Goal: Information Seeking & Learning: Learn about a topic

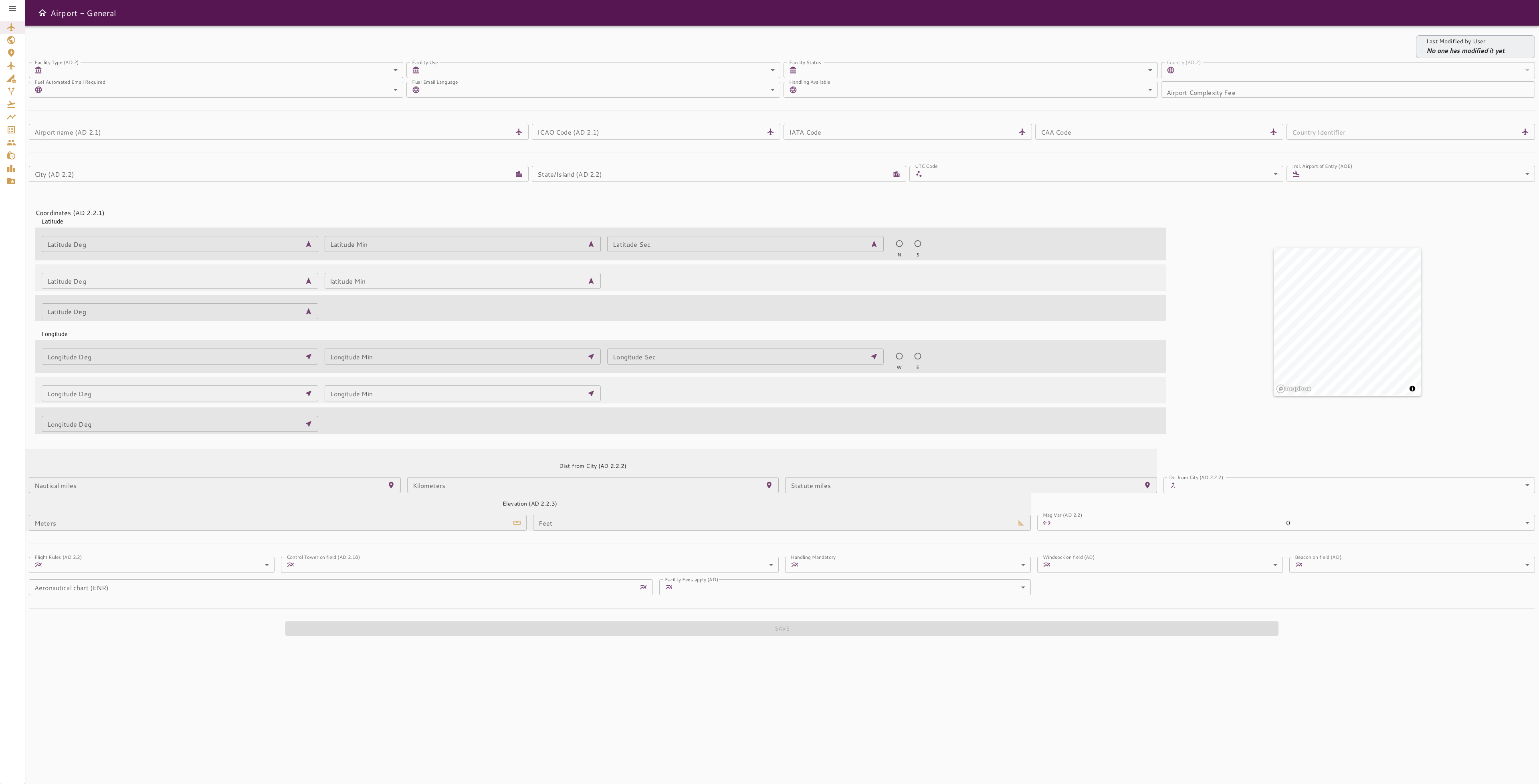
click at [85, 711] on div "Last Modified by User No one has modified it yet Facility Type (AD 2) ​ ​ Facil…" at bounding box center [781, 404] width 1514 height 758
click at [10, 12] on icon at bounding box center [13, 9] width 10 height 10
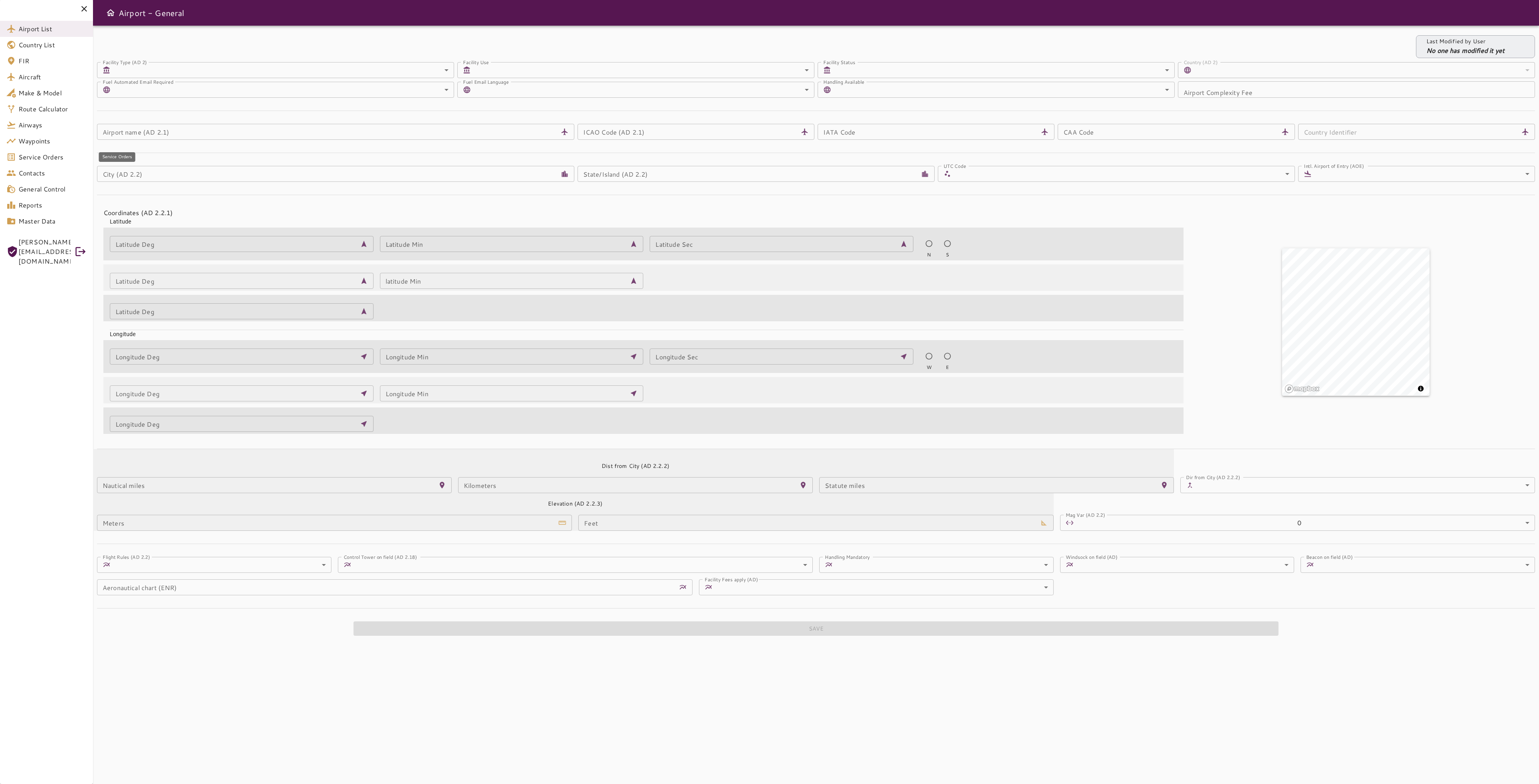
click at [35, 155] on span "Service Orders" at bounding box center [52, 157] width 68 height 10
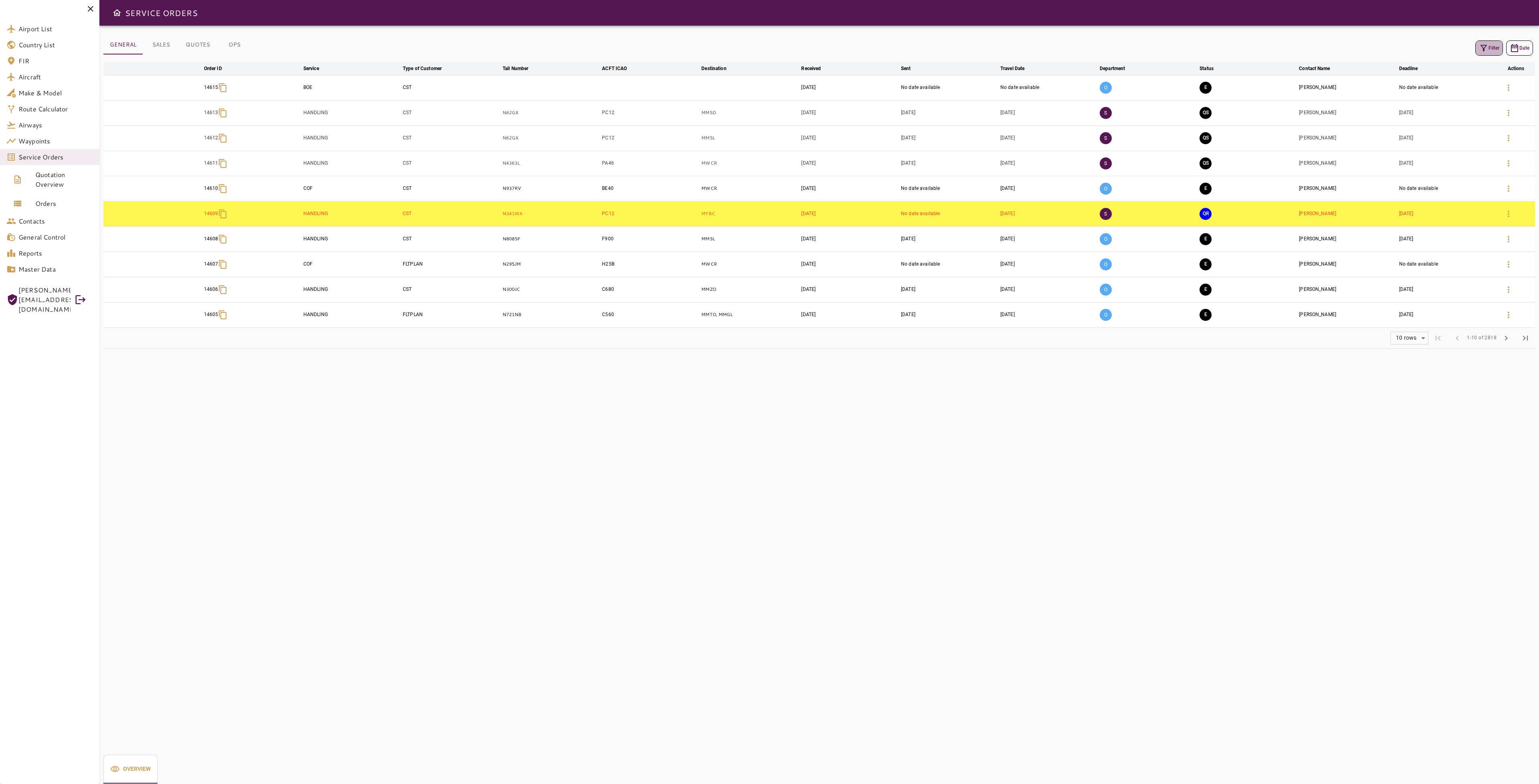
click at [1487, 45] on icon "button" at bounding box center [1484, 48] width 10 height 10
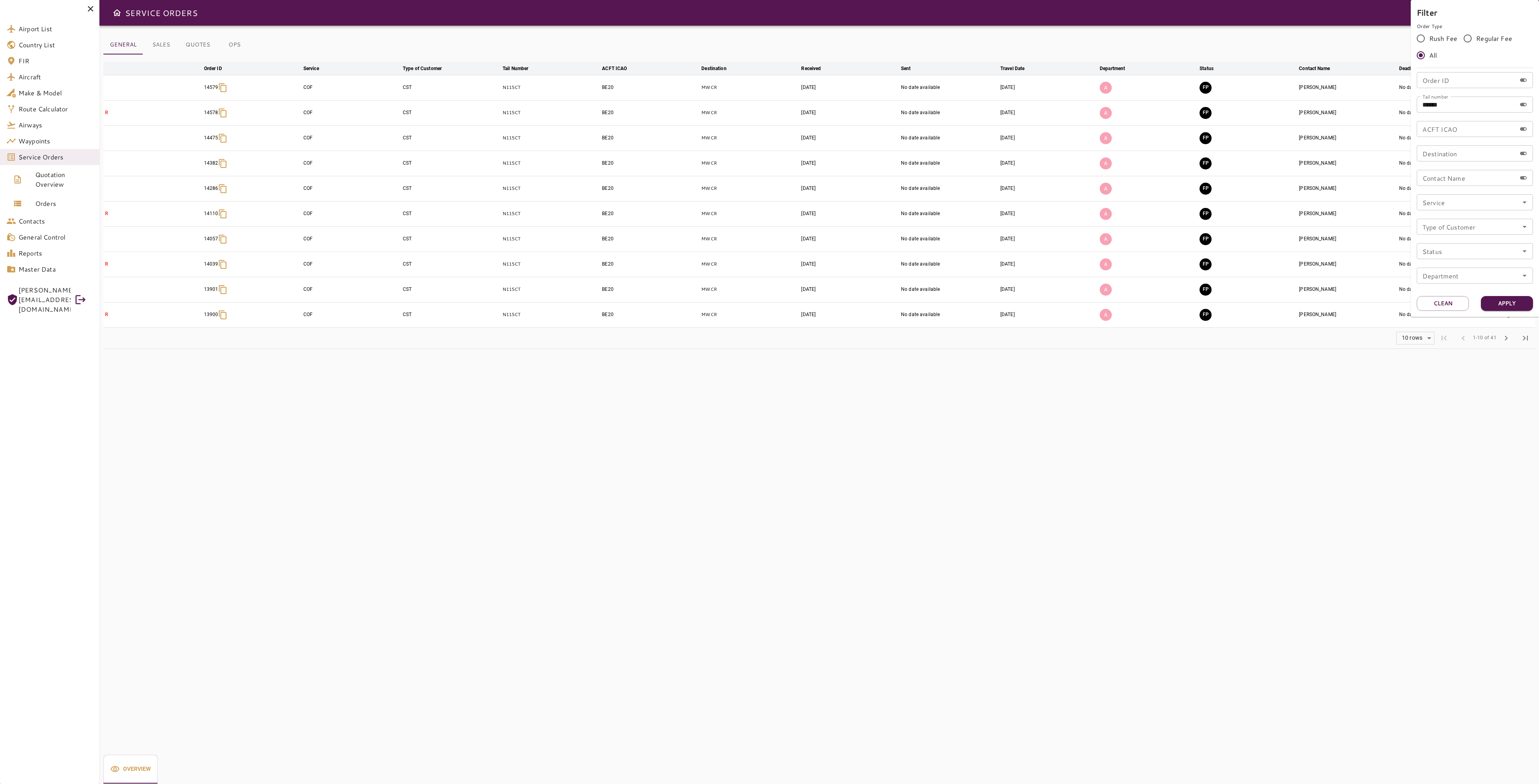
click at [1443, 312] on div "Filter Order Type Rush Fee Regular Fee All Order ID Order ID Tail number ******…" at bounding box center [1475, 158] width 128 height 317
click at [1434, 308] on button "Clean" at bounding box center [1443, 303] width 52 height 15
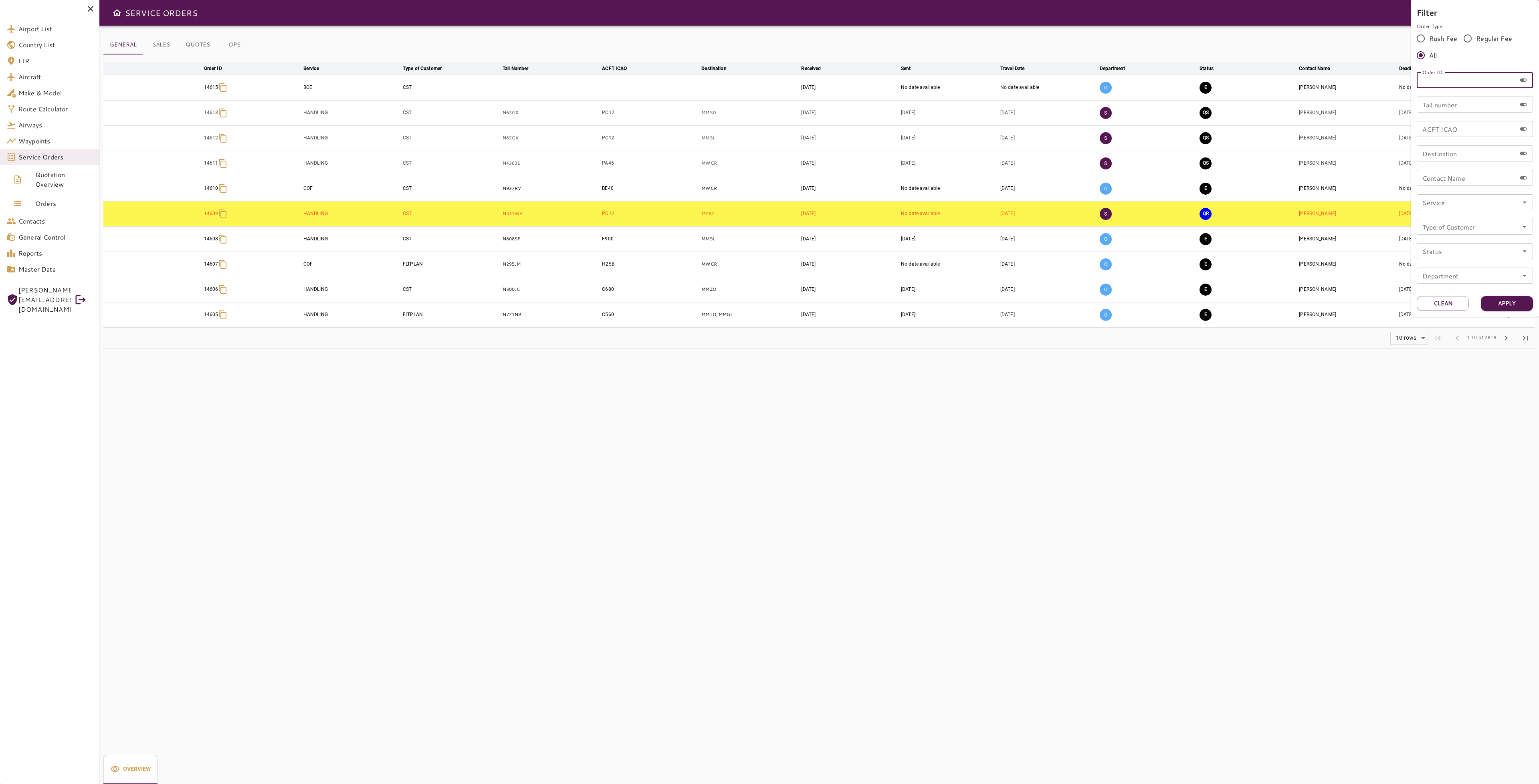
click at [1462, 81] on input "Order ID" at bounding box center [1466, 80] width 99 height 16
type input "*****"
click at [1508, 308] on button "Apply" at bounding box center [1507, 303] width 52 height 15
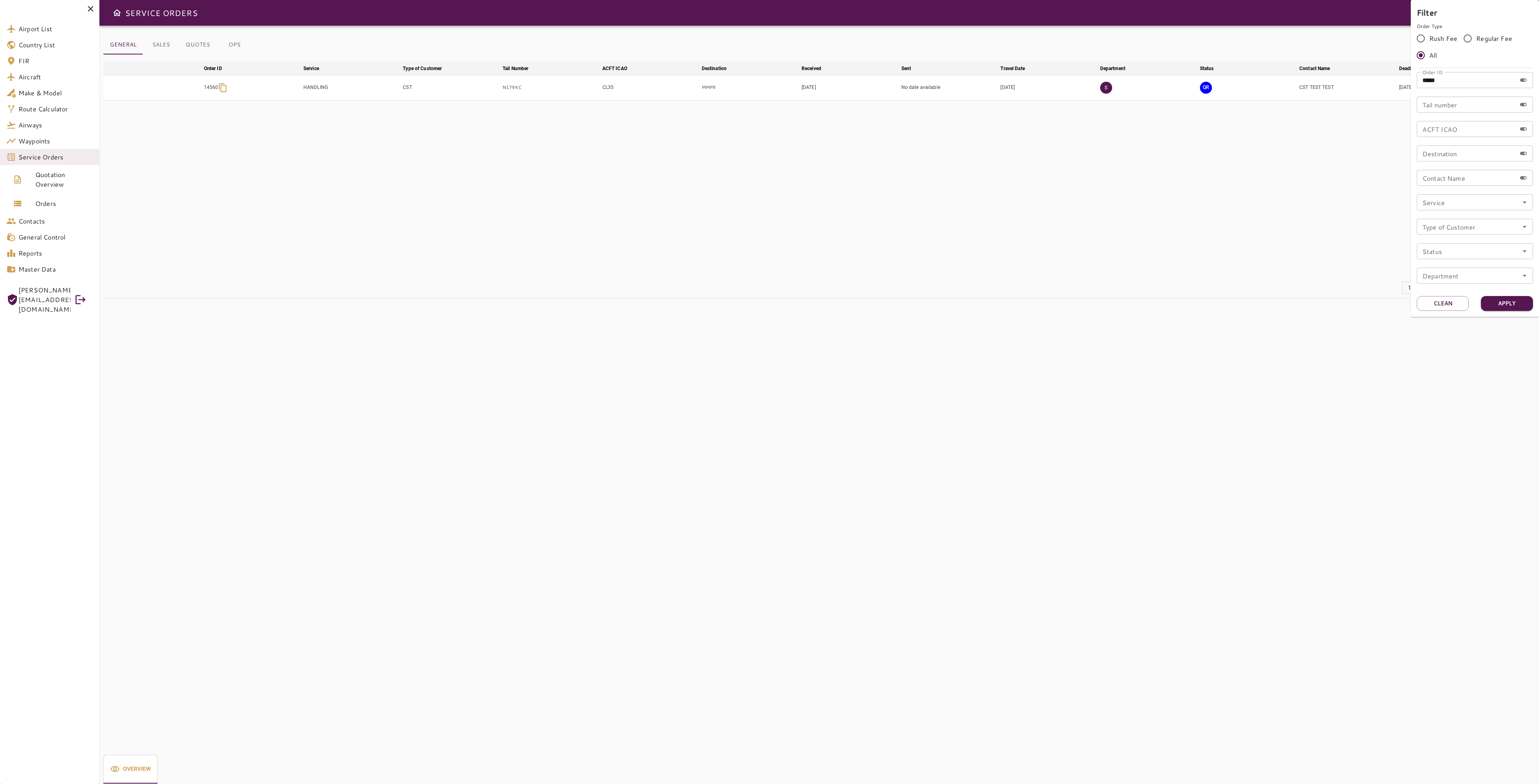
click at [1089, 301] on div at bounding box center [770, 392] width 1539 height 784
click at [1279, 95] on td "QR" at bounding box center [1248, 88] width 99 height 26
click at [1508, 90] on icon "button" at bounding box center [1508, 88] width 10 height 10
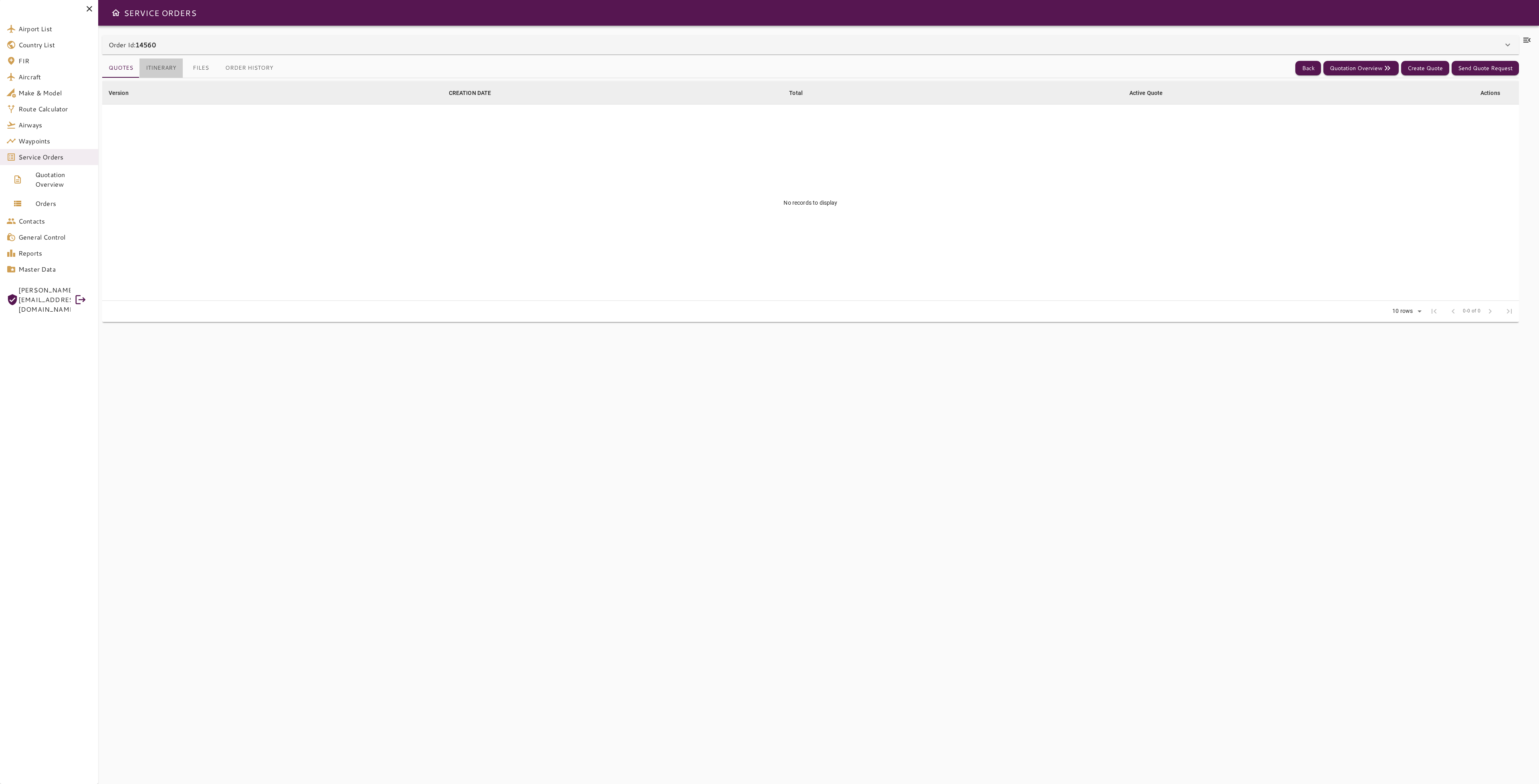
click at [162, 65] on button "Itinerary" at bounding box center [161, 68] width 43 height 20
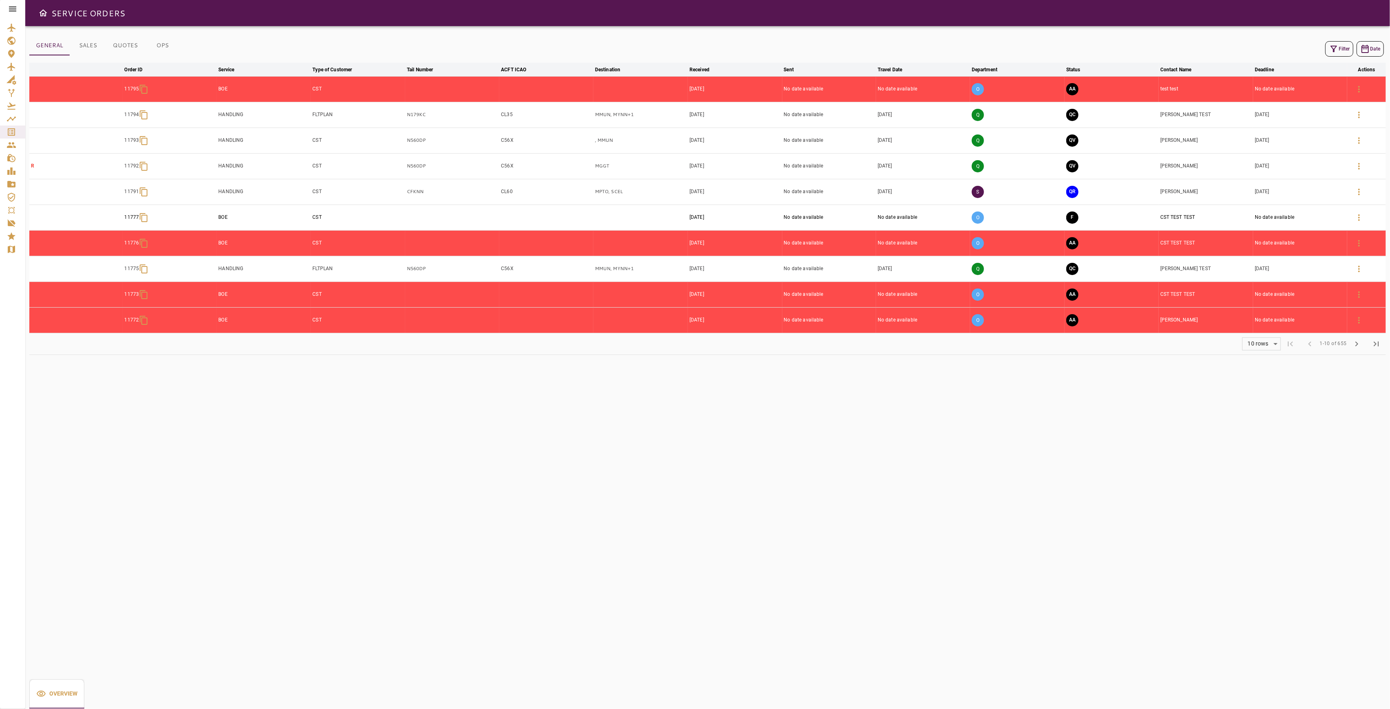
click at [1338, 47] on button "Filter" at bounding box center [1340, 48] width 28 height 15
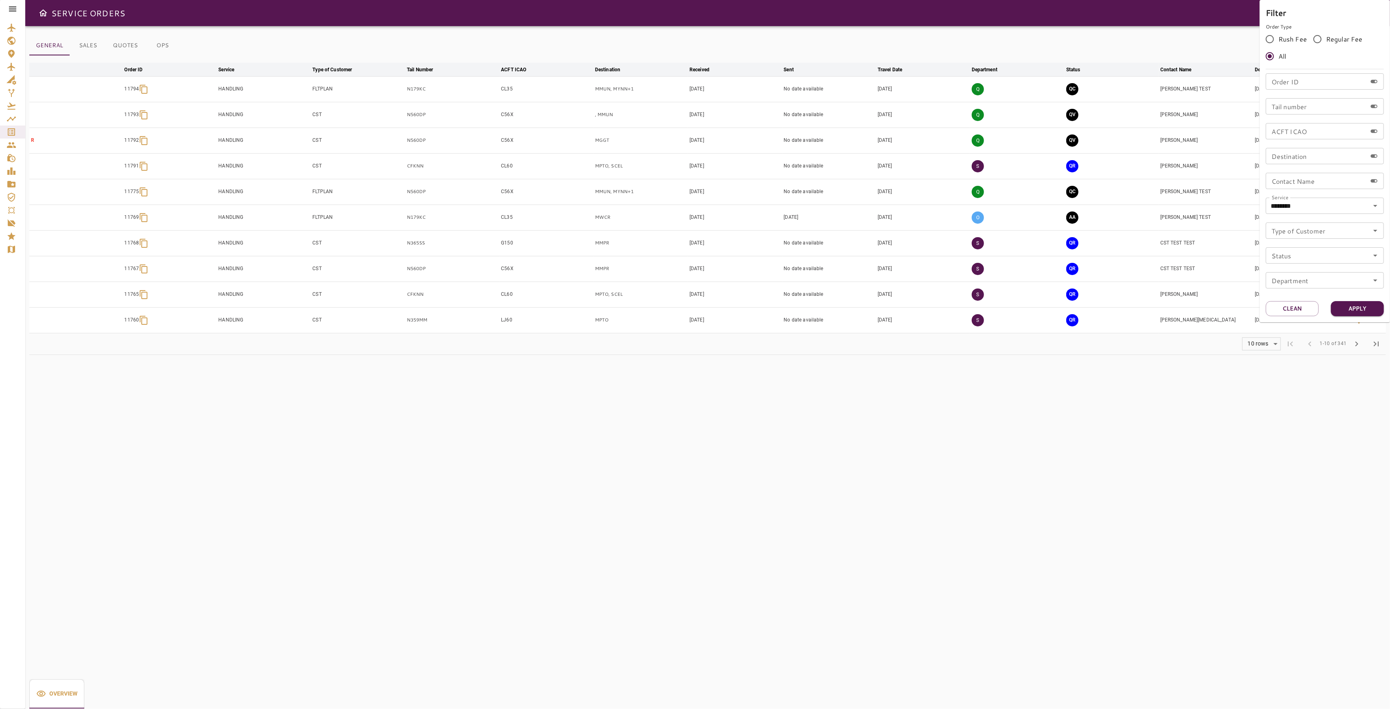
click at [1303, 85] on input "Order ID" at bounding box center [1316, 81] width 101 height 16
type input "*****"
click at [1364, 305] on button "Apply" at bounding box center [1357, 308] width 53 height 15
click at [1105, 273] on div at bounding box center [695, 354] width 1390 height 709
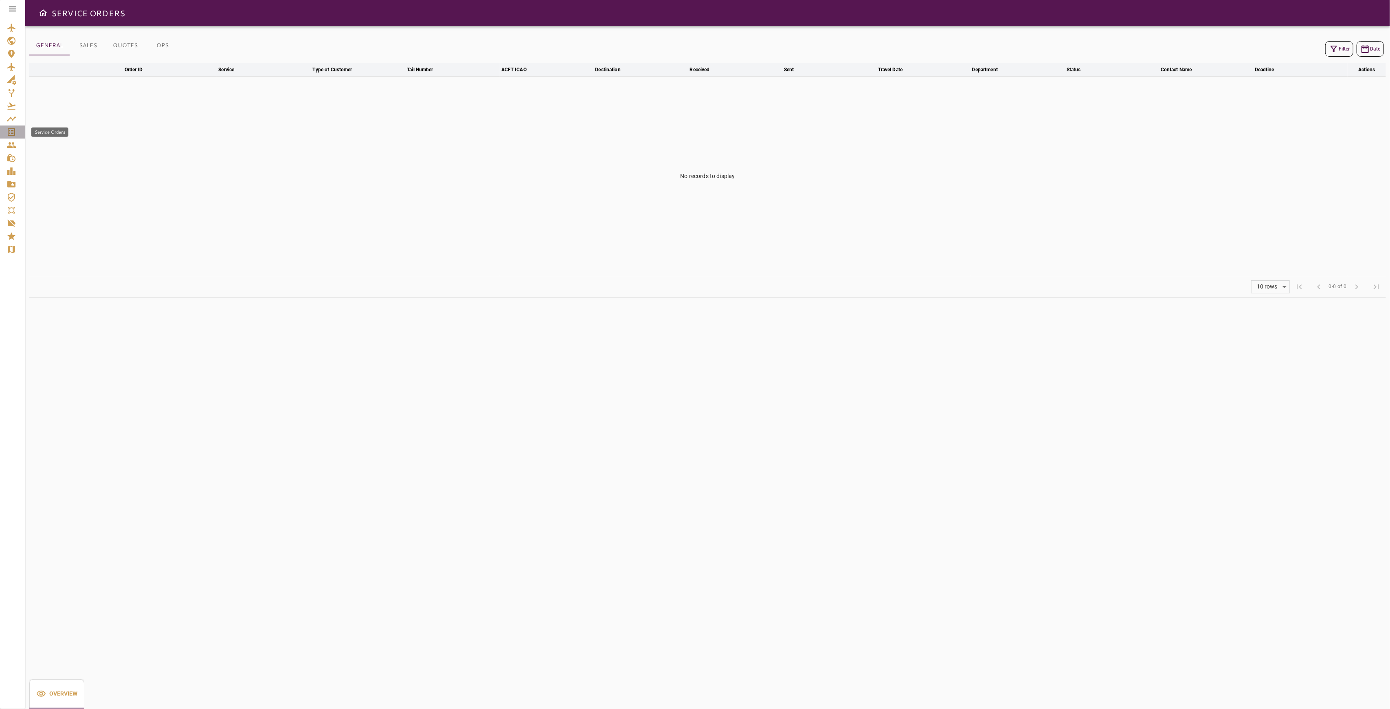
click at [11, 135] on icon "Service Orders" at bounding box center [11, 131] width 7 height 7
click at [11, 134] on icon "Service Orders" at bounding box center [12, 132] width 10 height 10
click at [12, 129] on icon "Service Orders" at bounding box center [12, 132] width 10 height 10
click at [12, 136] on icon "Service Orders" at bounding box center [12, 132] width 10 height 10
click at [89, 43] on button "SALES" at bounding box center [88, 46] width 37 height 20
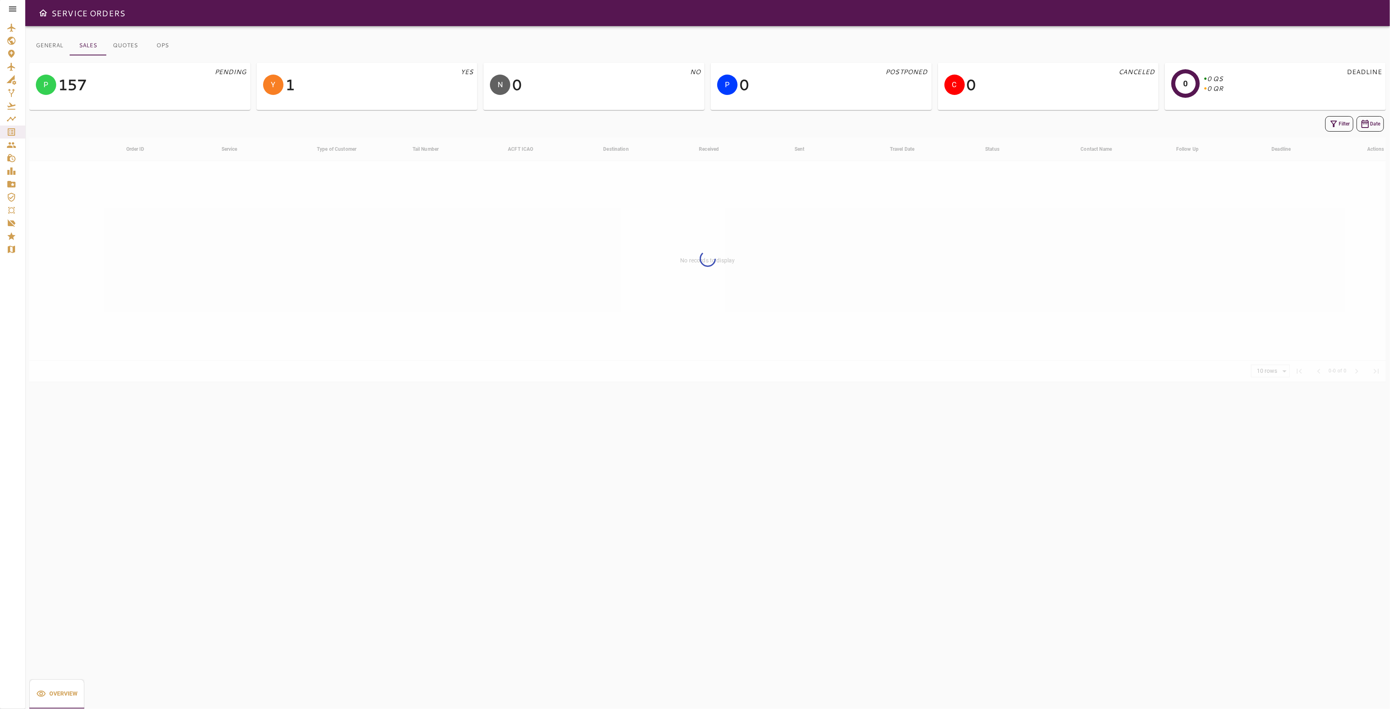
click at [132, 49] on button "QUOTES" at bounding box center [125, 46] width 38 height 20
click at [166, 47] on button "OPS" at bounding box center [162, 46] width 37 height 20
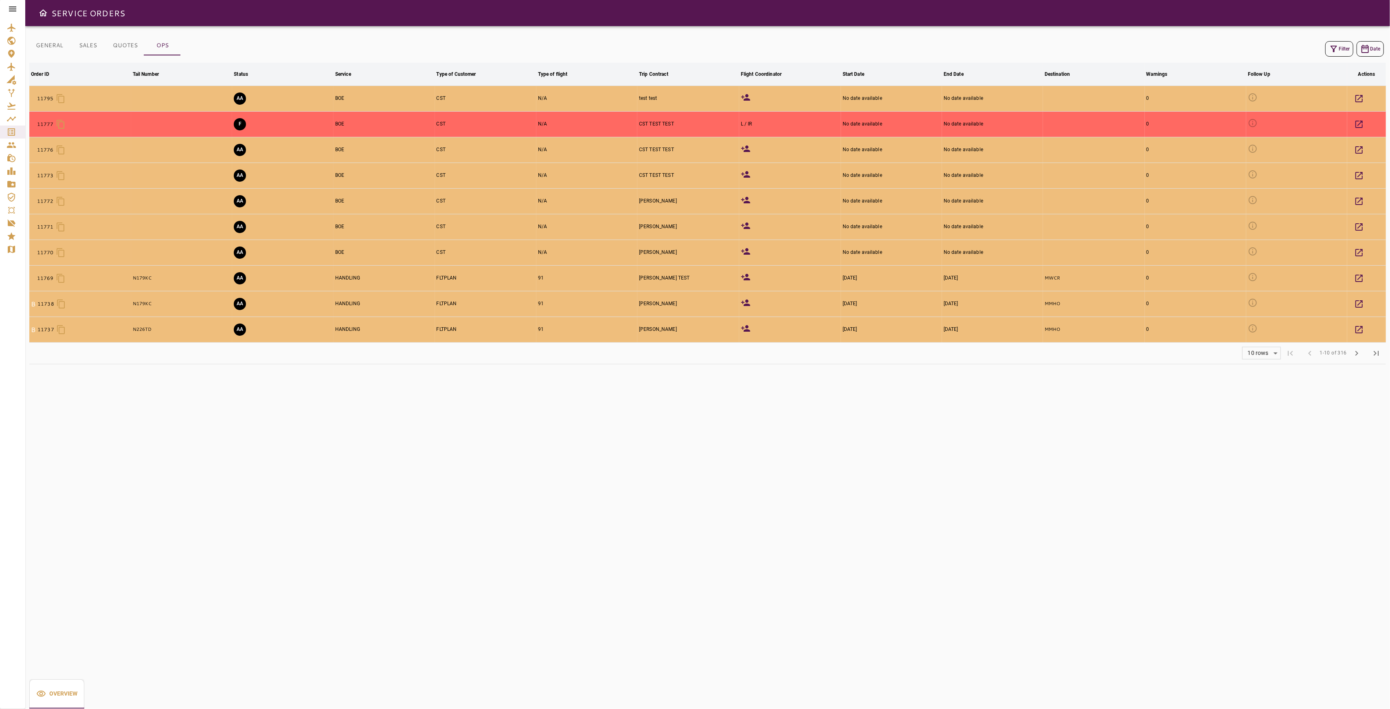
click at [51, 49] on button "GENERAL" at bounding box center [49, 46] width 40 height 20
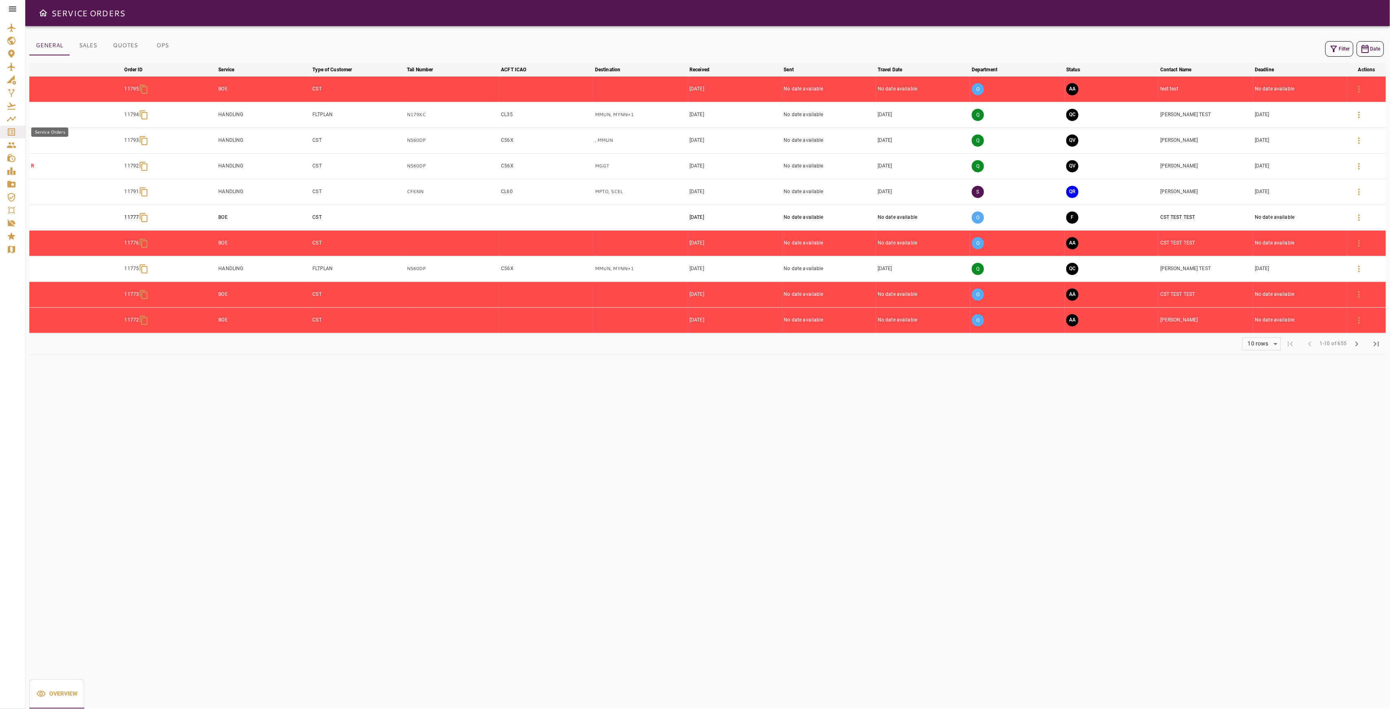
click at [16, 132] on div "Service Orders" at bounding box center [13, 132] width 12 height 10
click at [1338, 46] on button "Filter" at bounding box center [1340, 48] width 28 height 15
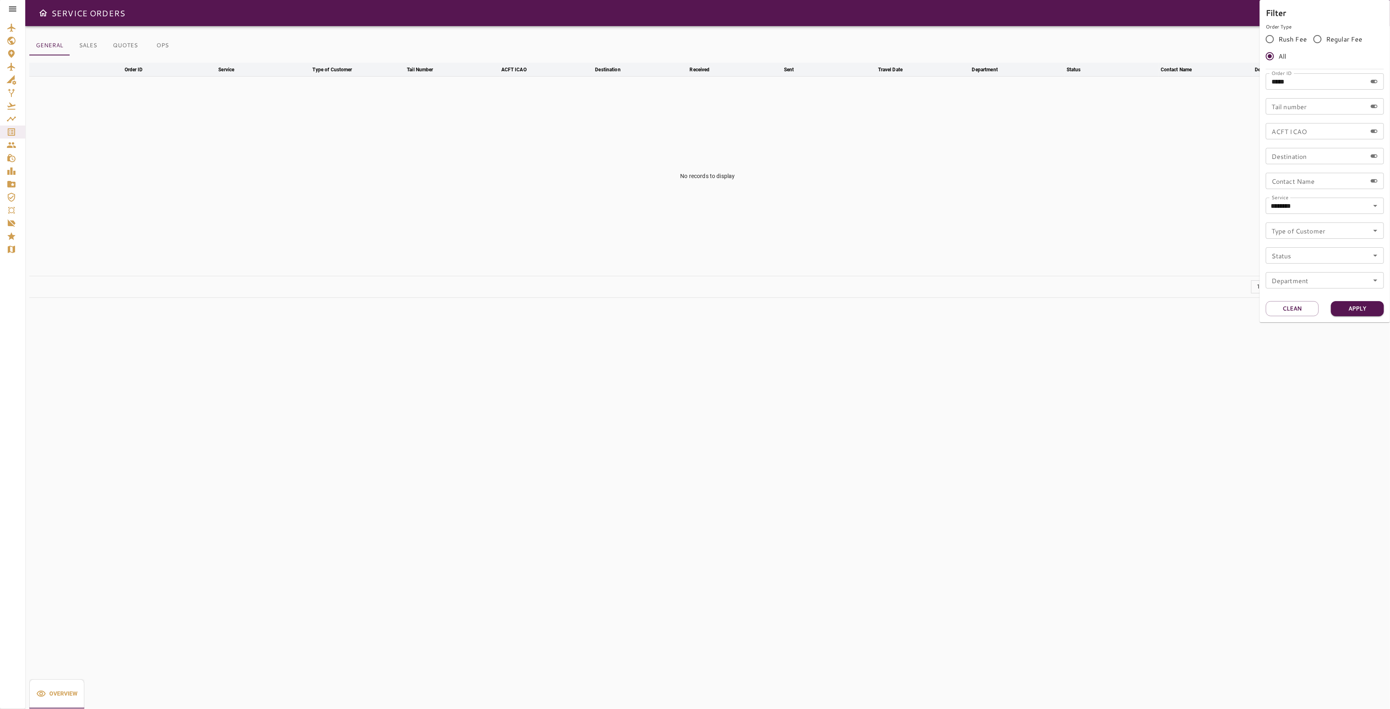
click at [1277, 81] on input "*****" at bounding box center [1316, 81] width 101 height 16
click at [1278, 83] on input "*****" at bounding box center [1316, 81] width 101 height 16
type input "*****"
click at [1363, 308] on button "Apply" at bounding box center [1357, 308] width 53 height 15
click at [1084, 221] on div at bounding box center [695, 354] width 1390 height 709
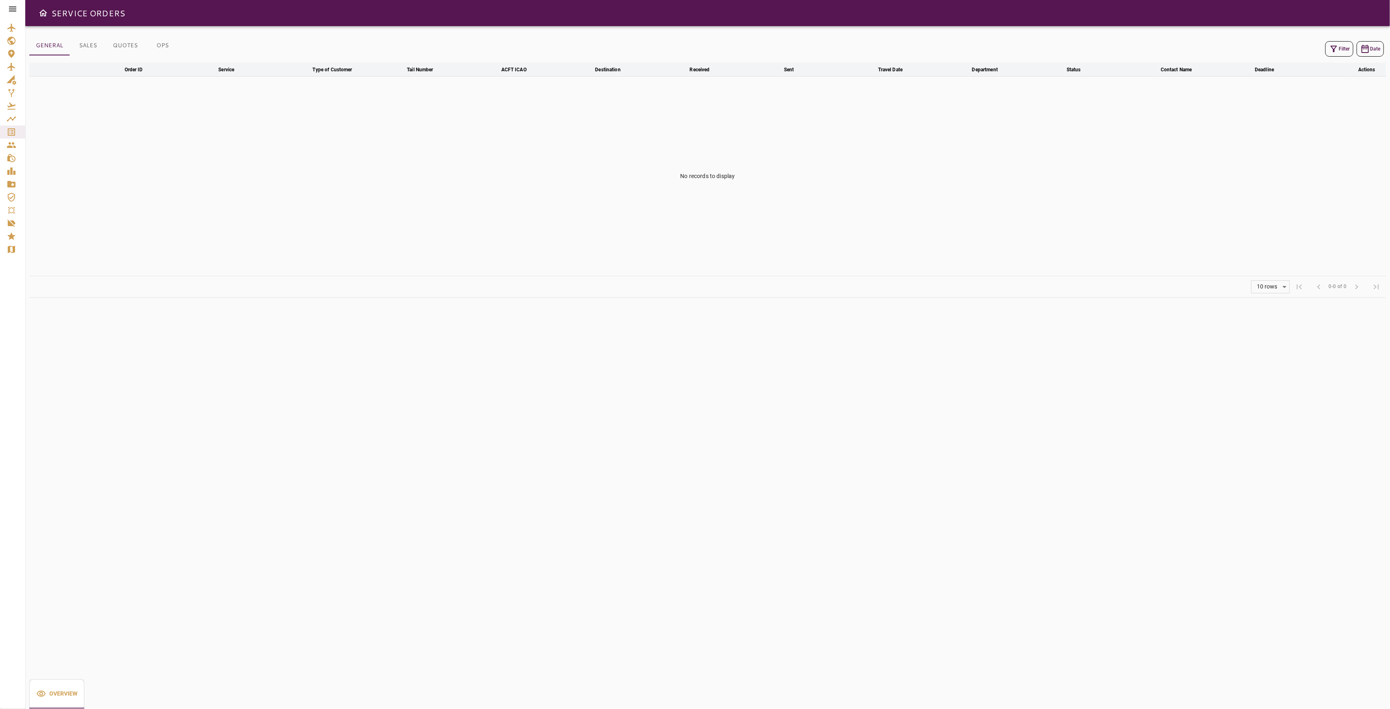
click at [12, 137] on link "Service Orders" at bounding box center [12, 131] width 25 height 13
click at [14, 134] on icon "Service Orders" at bounding box center [12, 132] width 10 height 10
click at [13, 9] on icon at bounding box center [12, 9] width 7 height 5
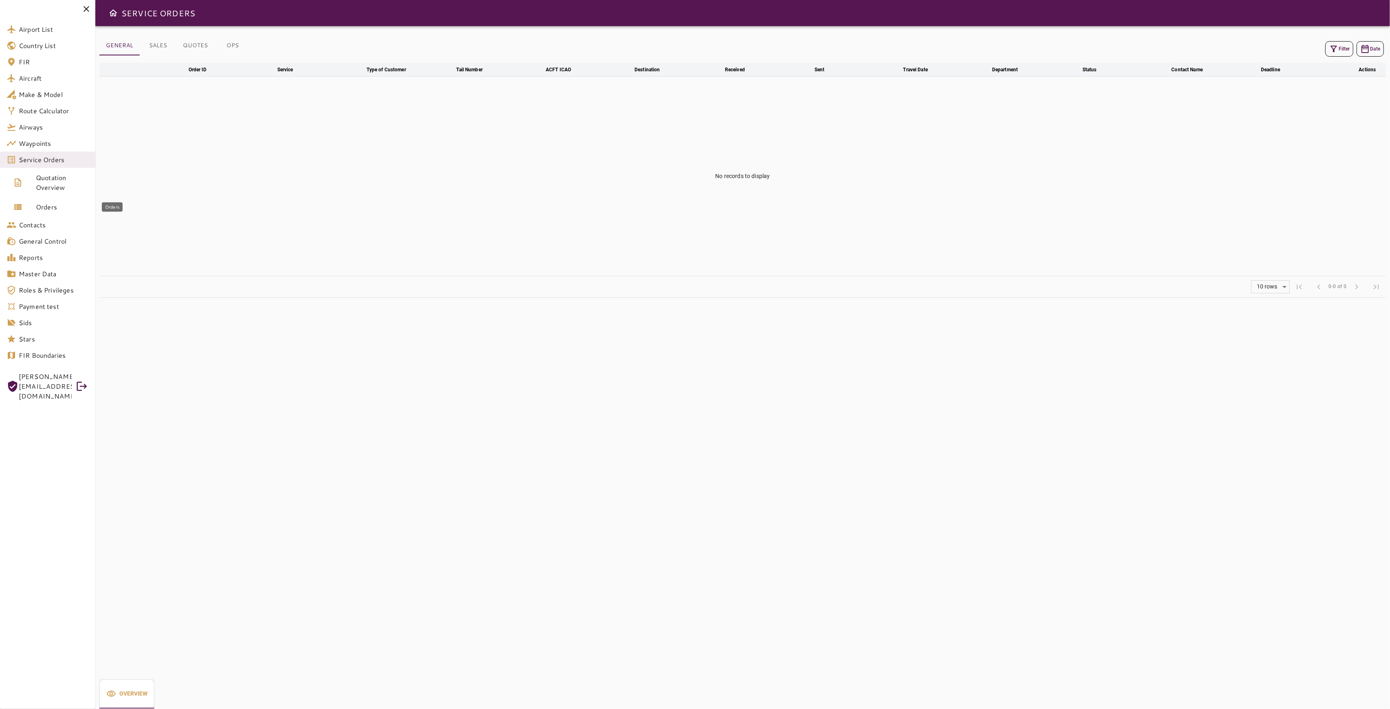
click at [44, 208] on span "Orders" at bounding box center [62, 207] width 53 height 10
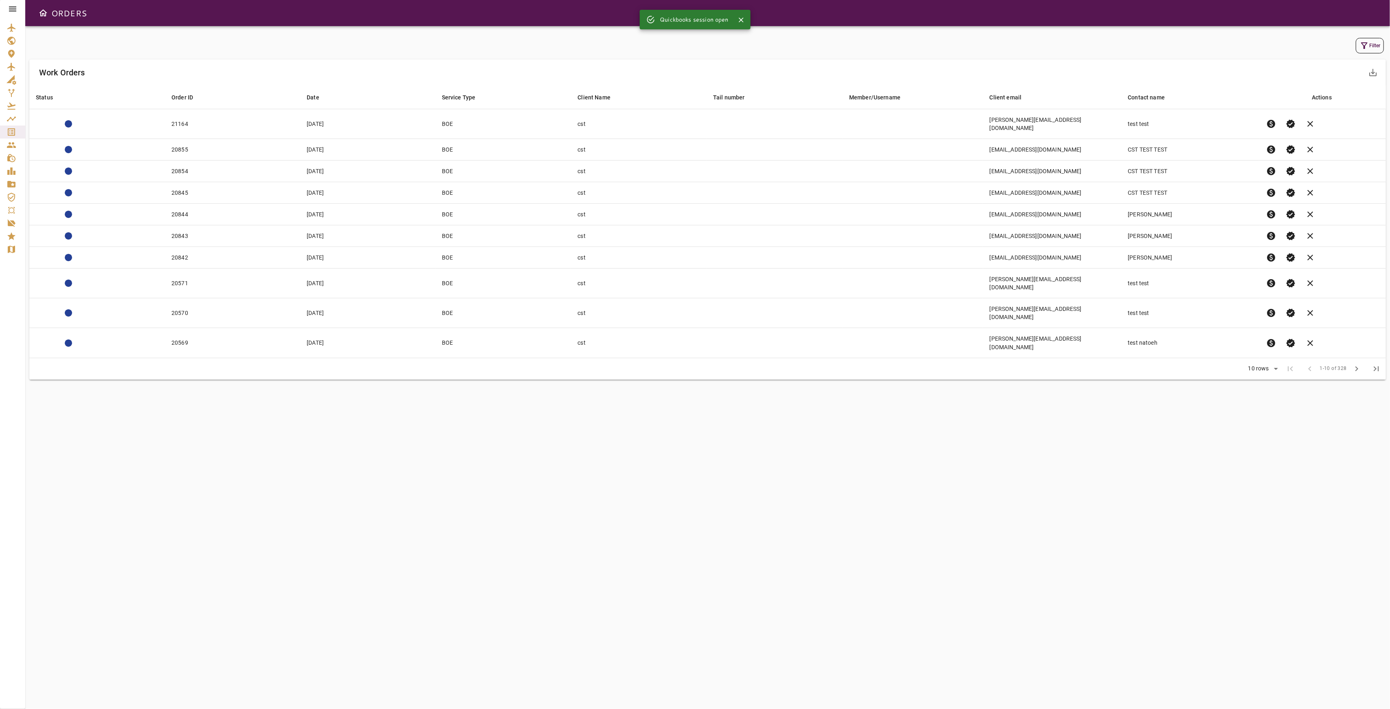
click at [12, 11] on icon at bounding box center [12, 9] width 7 height 5
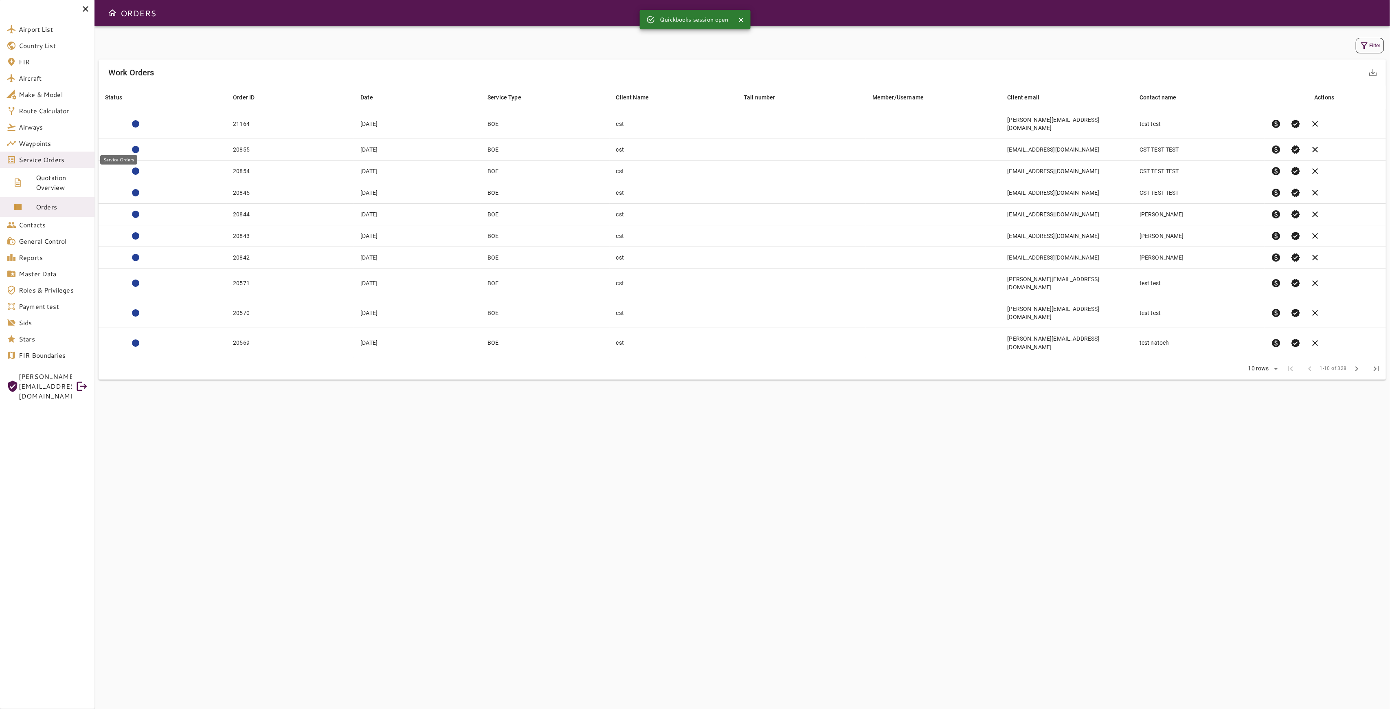
click at [49, 155] on span "Service Orders" at bounding box center [53, 160] width 69 height 10
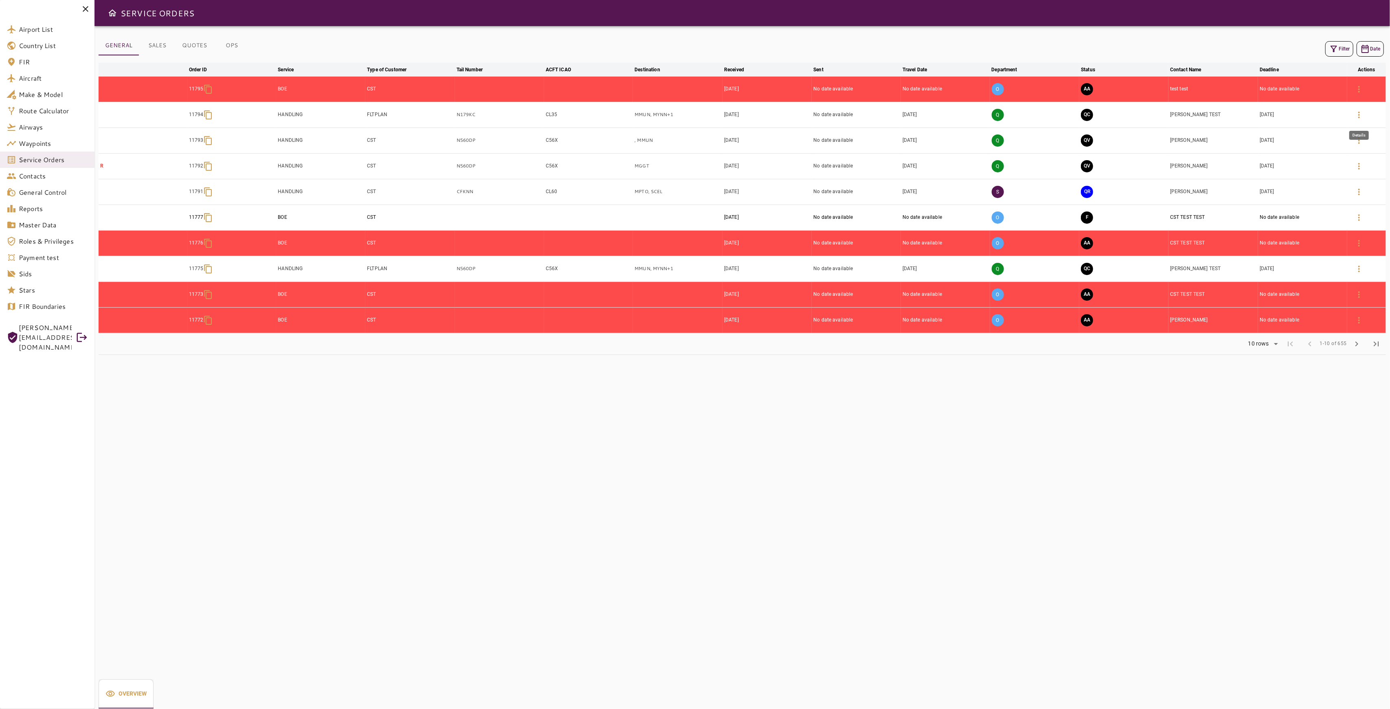
click at [1361, 115] on icon "button" at bounding box center [1359, 115] width 10 height 10
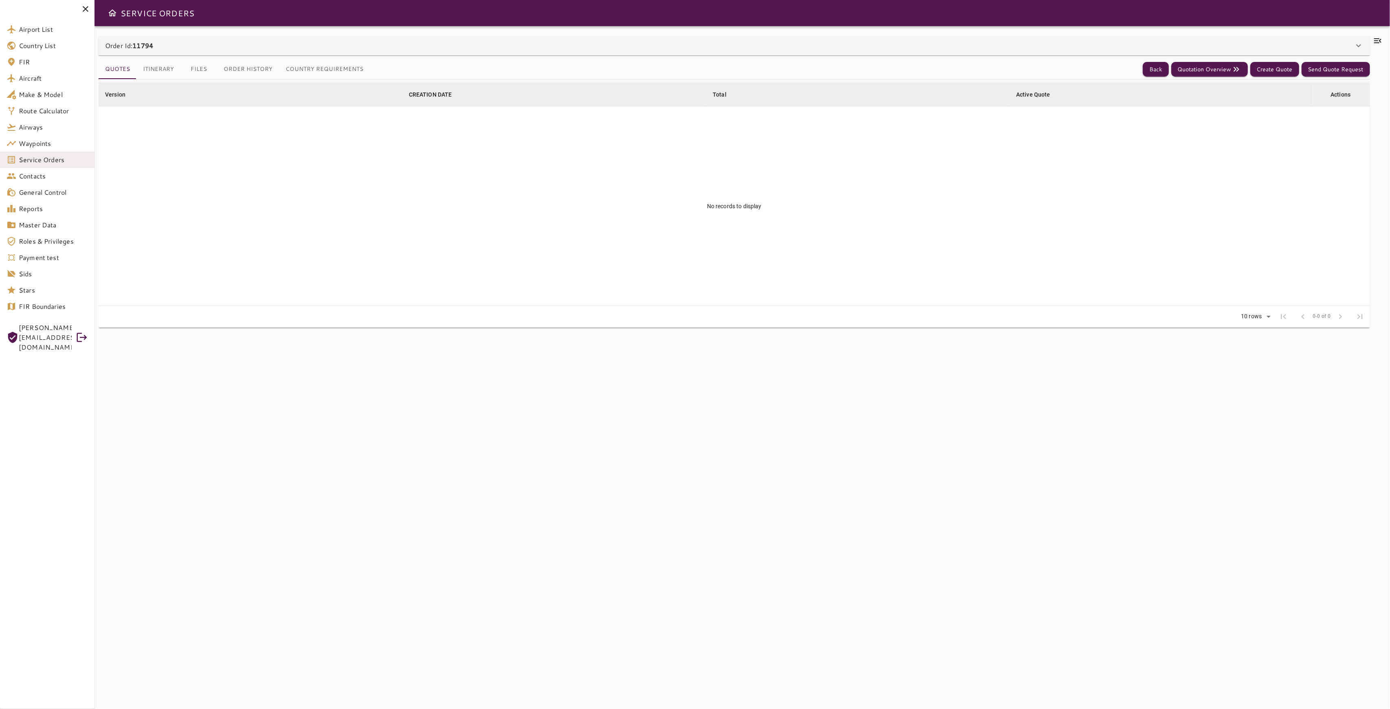
click at [163, 49] on div "Order Id: 11794" at bounding box center [729, 46] width 1249 height 10
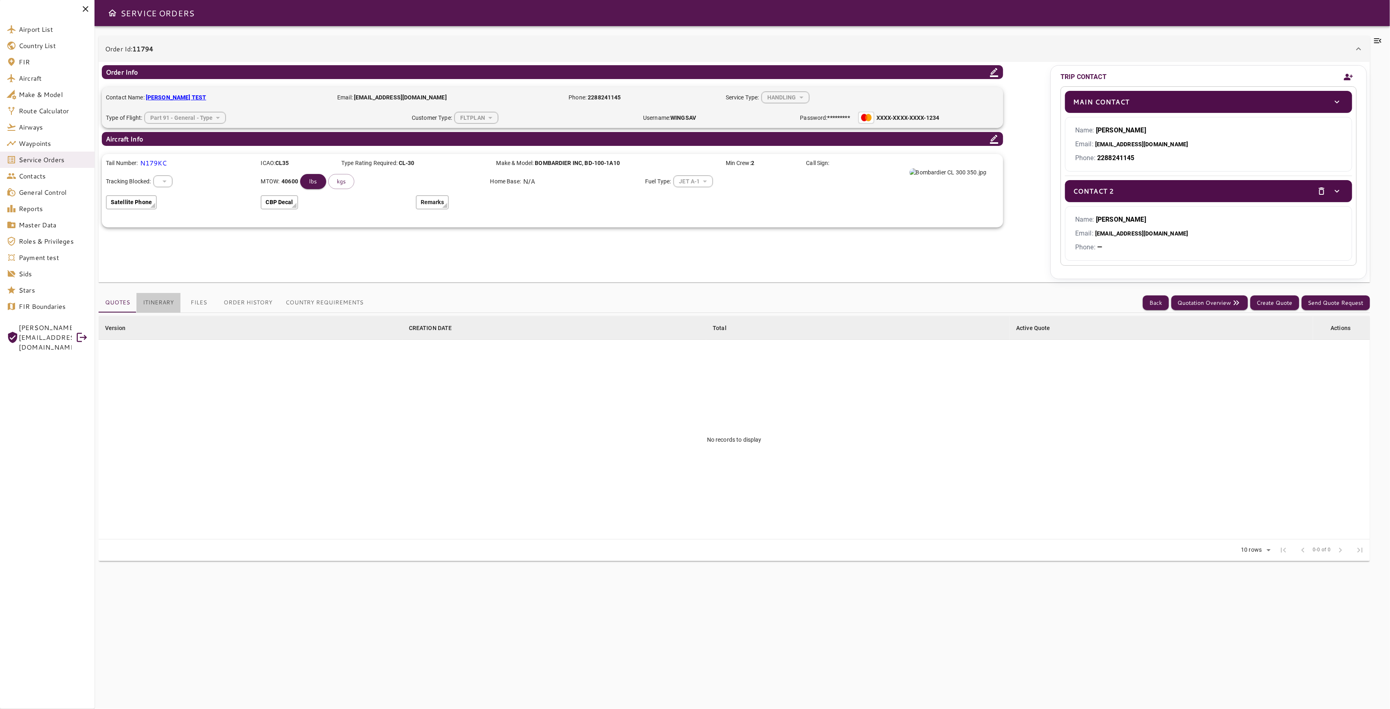
click at [158, 303] on button "Itinerary" at bounding box center [158, 303] width 44 height 20
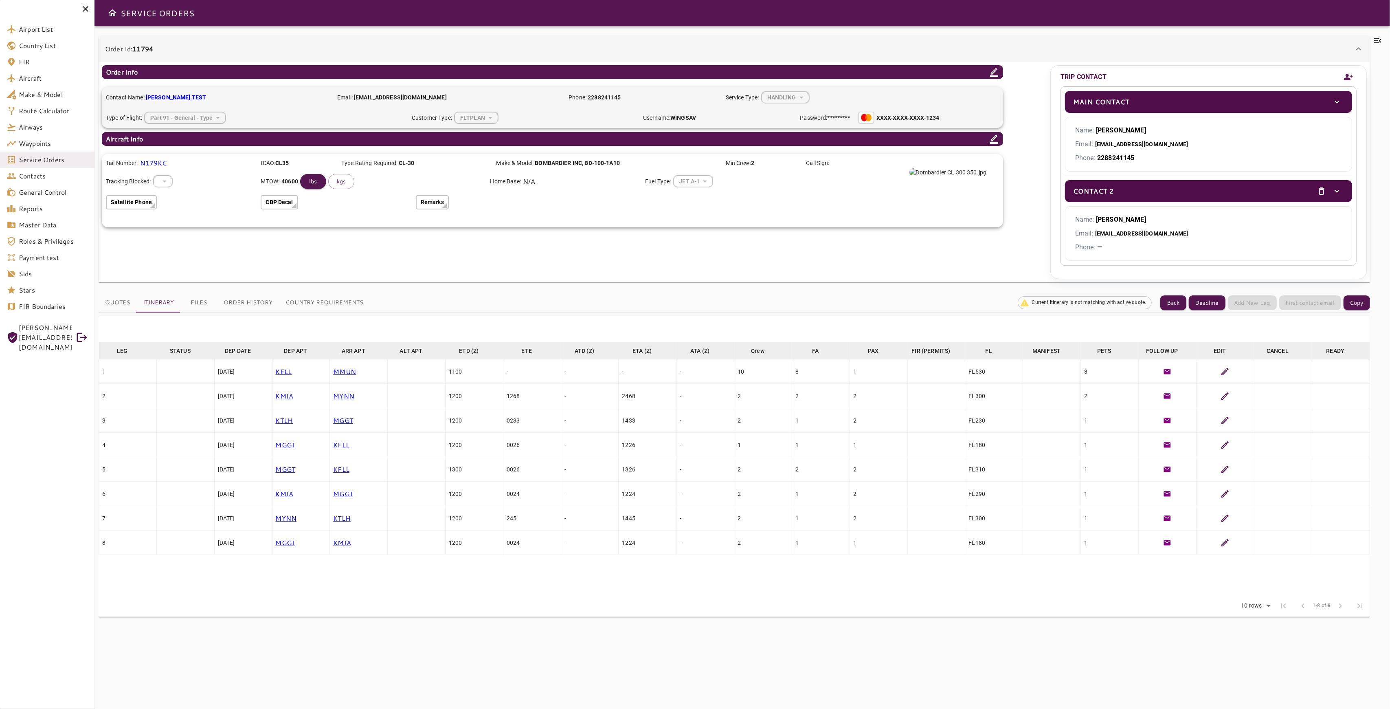
click at [280, 372] on p "KFLL" at bounding box center [301, 372] width 51 height 10
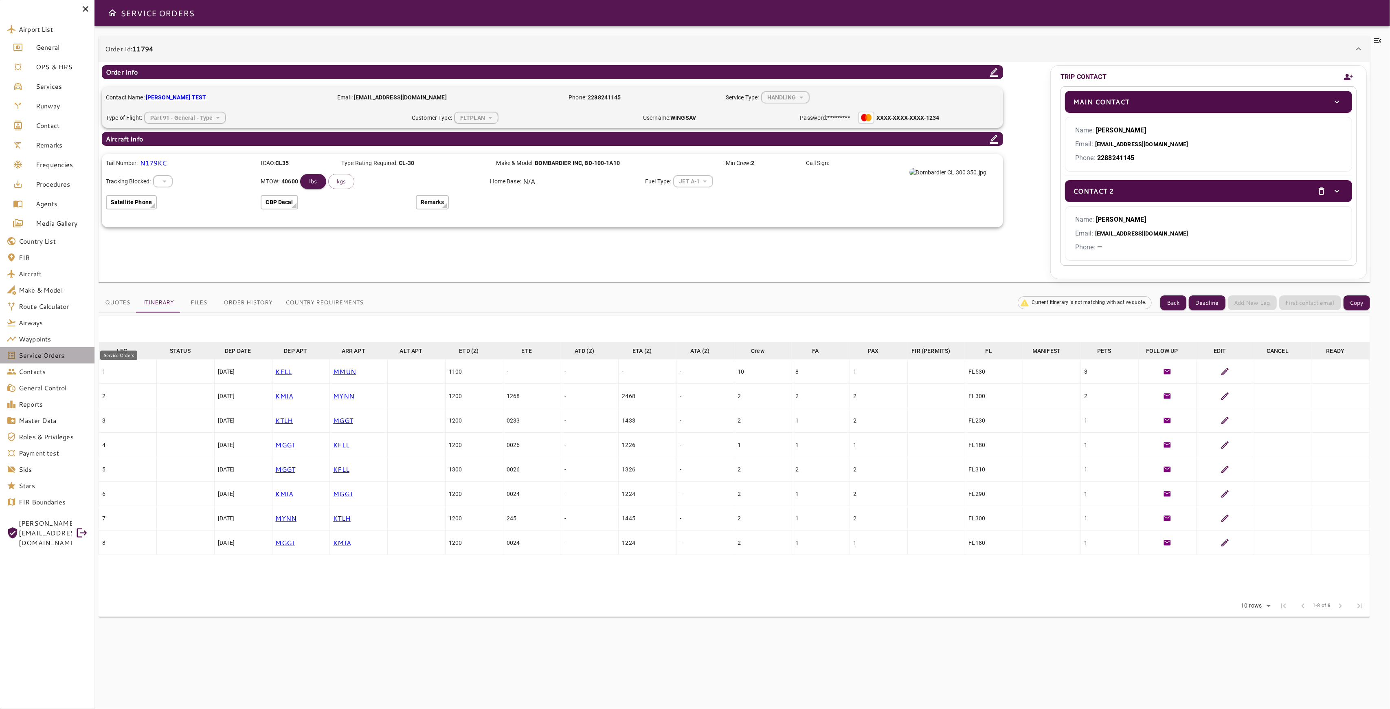
click at [20, 357] on span "Service Orders" at bounding box center [53, 355] width 69 height 10
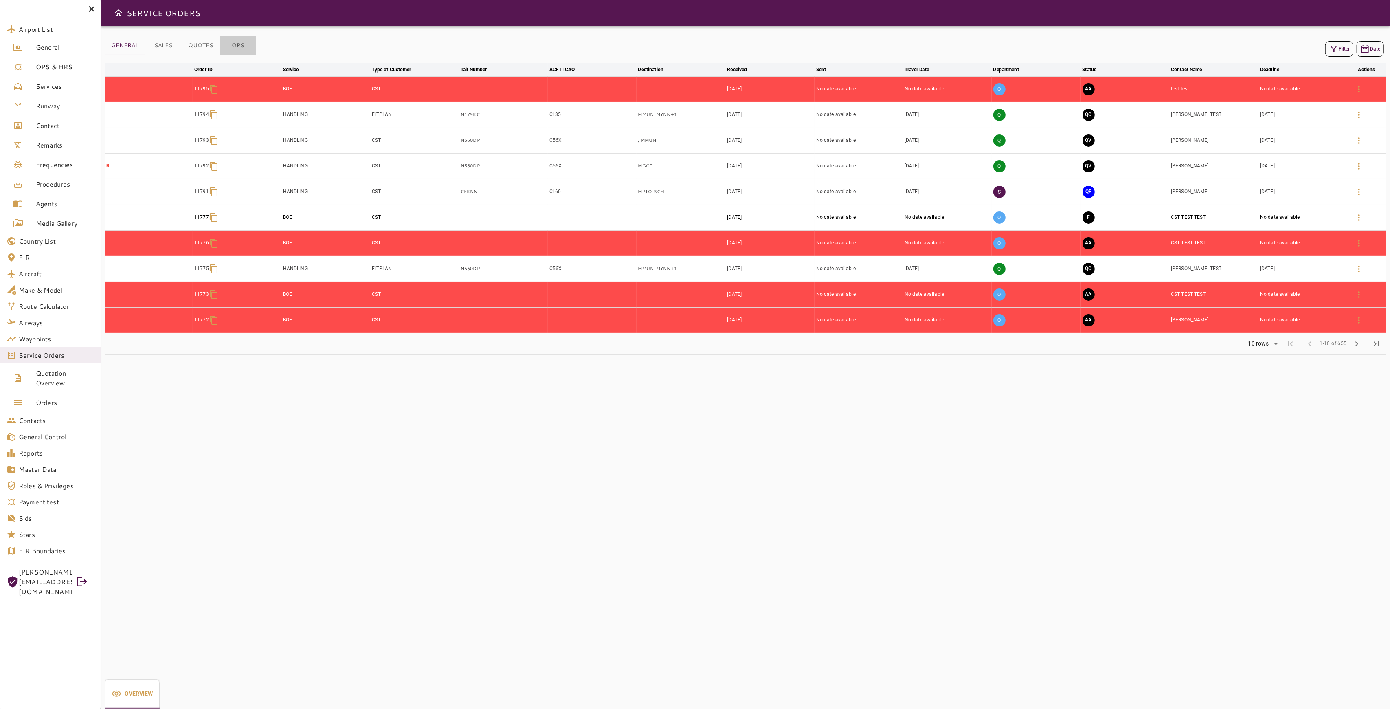
click at [242, 45] on button "OPS" at bounding box center [238, 46] width 37 height 20
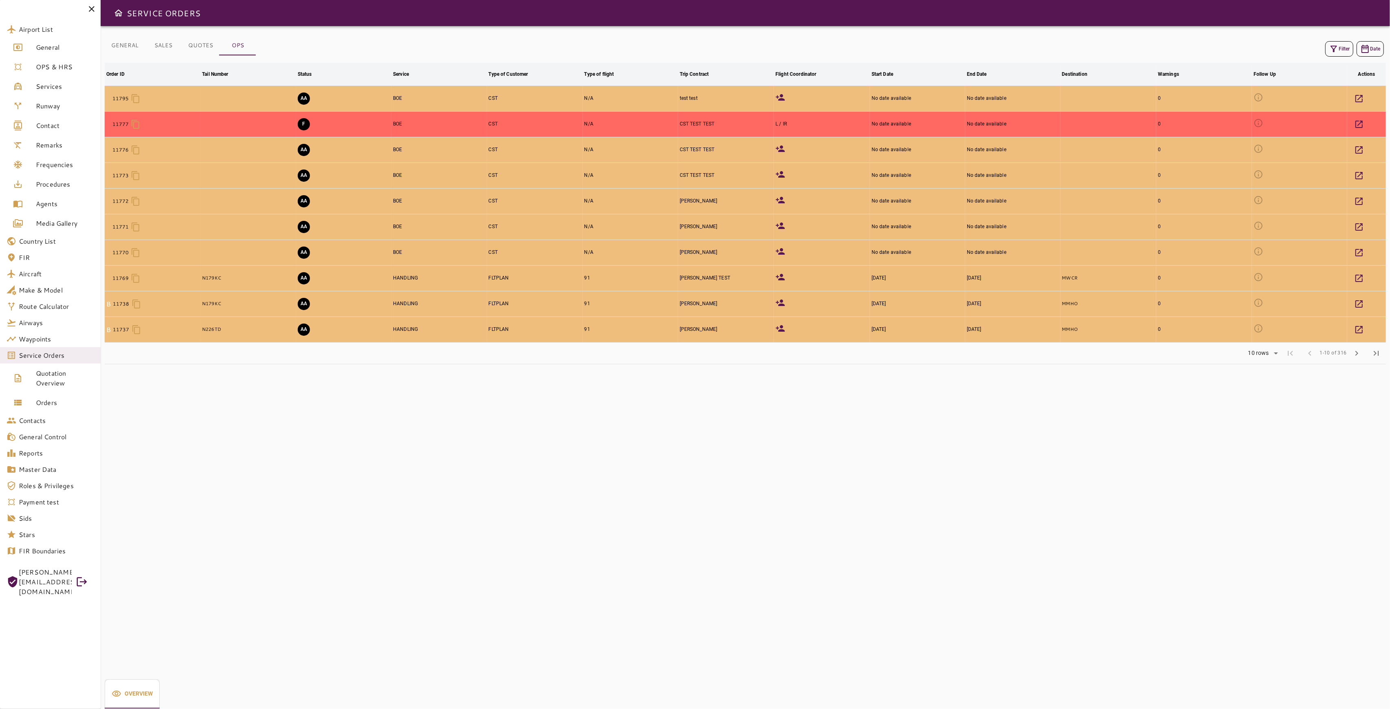
click at [343, 255] on td "AA" at bounding box center [343, 253] width 95 height 26
click at [308, 255] on button "AA" at bounding box center [304, 252] width 12 height 12
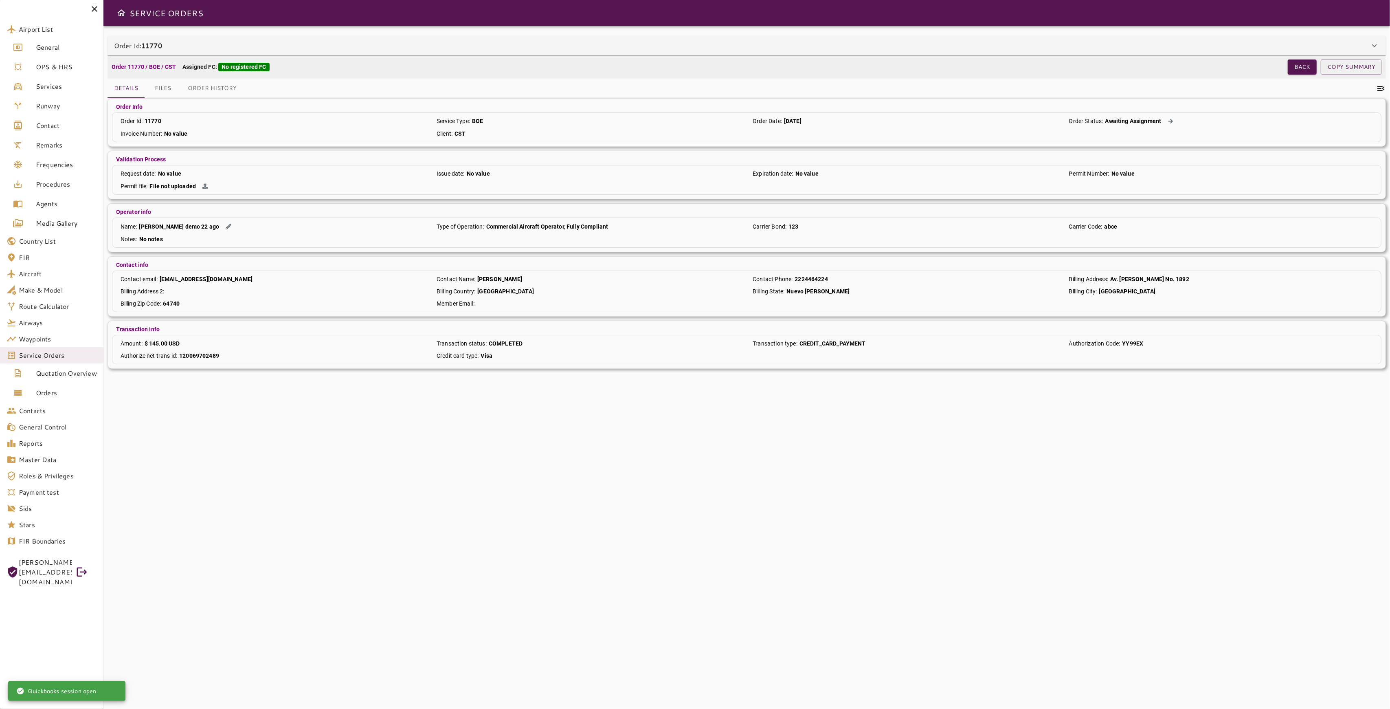
click at [170, 90] on button "Files" at bounding box center [163, 89] width 37 height 20
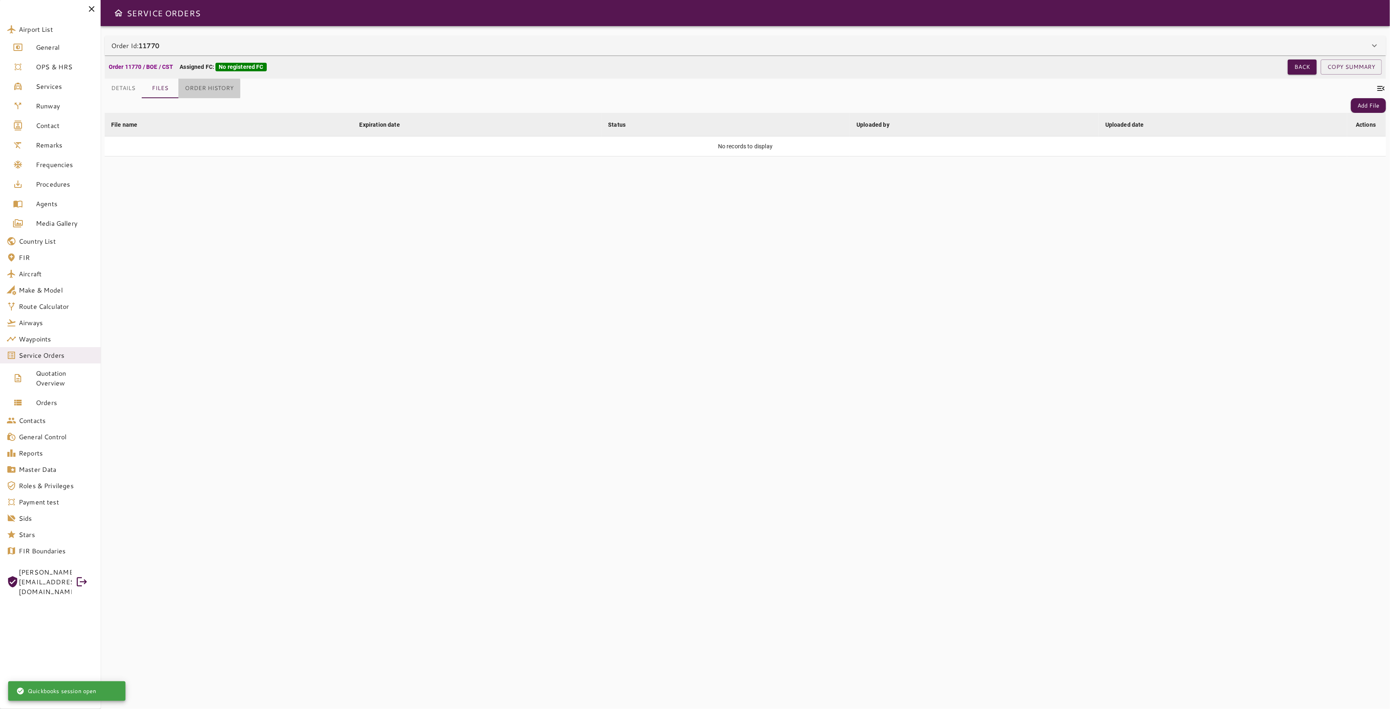
click at [198, 89] on button "Order History" at bounding box center [209, 89] width 62 height 20
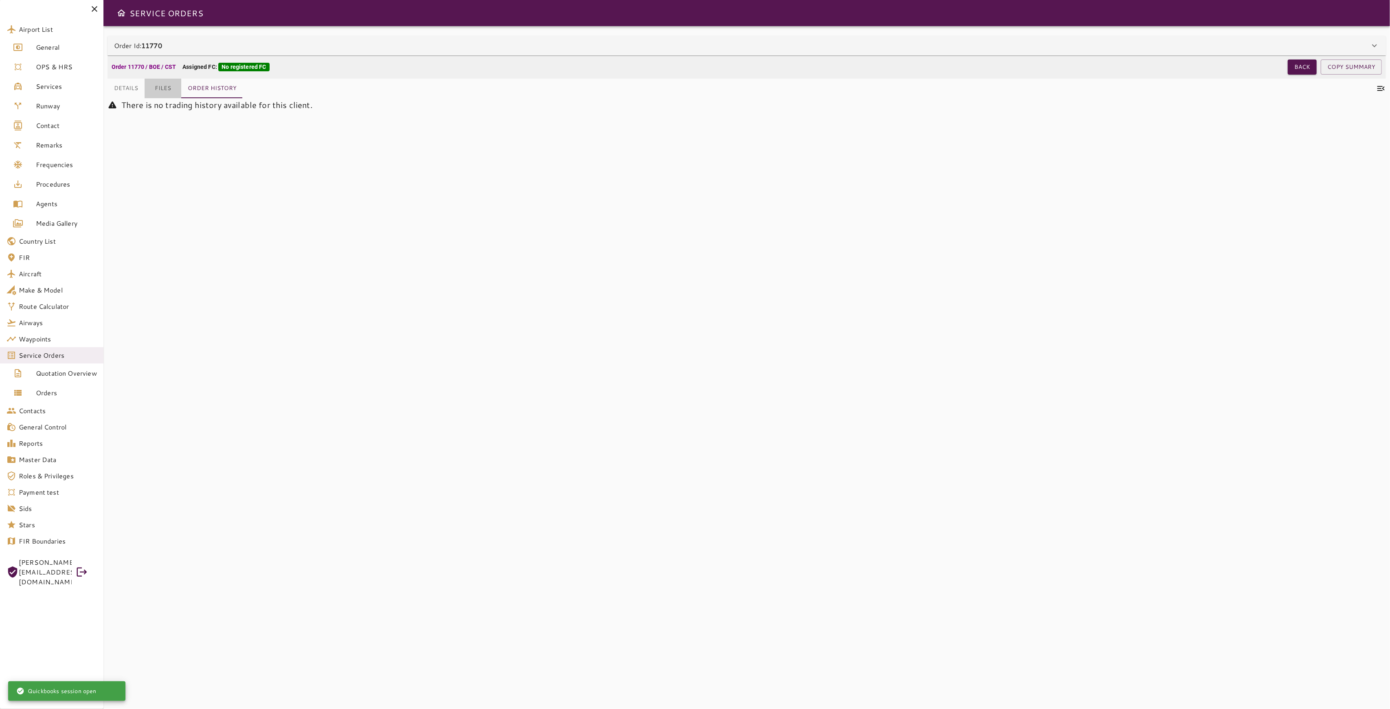
click at [157, 91] on button "Files" at bounding box center [163, 89] width 37 height 20
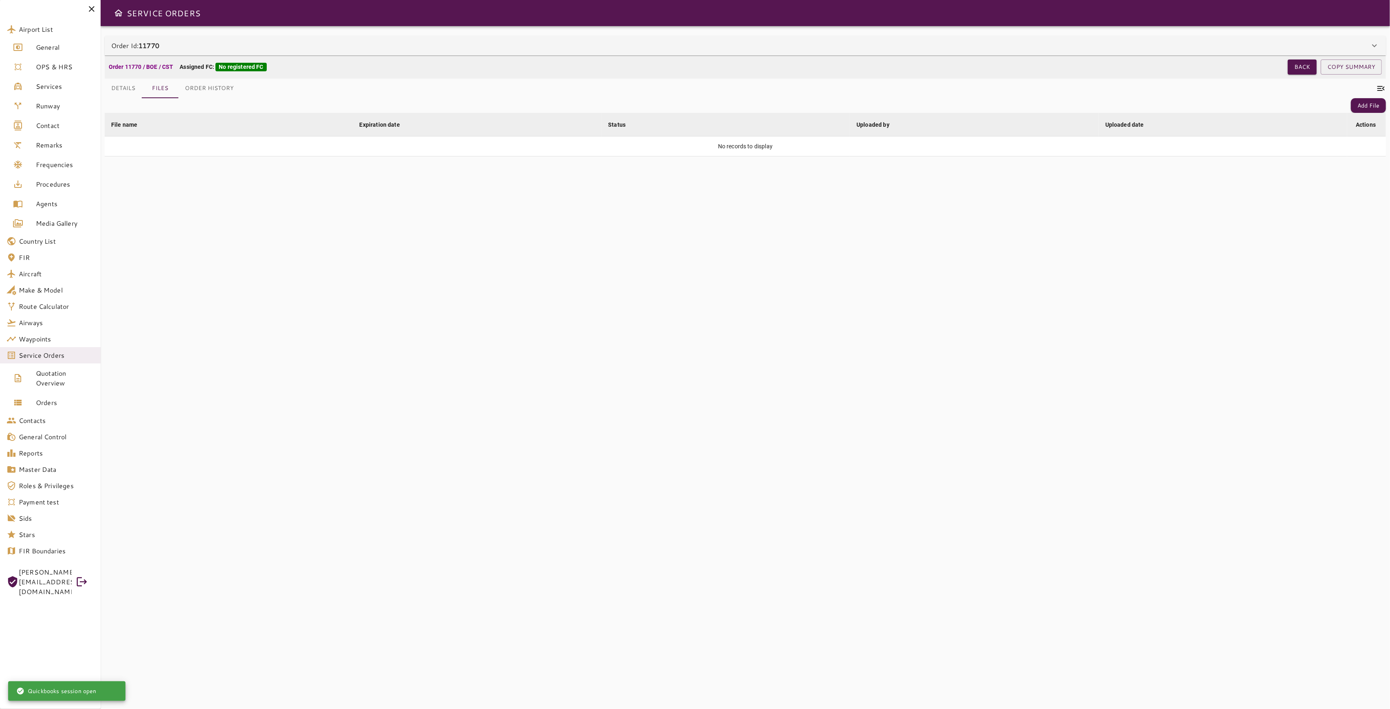
click at [122, 90] on button "Details" at bounding box center [123, 89] width 37 height 20
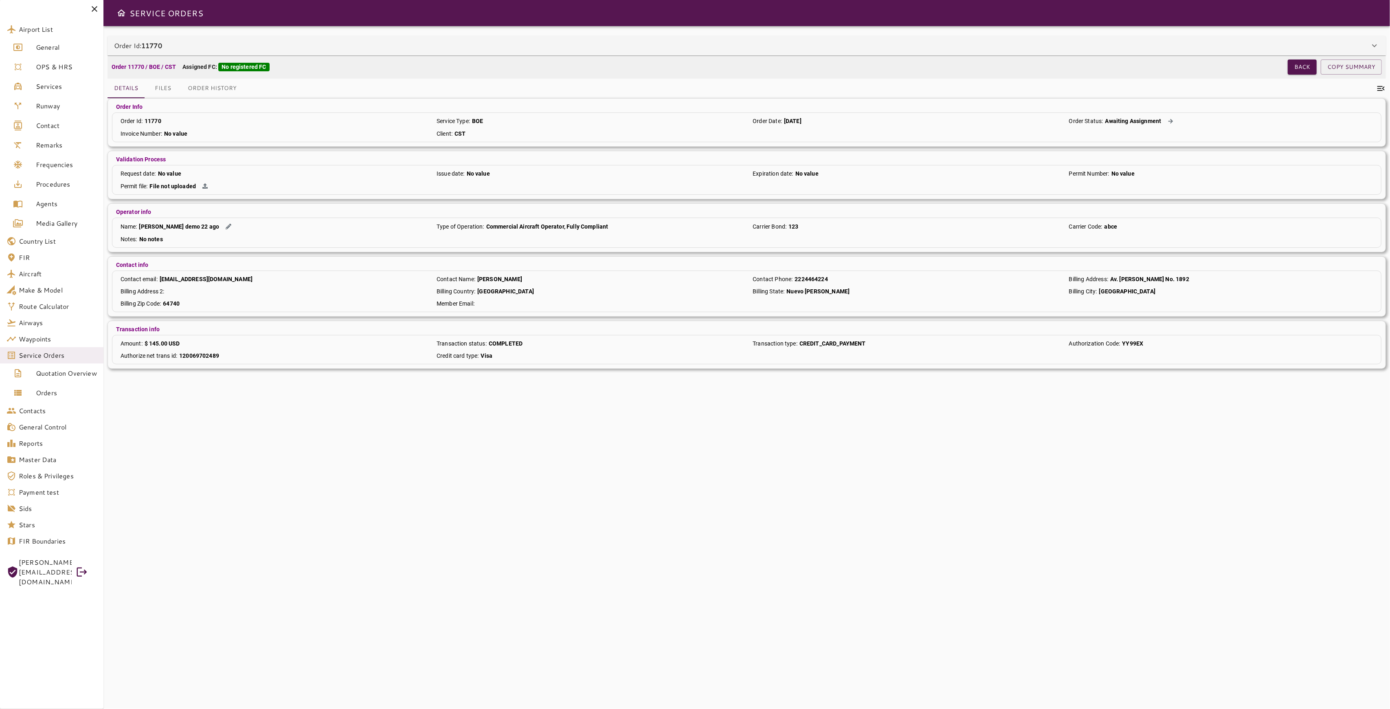
click at [194, 68] on p "Assigned FC: No registered FC" at bounding box center [225, 67] width 87 height 9
click at [1301, 61] on button "Back" at bounding box center [1302, 66] width 29 height 15
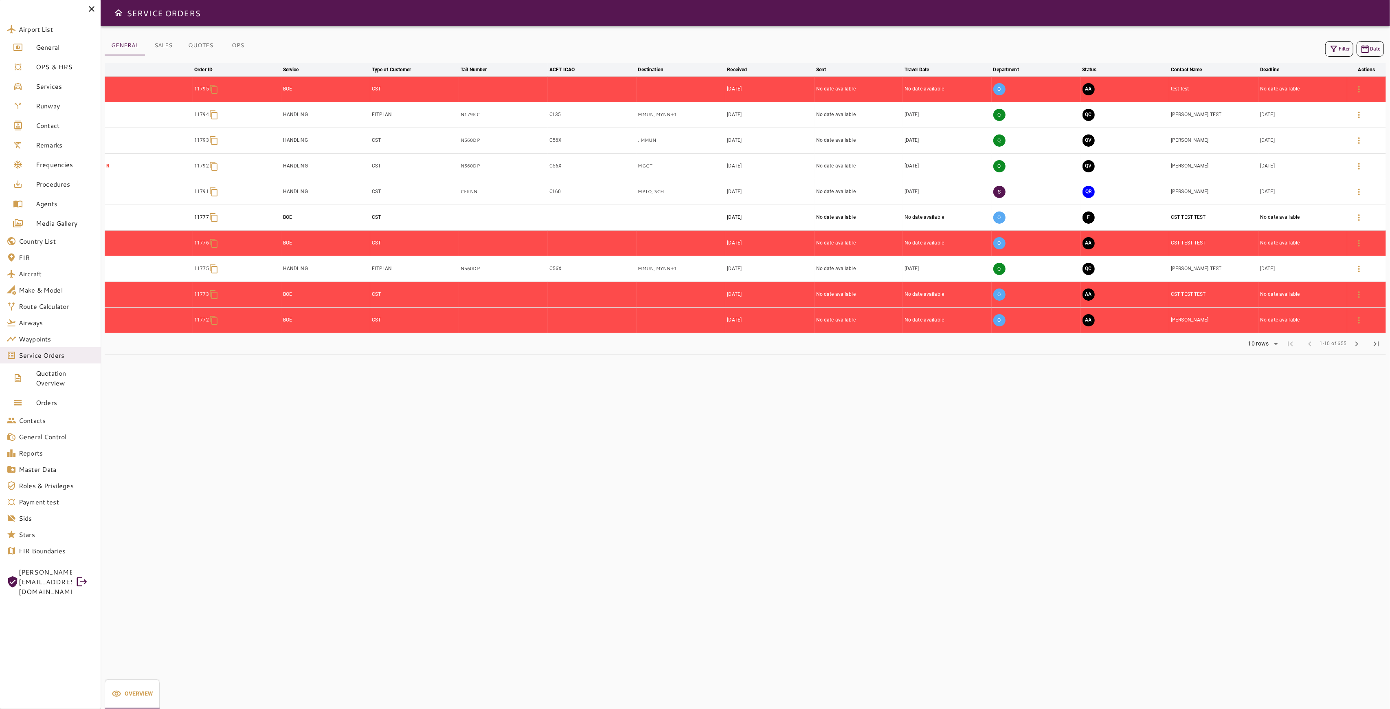
click at [1055, 195] on div "S" at bounding box center [1037, 192] width 86 height 22
click at [967, 167] on td "Sep 11, 2025" at bounding box center [947, 166] width 89 height 26
click at [934, 166] on td "Sep 11, 2025" at bounding box center [947, 166] width 89 height 26
click at [1361, 165] on icon "button" at bounding box center [1359, 166] width 10 height 10
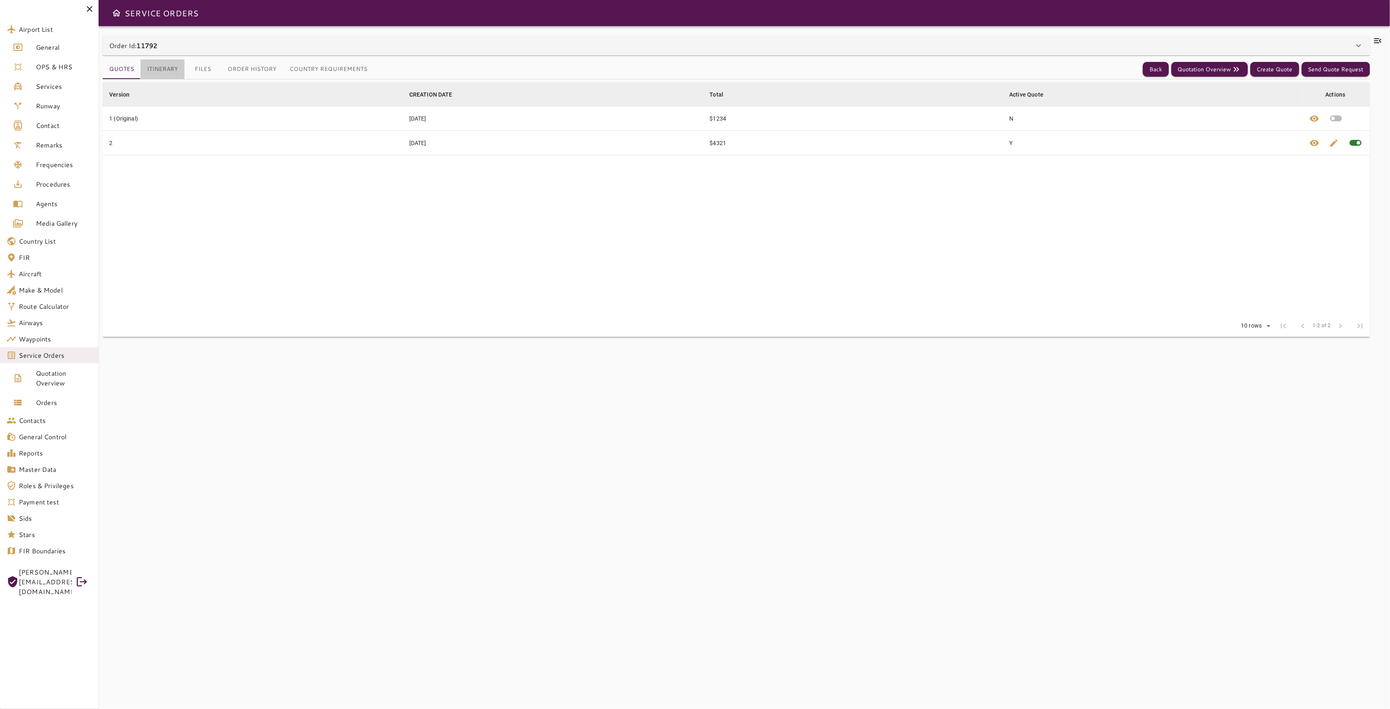
click at [175, 66] on button "Itinerary" at bounding box center [163, 69] width 44 height 20
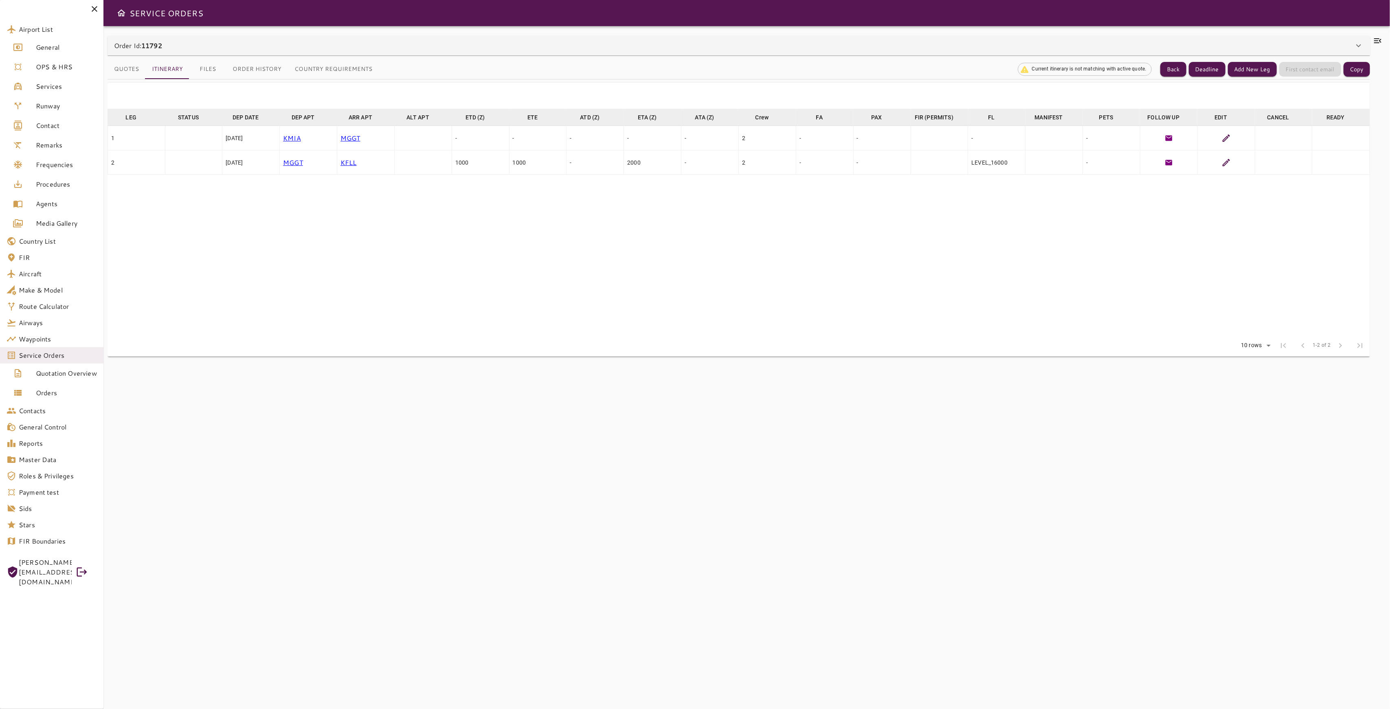
click at [199, 69] on button "Files" at bounding box center [207, 69] width 37 height 20
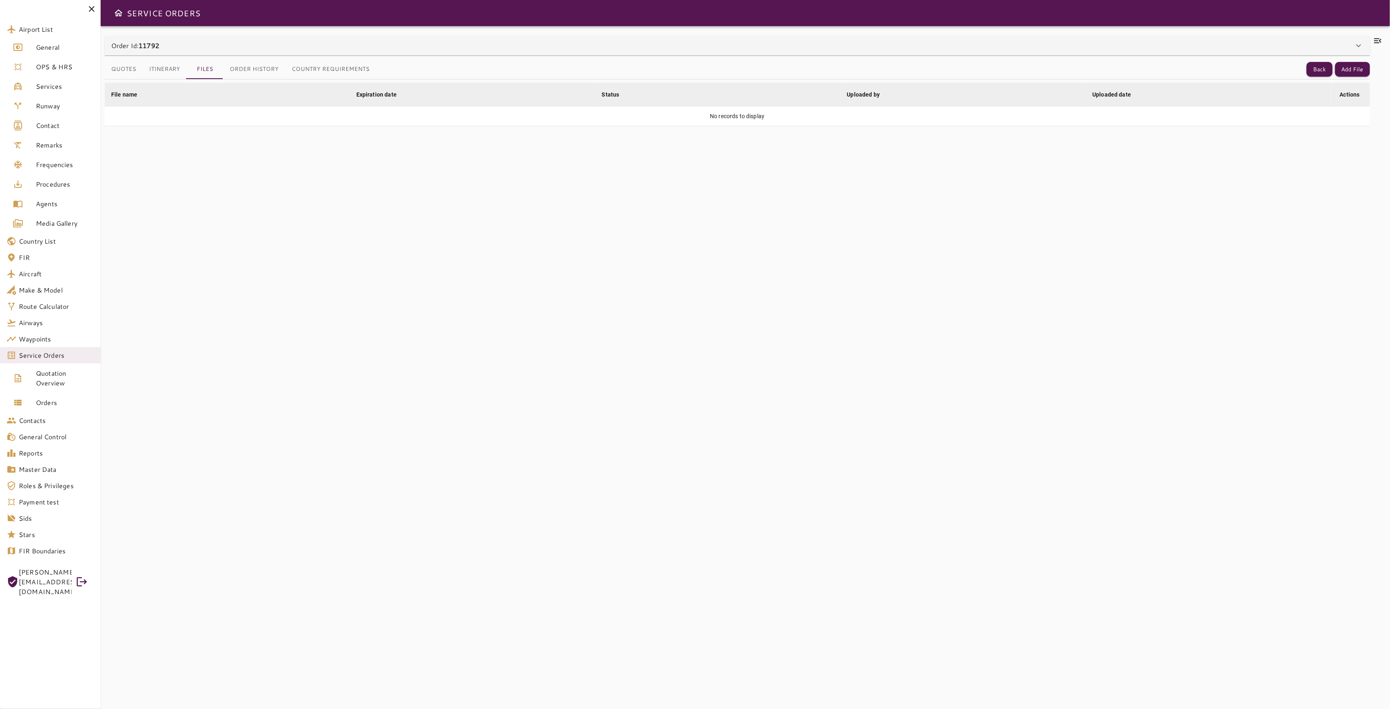
click at [166, 70] on button "Itinerary" at bounding box center [165, 69] width 44 height 20
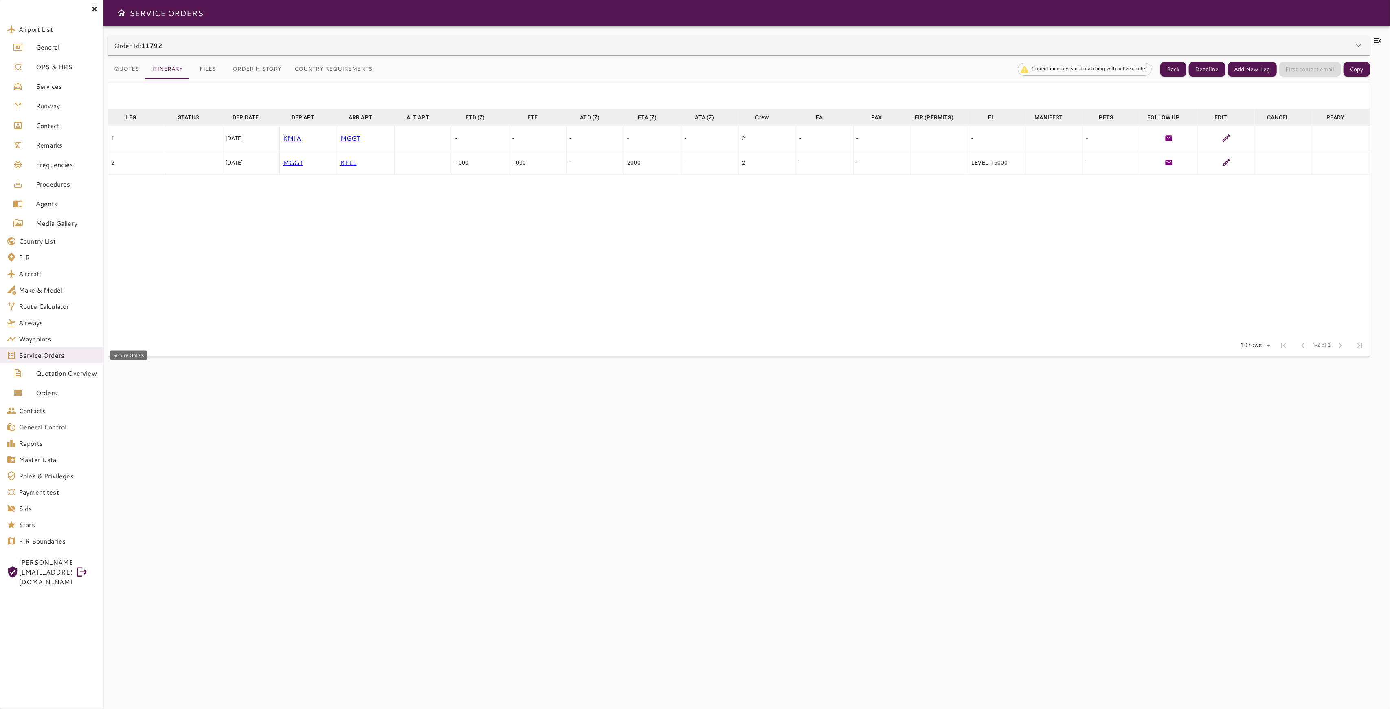
click at [23, 356] on span "Service Orders" at bounding box center [58, 355] width 78 height 10
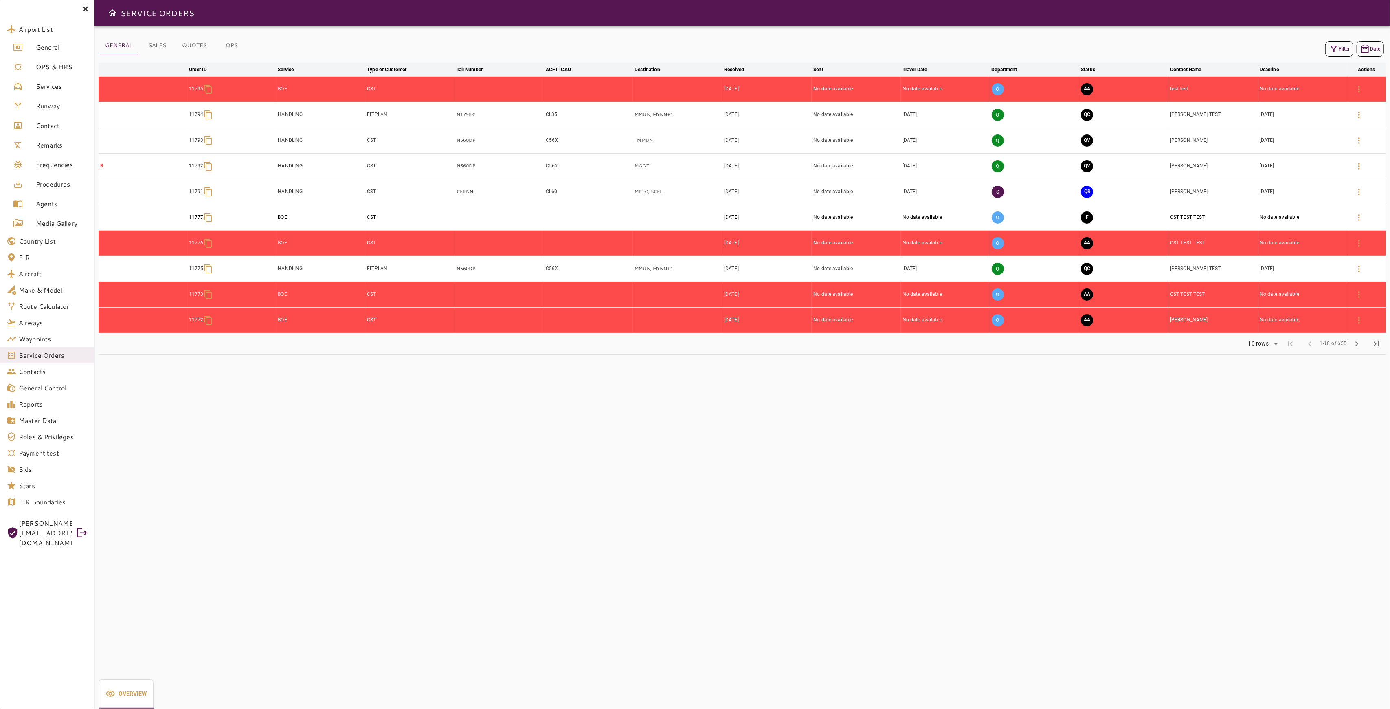
click at [1138, 193] on td "QR" at bounding box center [1123, 192] width 89 height 26
click at [1356, 194] on icon "button" at bounding box center [1359, 192] width 10 height 10
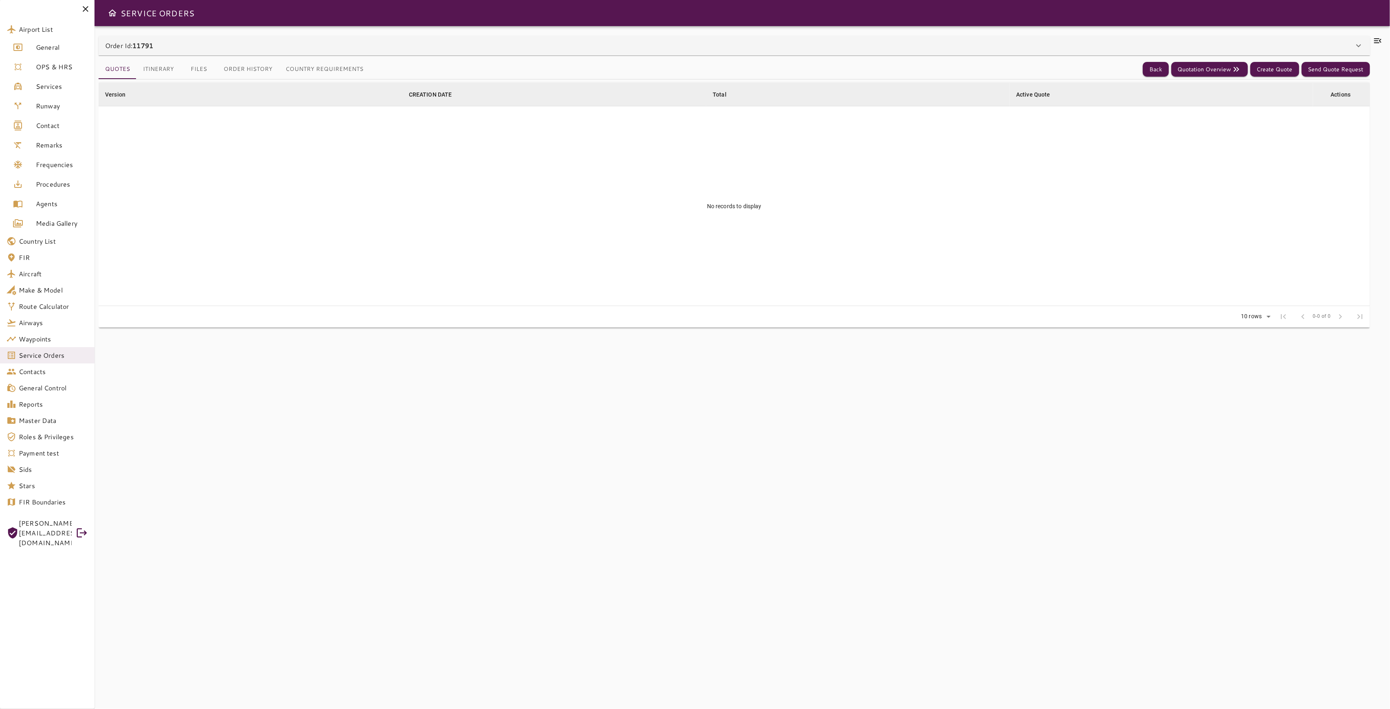
click at [161, 69] on button "Itinerary" at bounding box center [158, 69] width 44 height 20
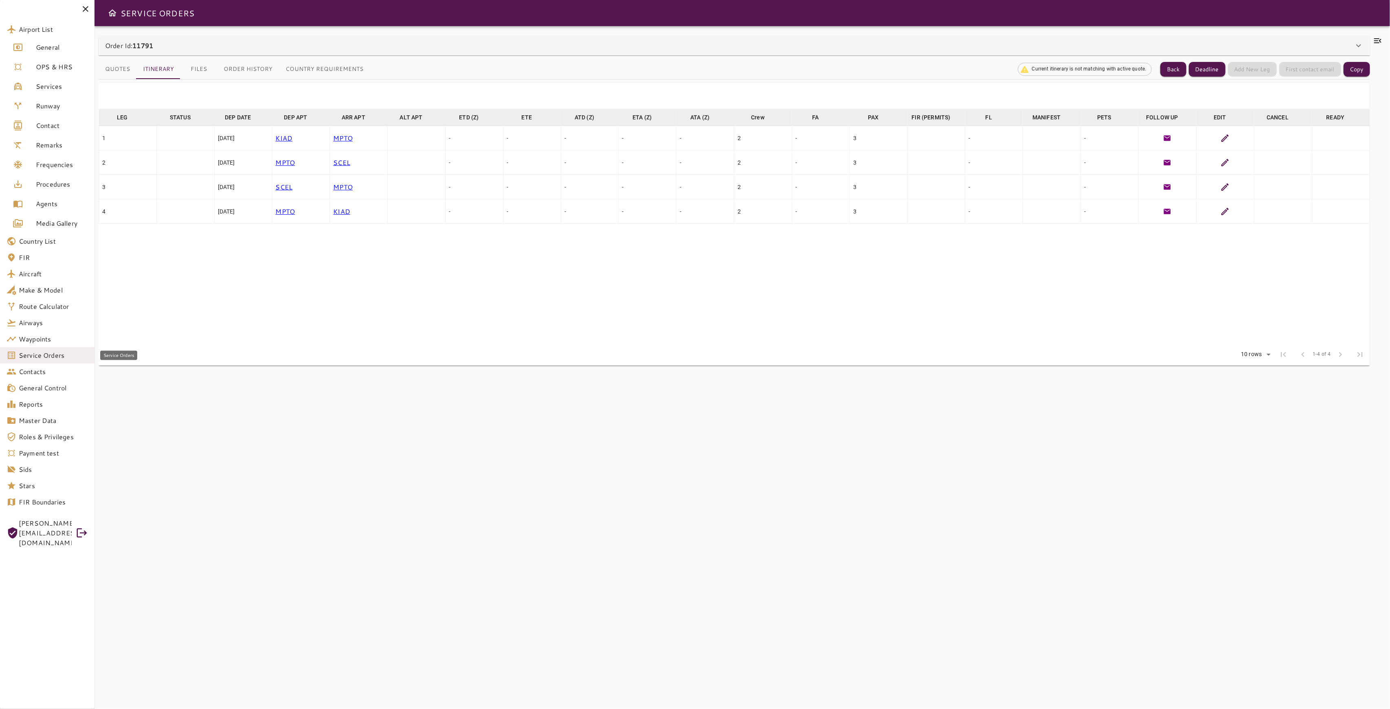
click at [53, 358] on span "Service Orders" at bounding box center [53, 355] width 69 height 10
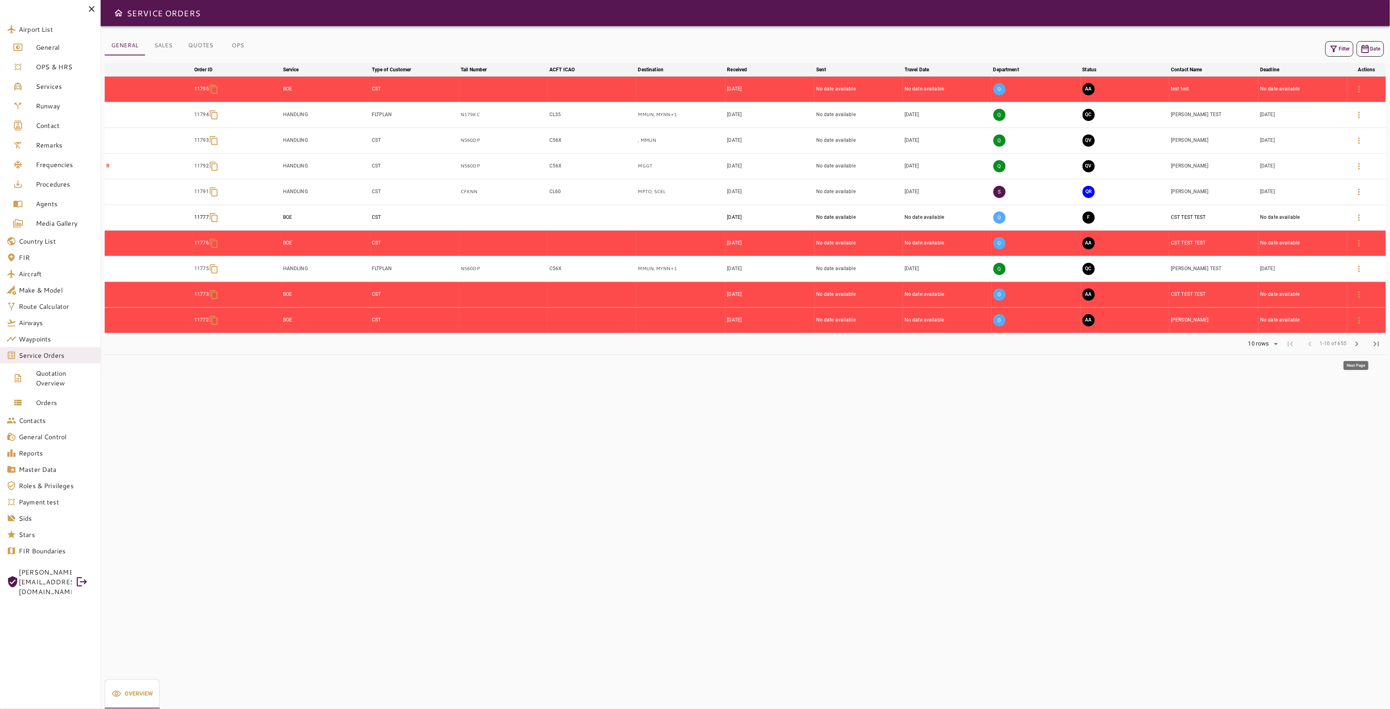
click at [1354, 343] on span "chevron_right" at bounding box center [1357, 344] width 10 height 10
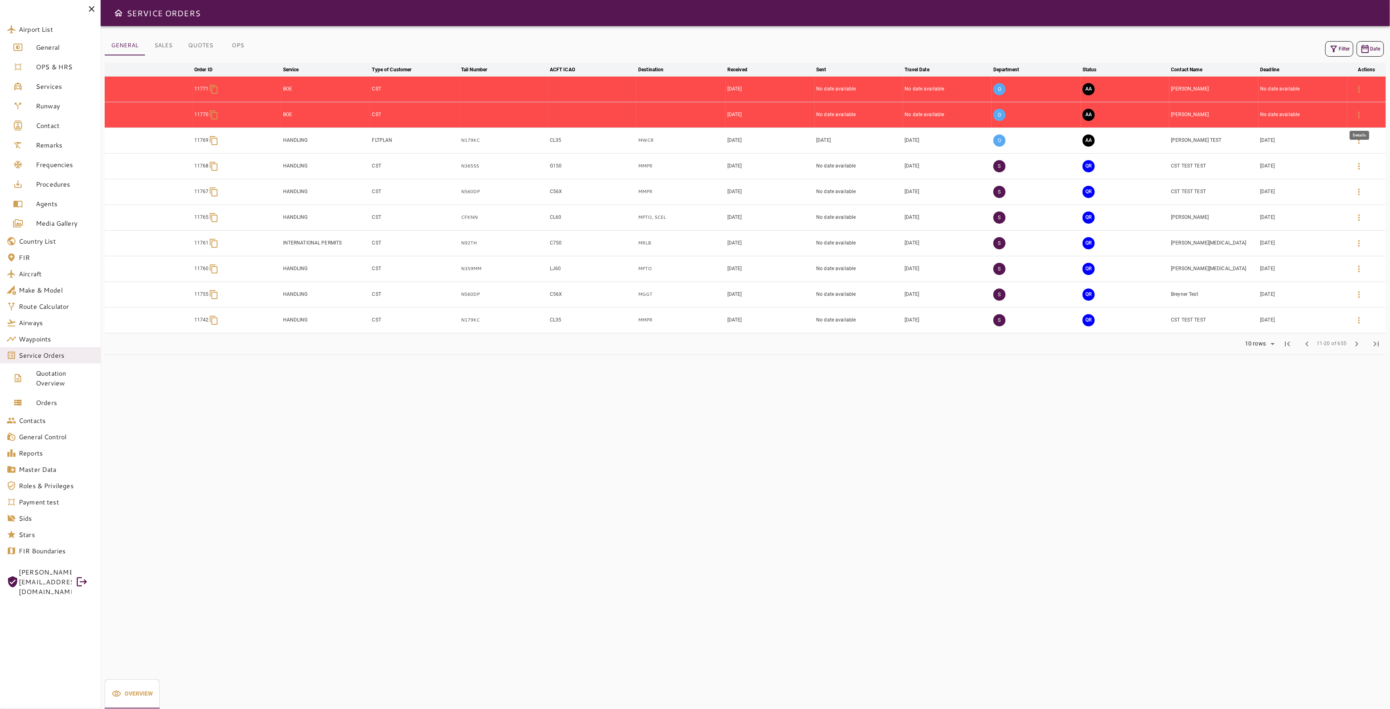
click at [1363, 116] on icon "button" at bounding box center [1359, 115] width 10 height 10
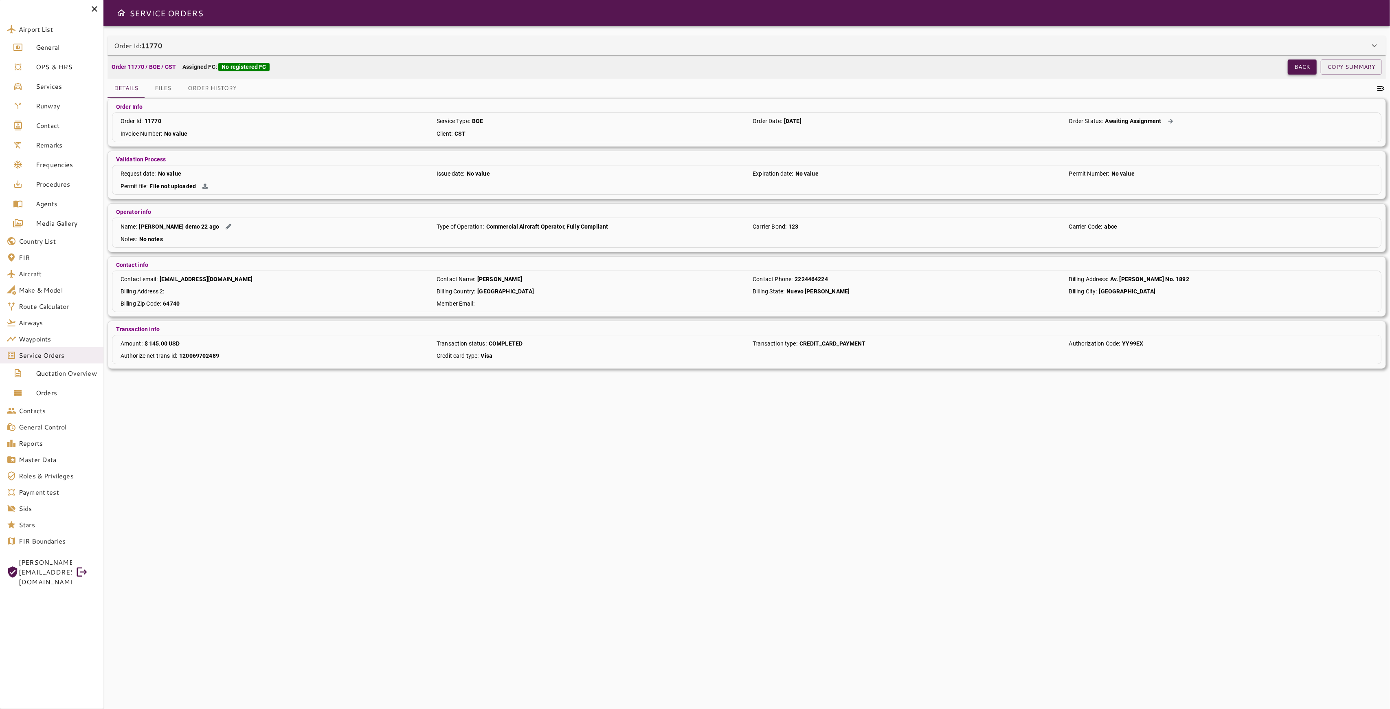
click at [1312, 67] on button "Back" at bounding box center [1302, 66] width 29 height 15
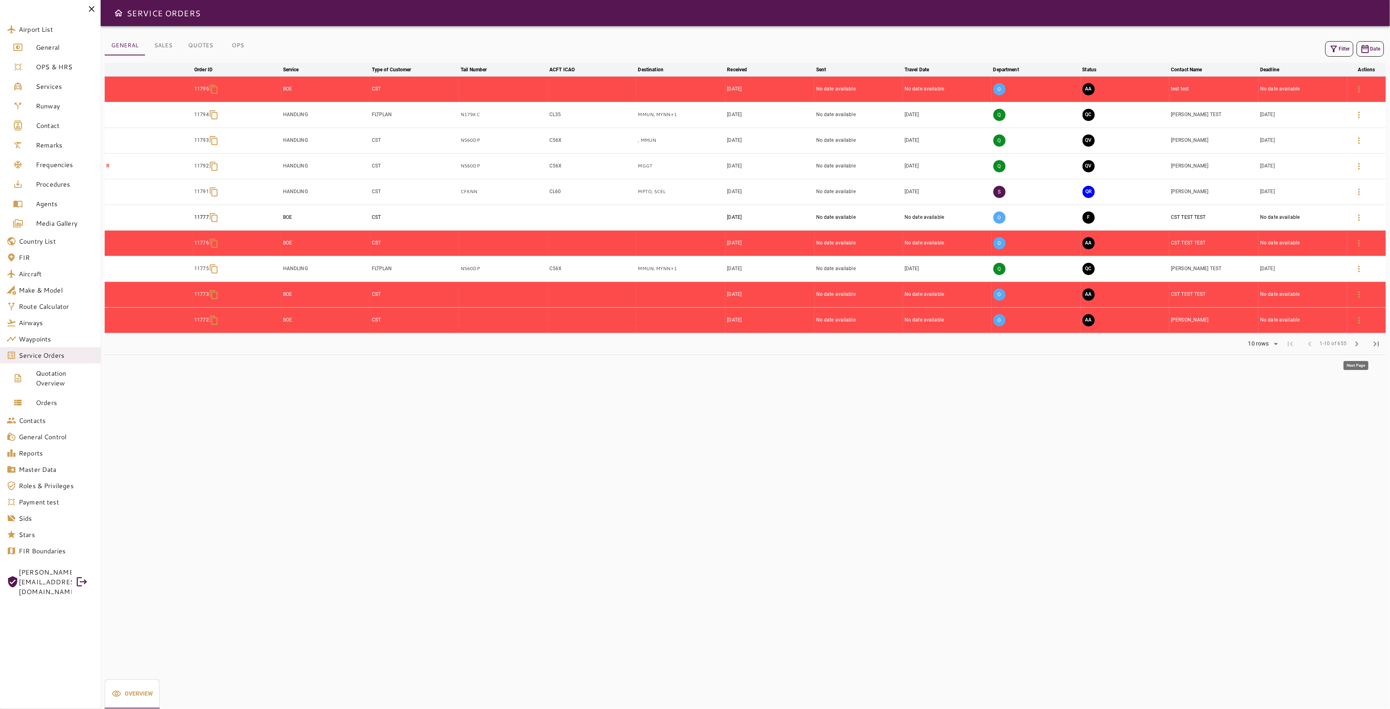
click at [1354, 344] on span "chevron_right" at bounding box center [1357, 344] width 10 height 10
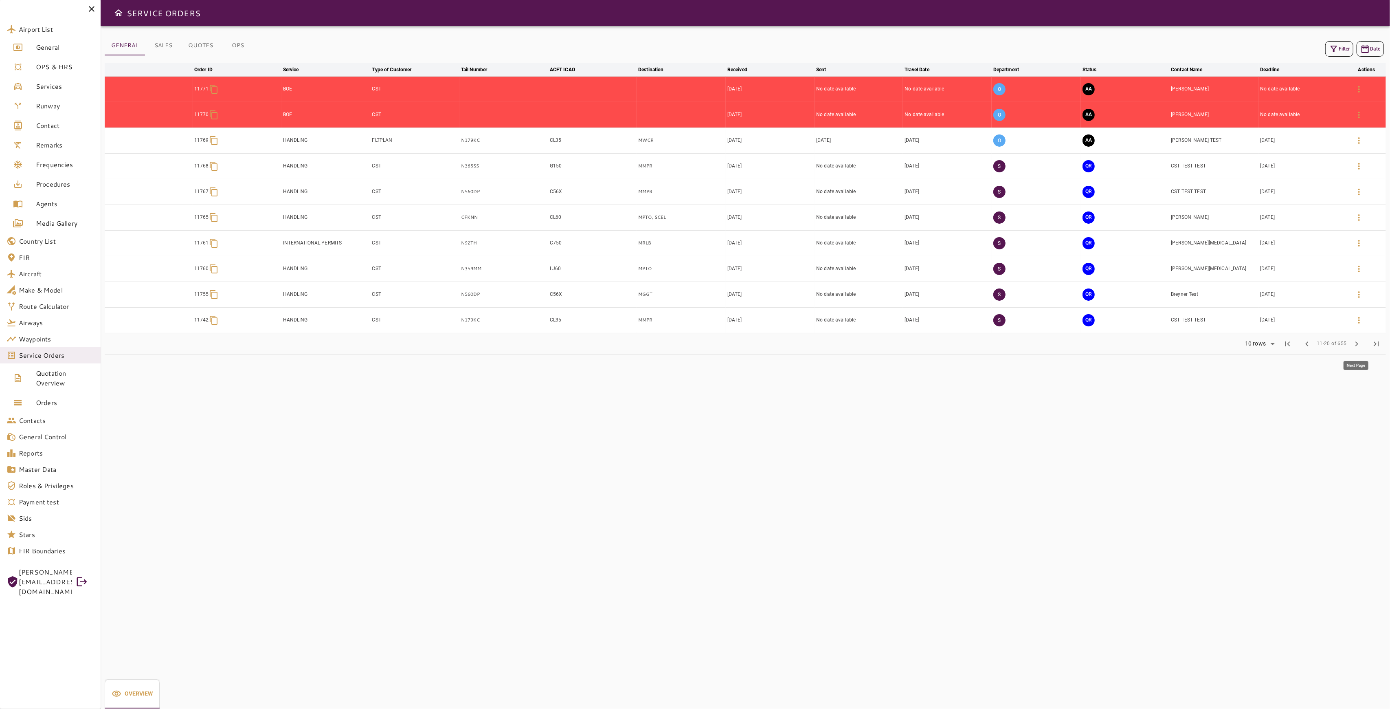
click at [1354, 344] on span "chevron_right" at bounding box center [1357, 344] width 10 height 10
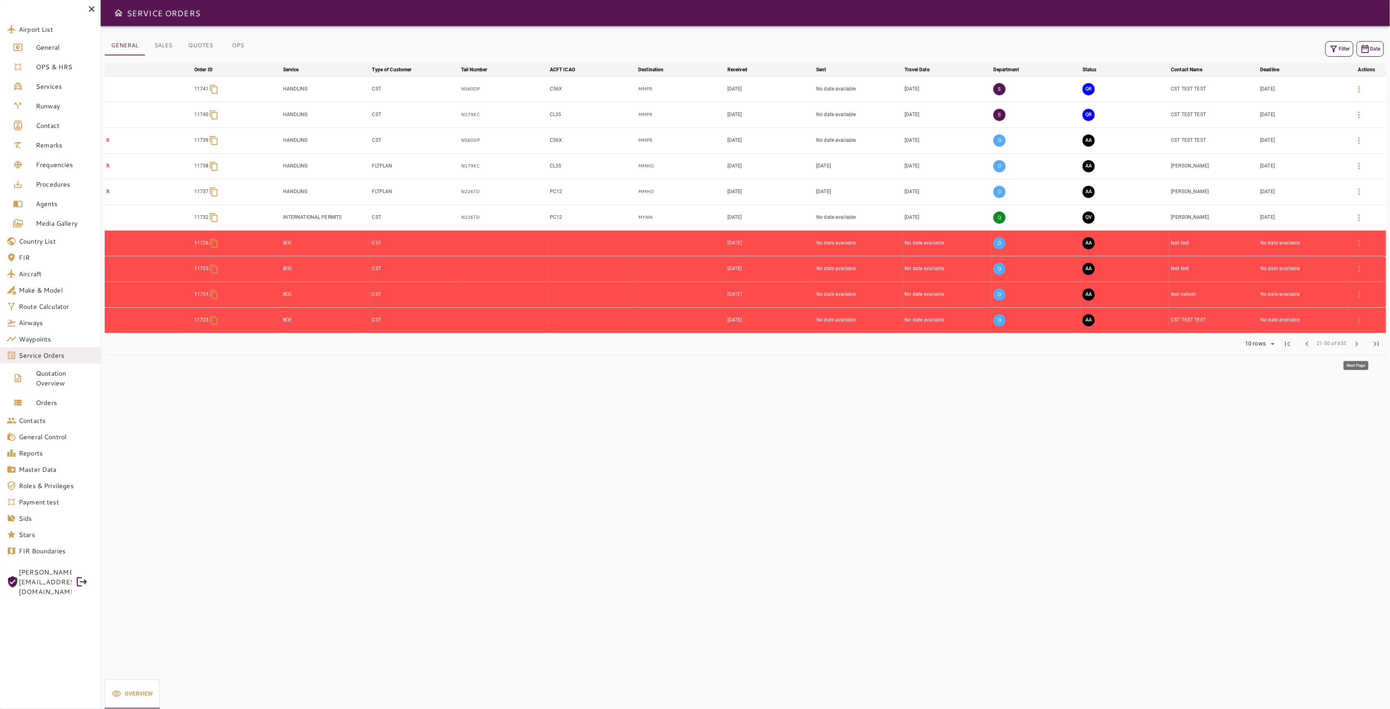
click at [1354, 344] on span "chevron_right" at bounding box center [1357, 344] width 10 height 10
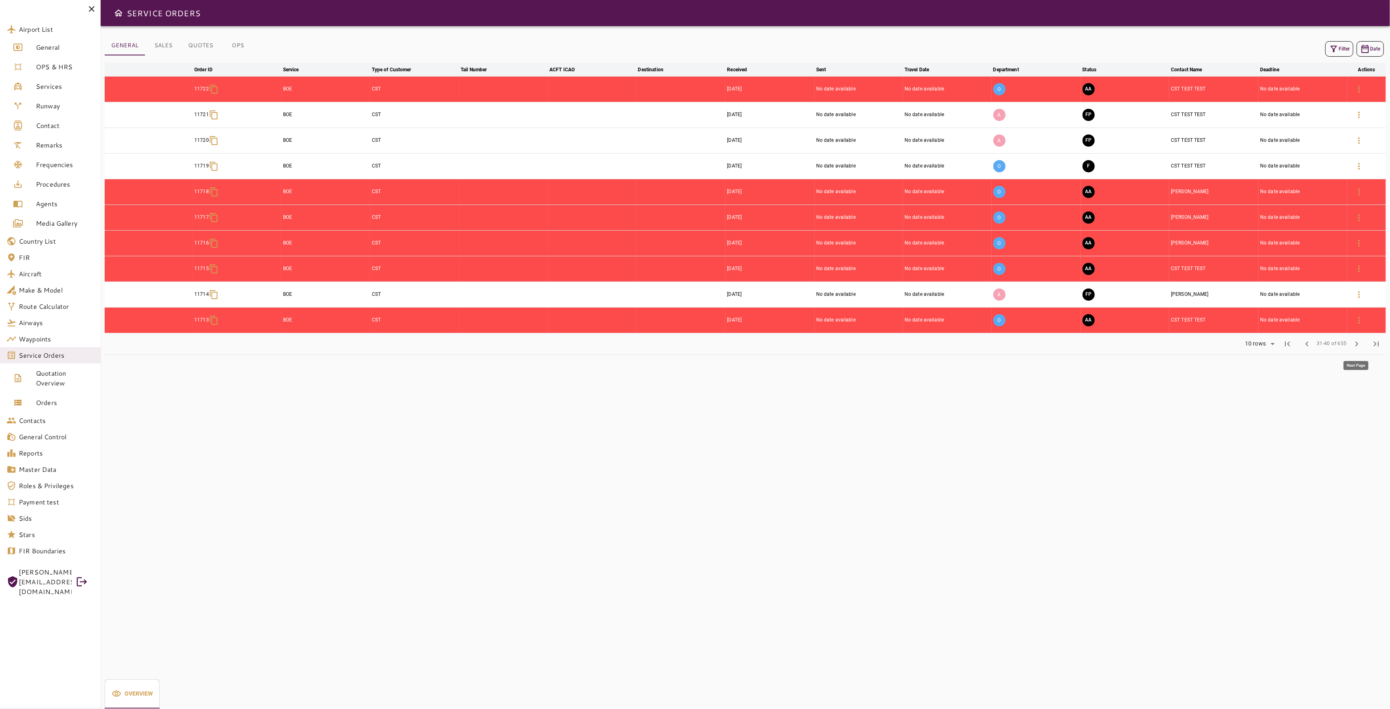
click at [1354, 344] on span "chevron_right" at bounding box center [1357, 344] width 10 height 10
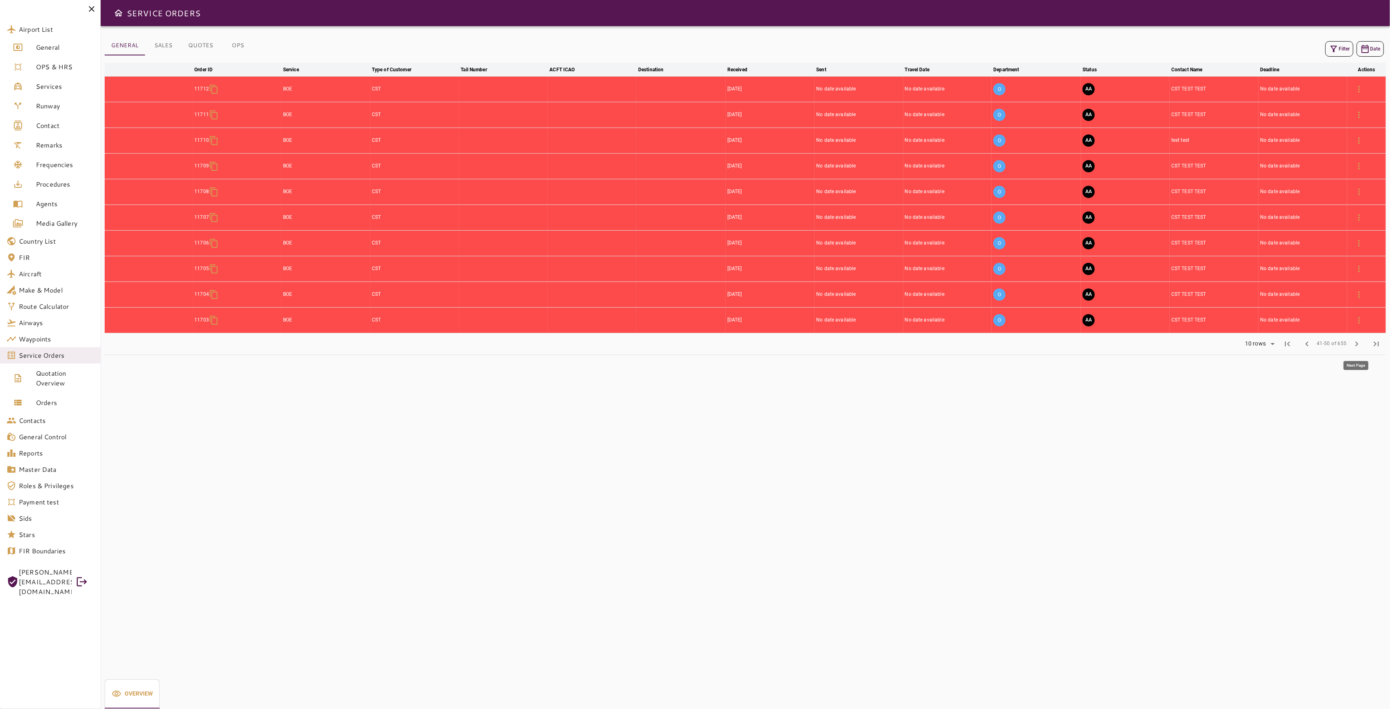
click at [1354, 344] on span "chevron_right" at bounding box center [1357, 344] width 10 height 10
click at [1312, 345] on span "chevron_left" at bounding box center [1307, 344] width 10 height 10
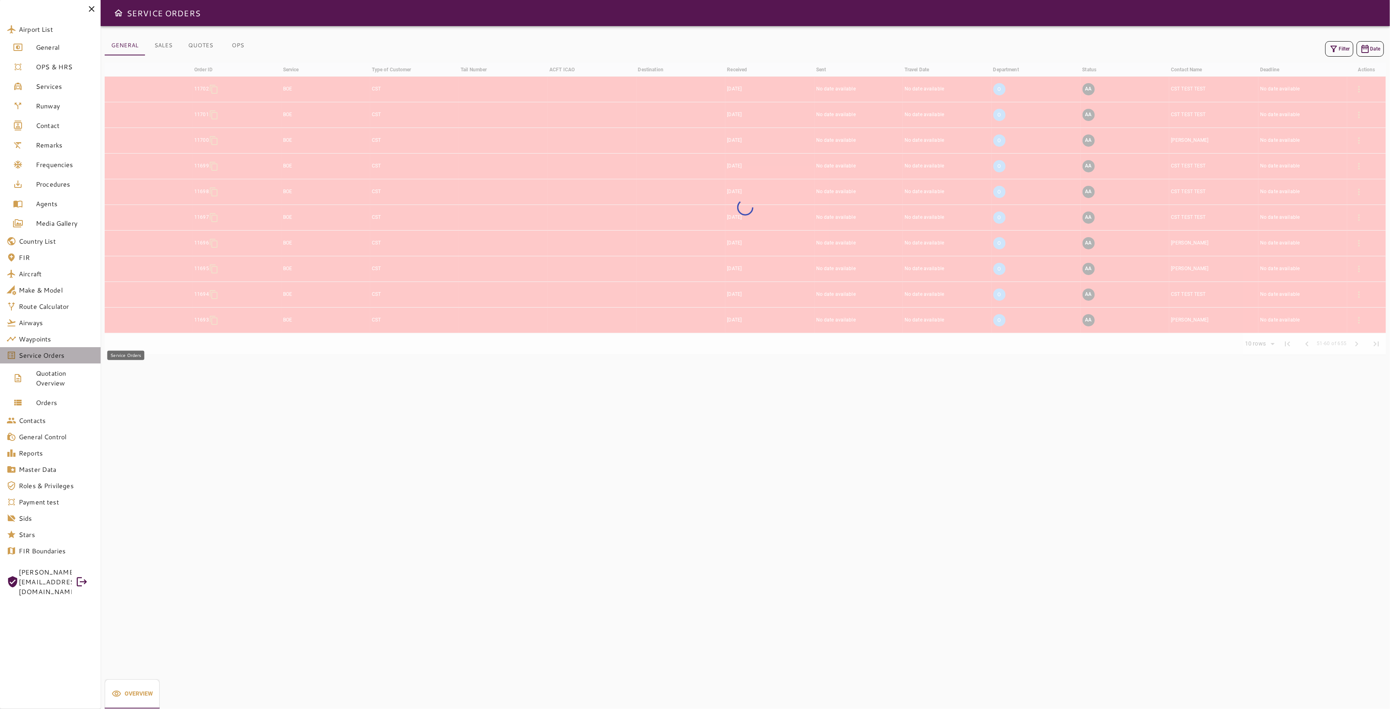
click at [39, 356] on span "Service Orders" at bounding box center [56, 355] width 75 height 10
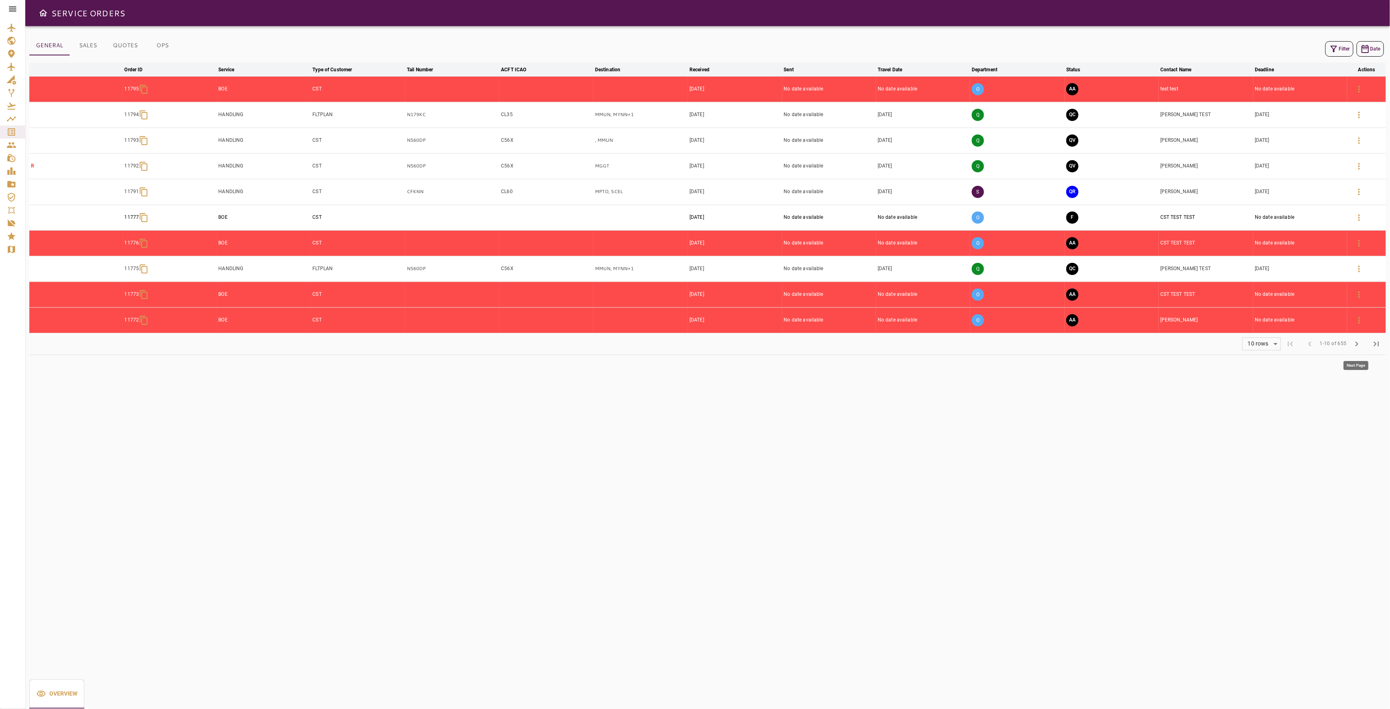
click at [1352, 347] on span "chevron_right" at bounding box center [1357, 344] width 10 height 10
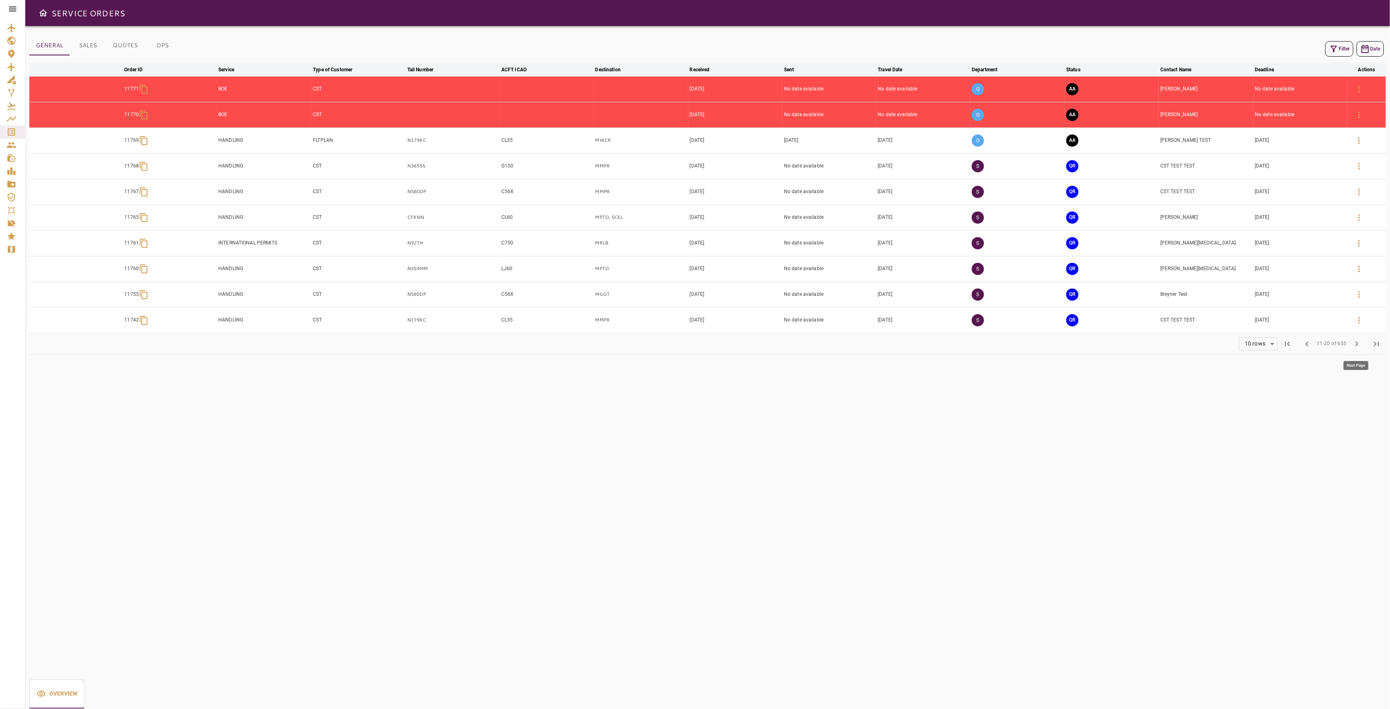
click at [1352, 347] on span "chevron_right" at bounding box center [1357, 344] width 10 height 10
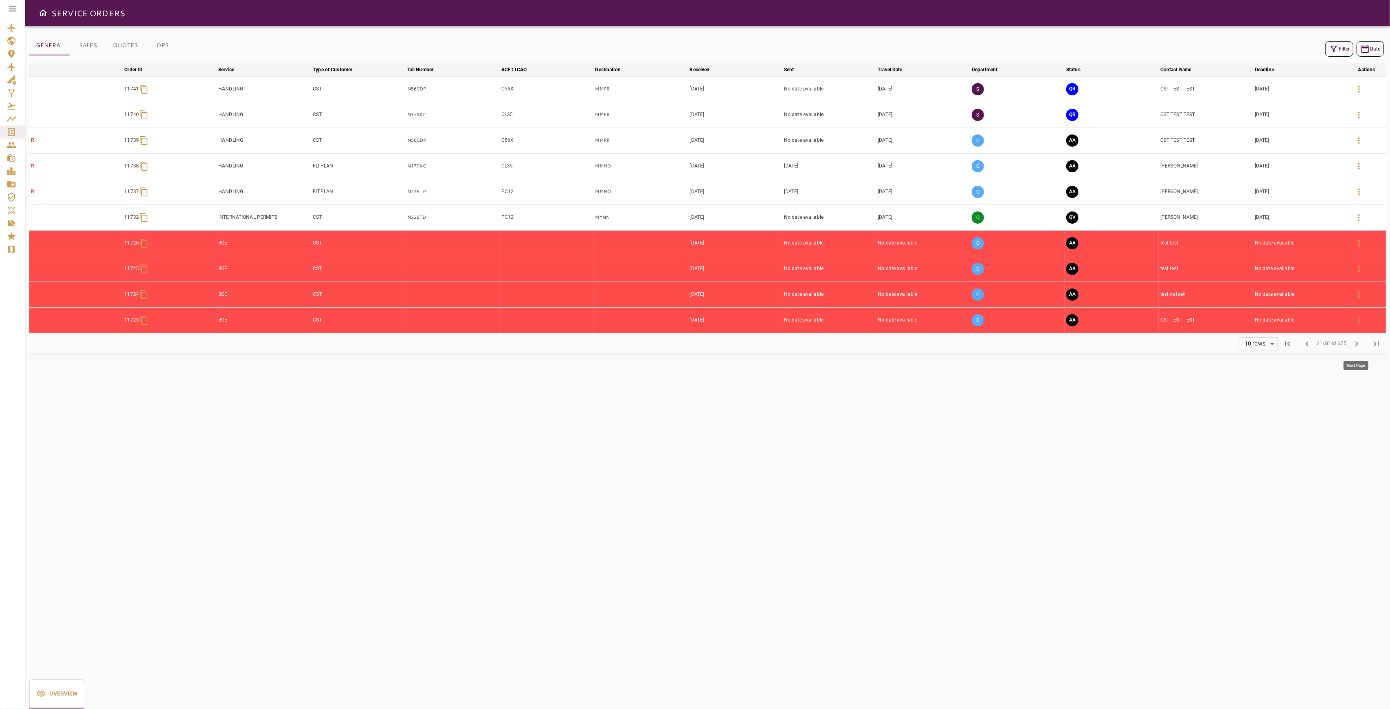
click at [1352, 347] on span "chevron_right" at bounding box center [1357, 344] width 10 height 10
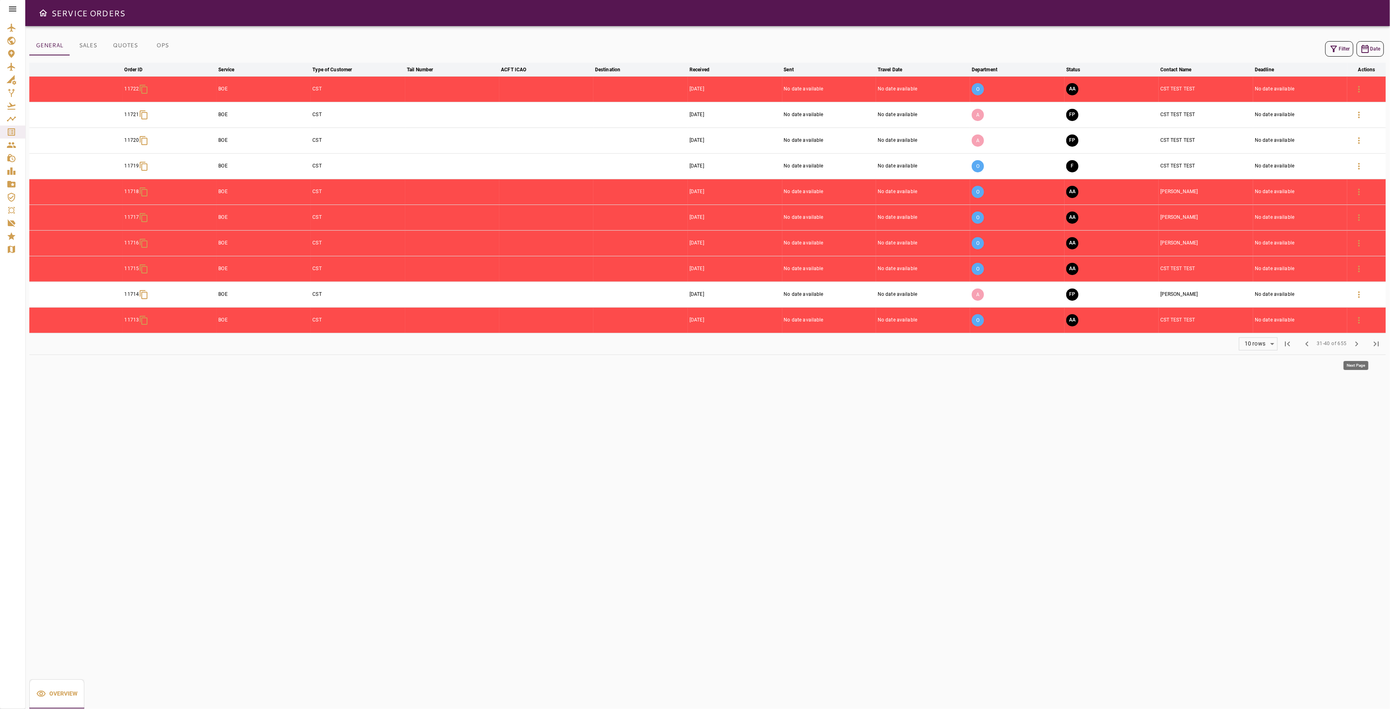
click at [1352, 347] on span "chevron_right" at bounding box center [1357, 344] width 10 height 10
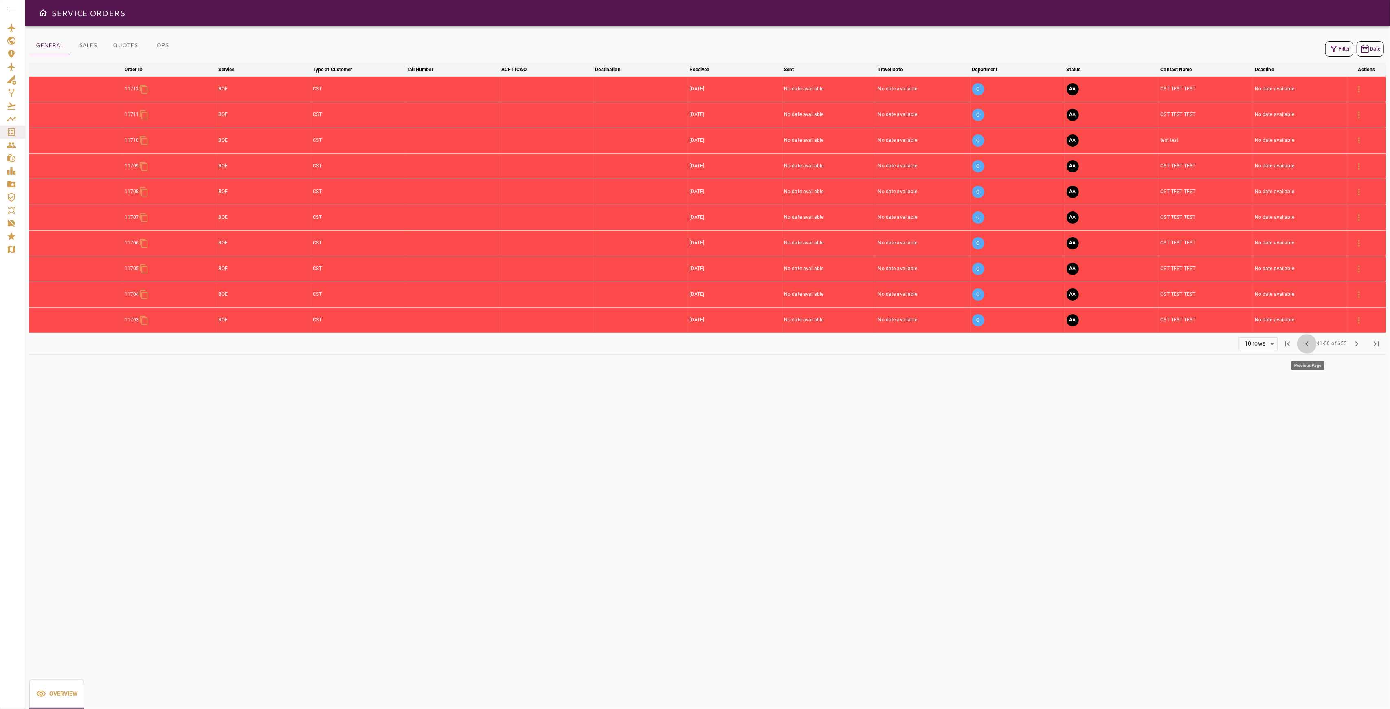
click at [1306, 346] on span "chevron_left" at bounding box center [1307, 344] width 10 height 10
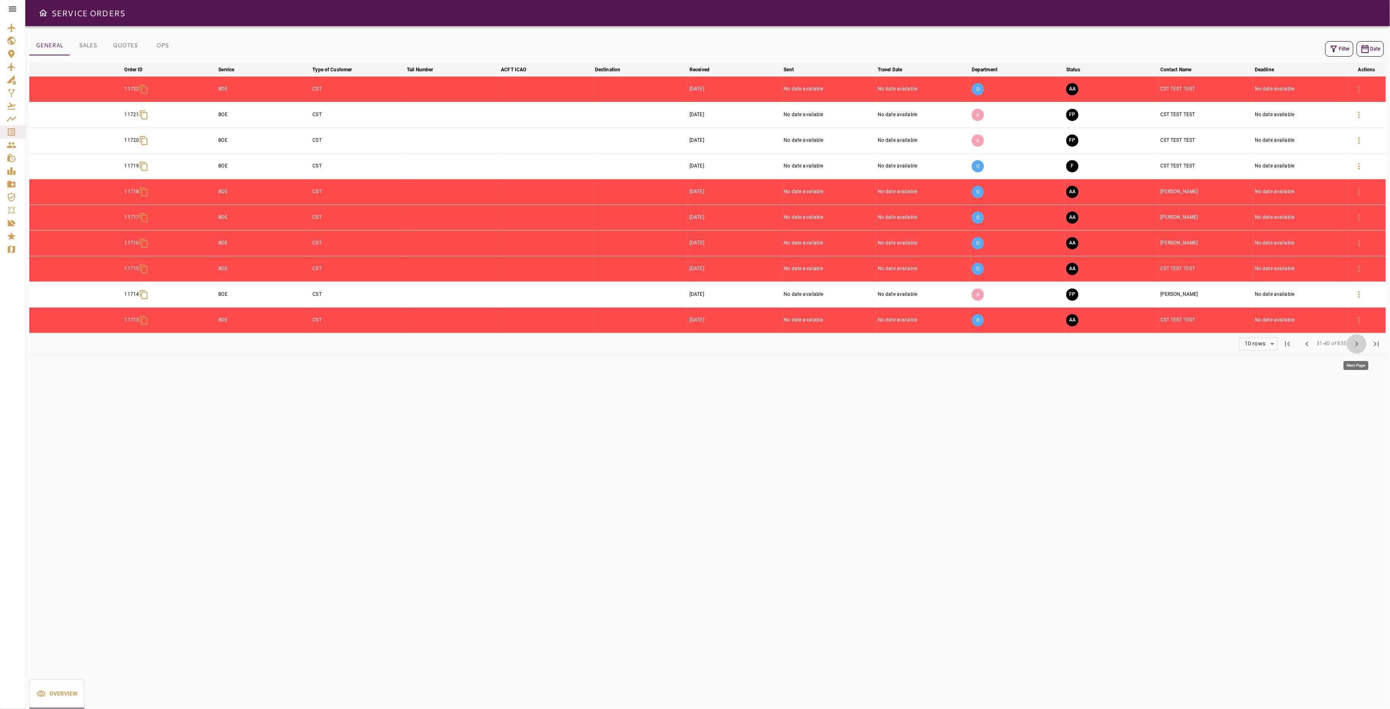
click at [1358, 347] on span "chevron_right" at bounding box center [1357, 344] width 10 height 10
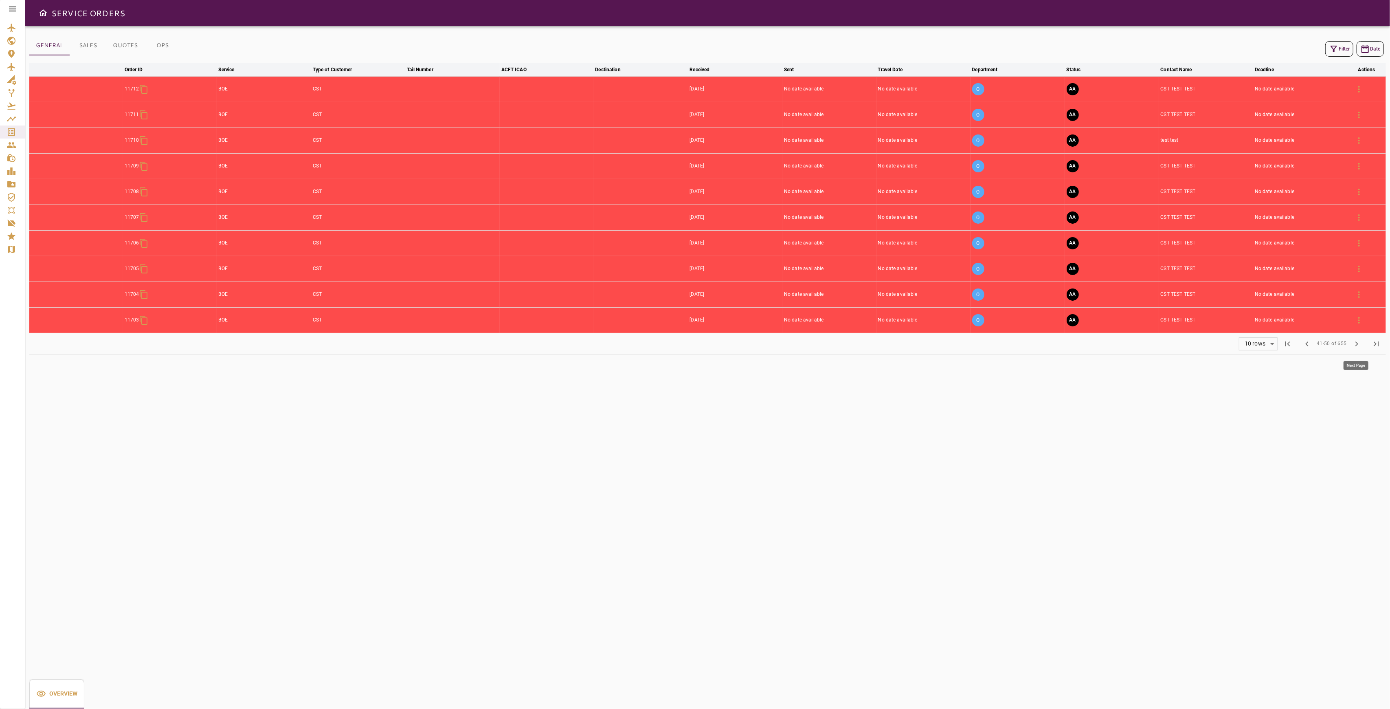
click at [1358, 347] on span "chevron_right" at bounding box center [1357, 344] width 10 height 10
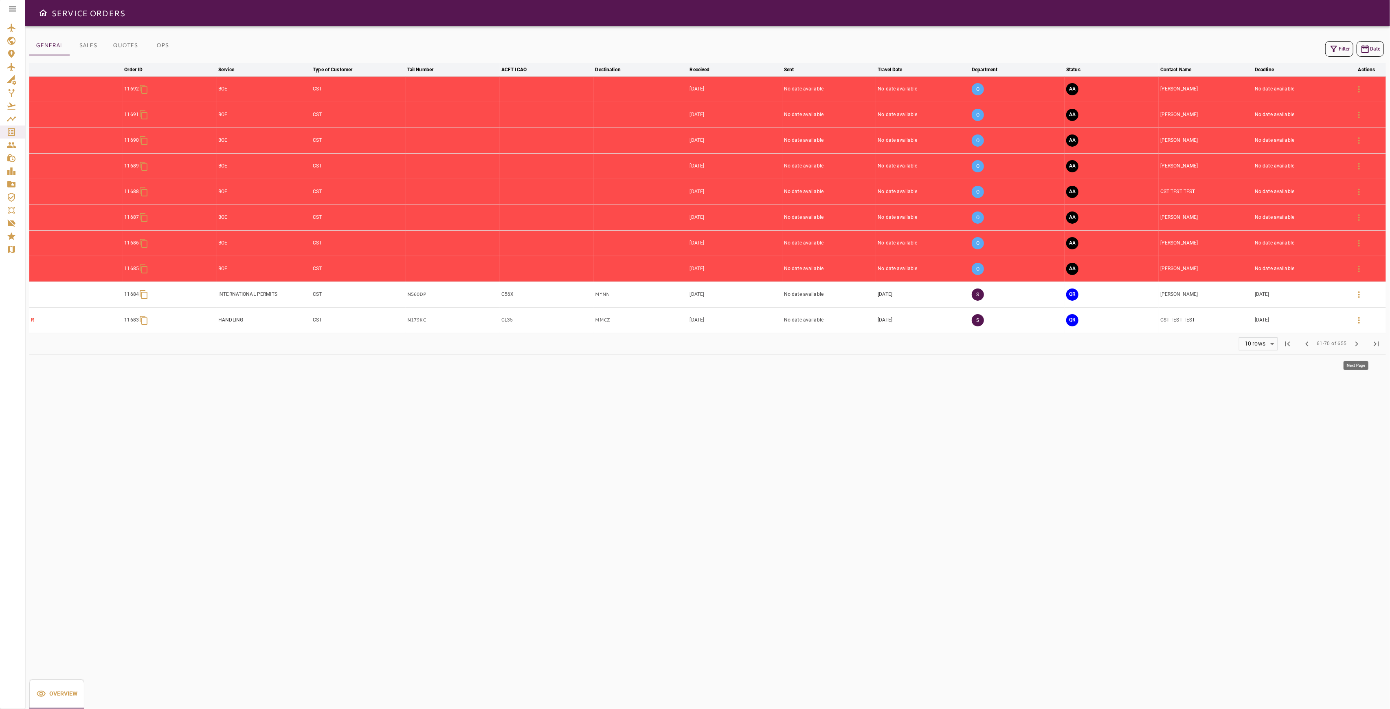
click at [1358, 347] on span "chevron_right" at bounding box center [1357, 344] width 10 height 10
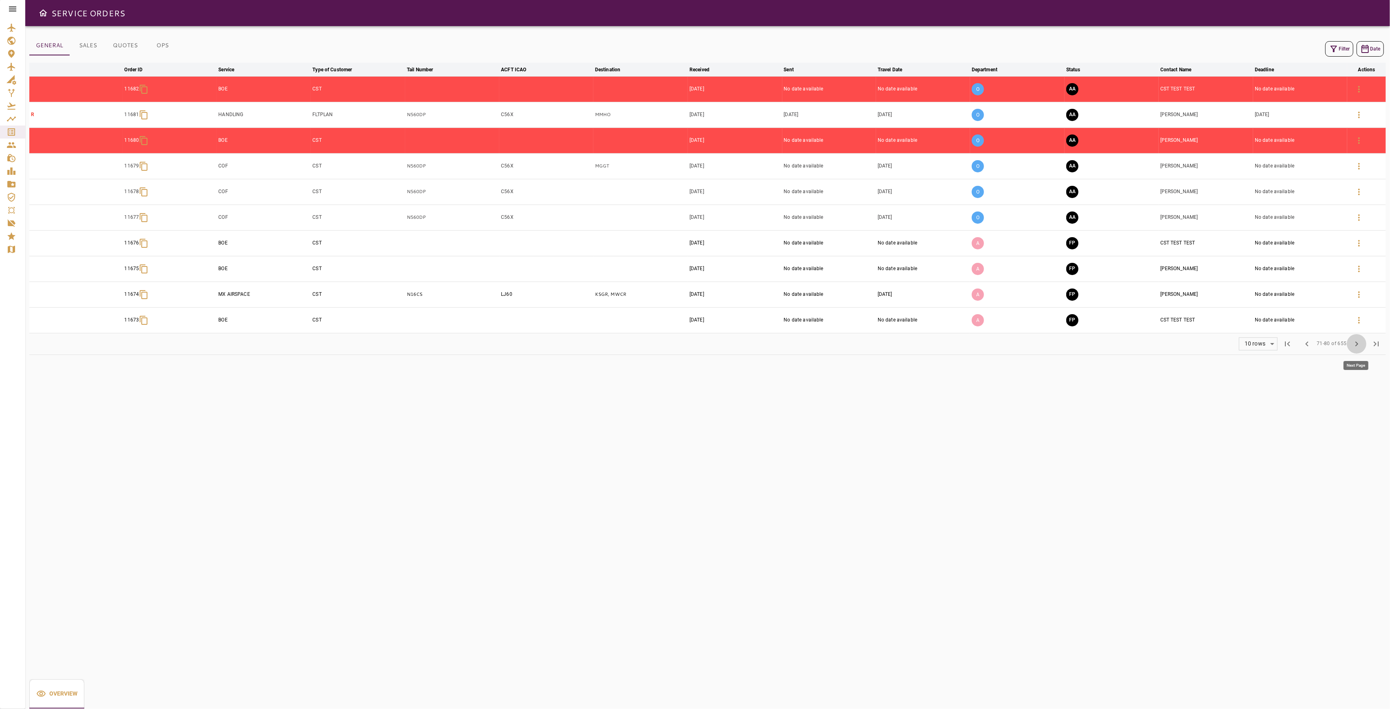
click at [1358, 347] on span "chevron_right" at bounding box center [1357, 344] width 10 height 10
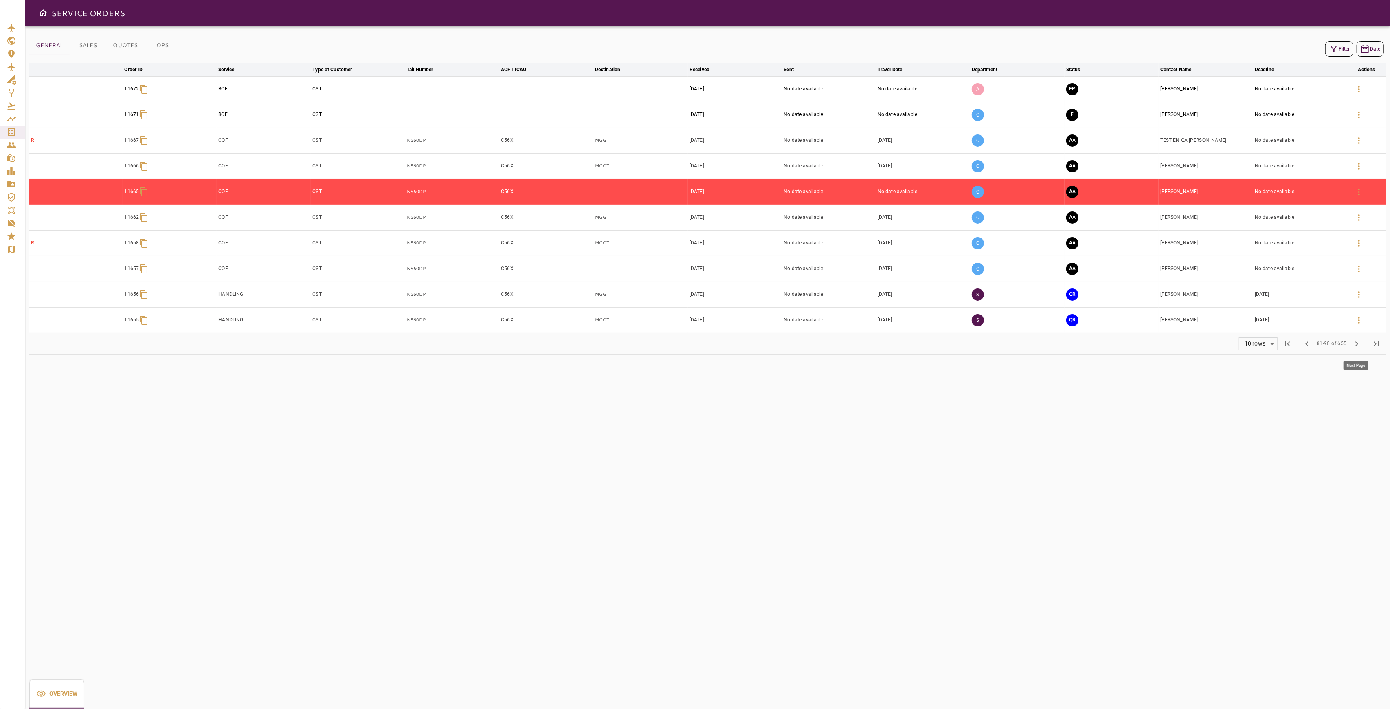
click at [1358, 347] on span "chevron_right" at bounding box center [1357, 344] width 10 height 10
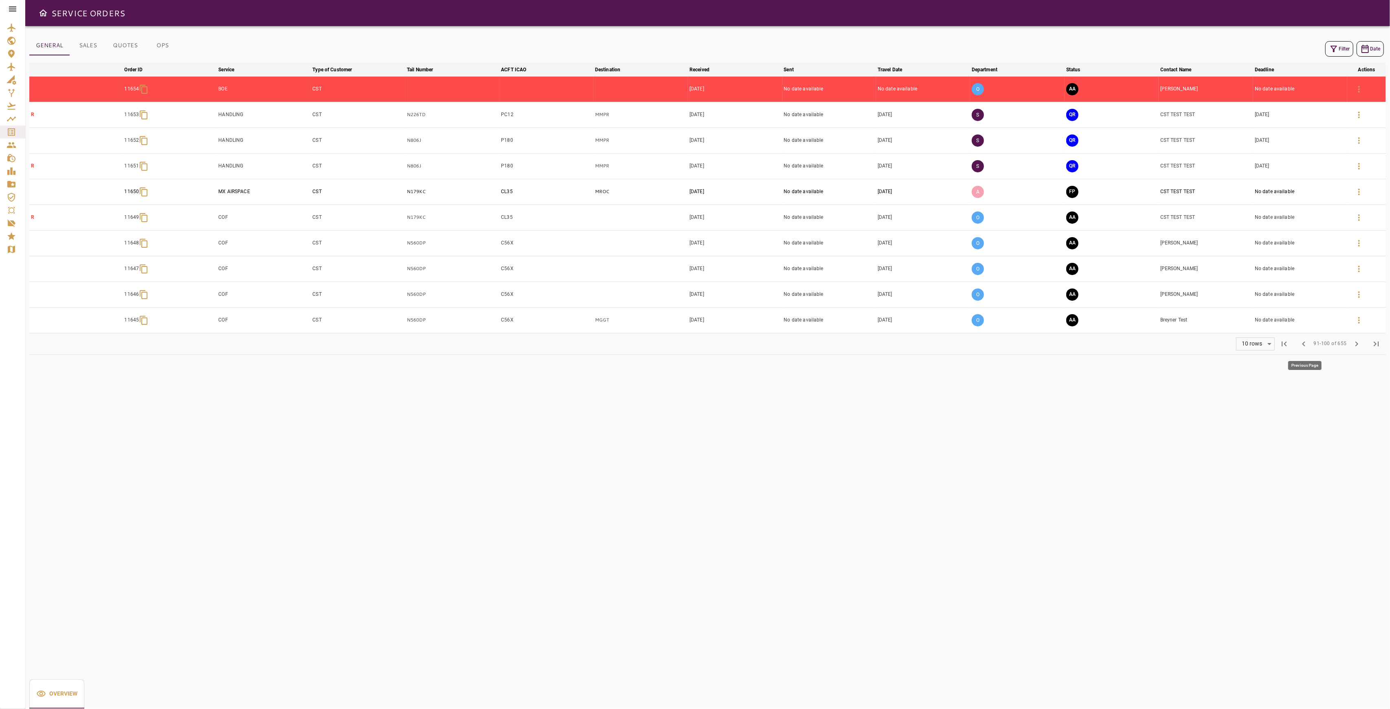
click at [1309, 349] on span "chevron_left" at bounding box center [1304, 344] width 10 height 10
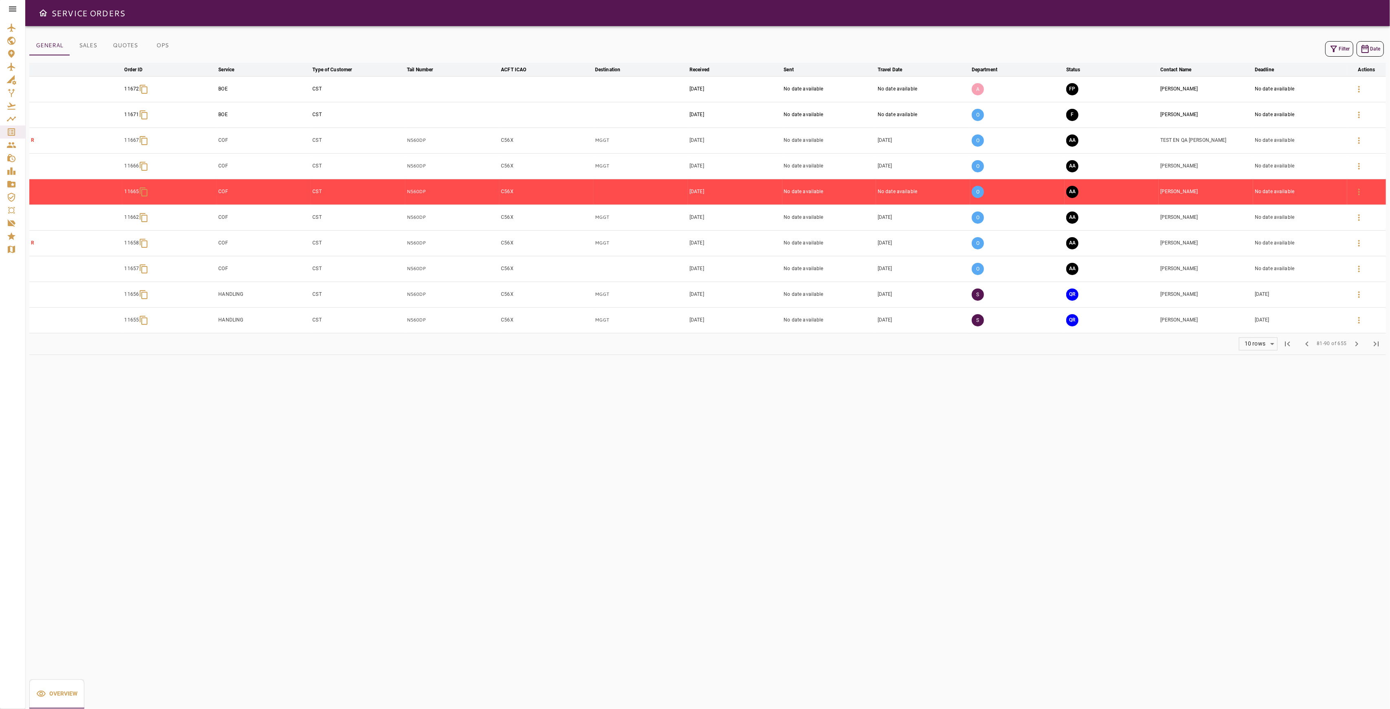
click at [1342, 48] on button "Filter" at bounding box center [1340, 48] width 28 height 15
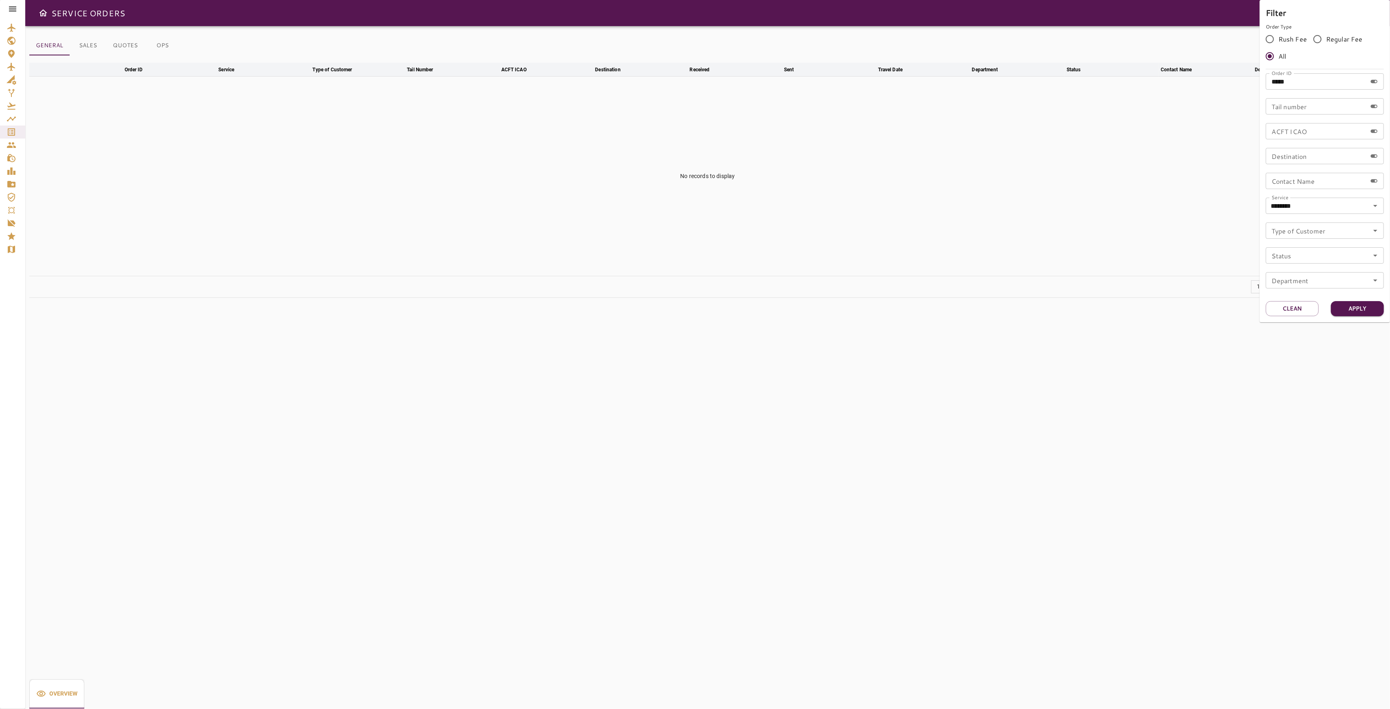
click at [158, 40] on div at bounding box center [695, 354] width 1390 height 709
click at [160, 44] on button "OPS" at bounding box center [162, 46] width 37 height 20
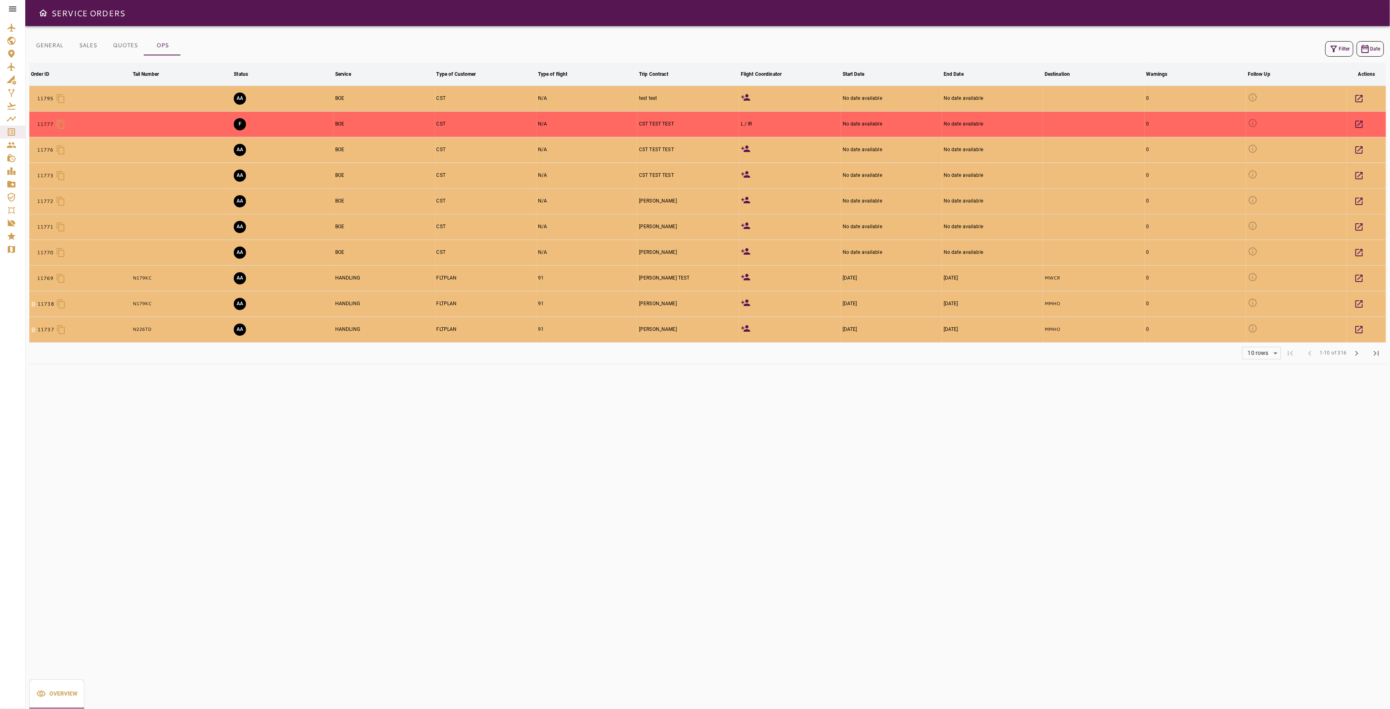
click at [1334, 43] on button "Filter" at bounding box center [1340, 48] width 28 height 15
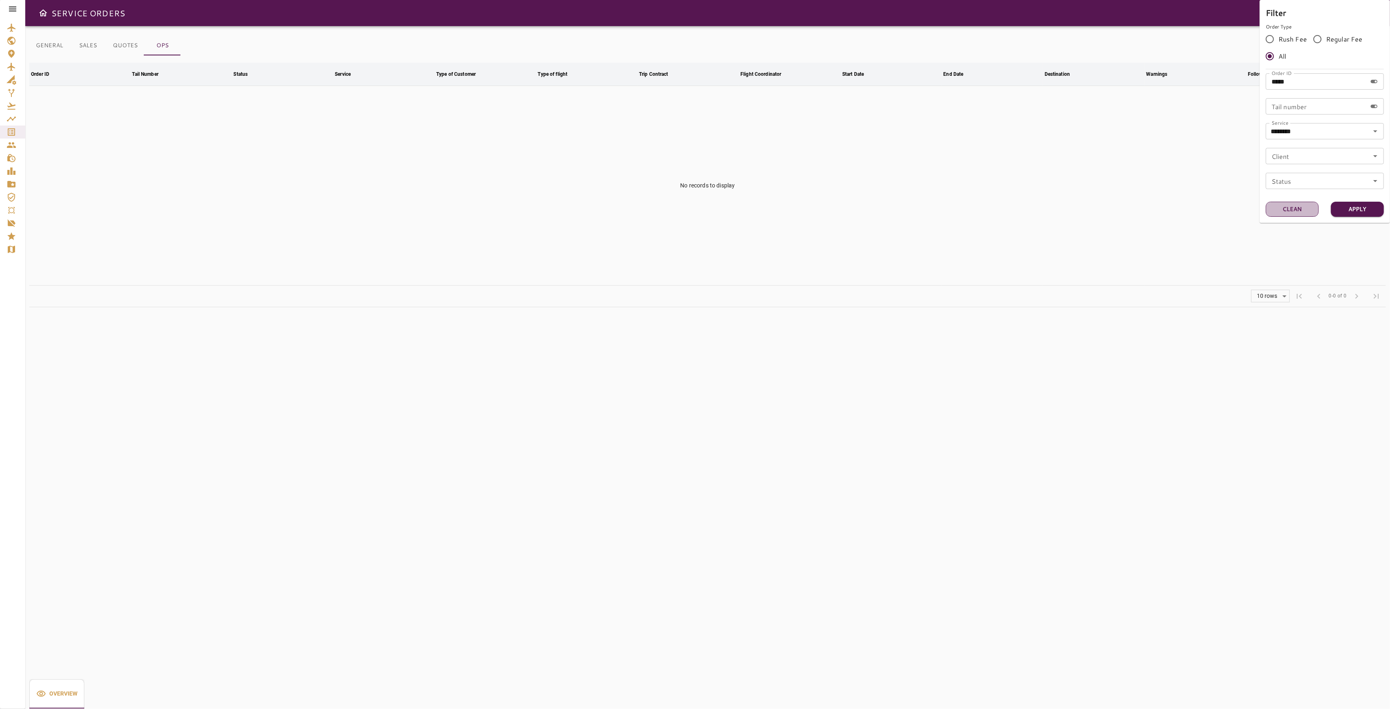
click at [1287, 204] on button "Clean" at bounding box center [1292, 209] width 53 height 15
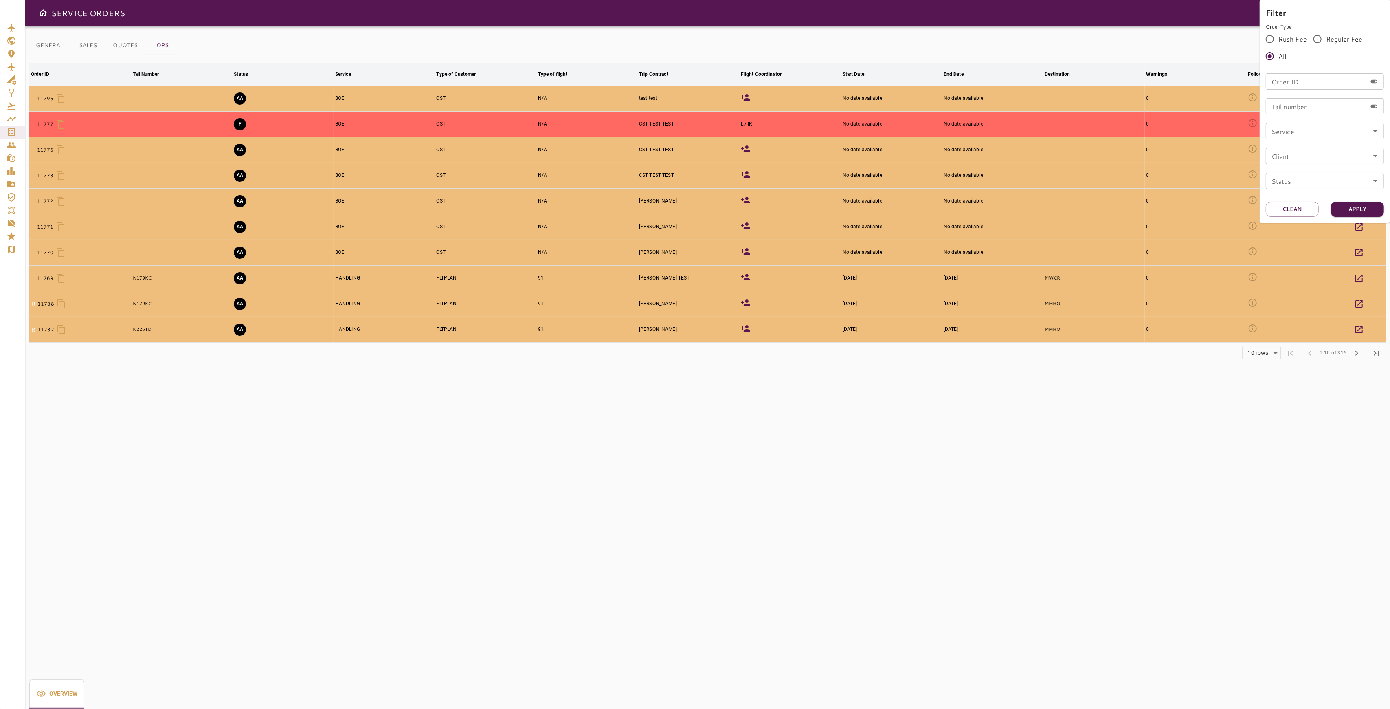
click at [848, 497] on div at bounding box center [695, 354] width 1390 height 709
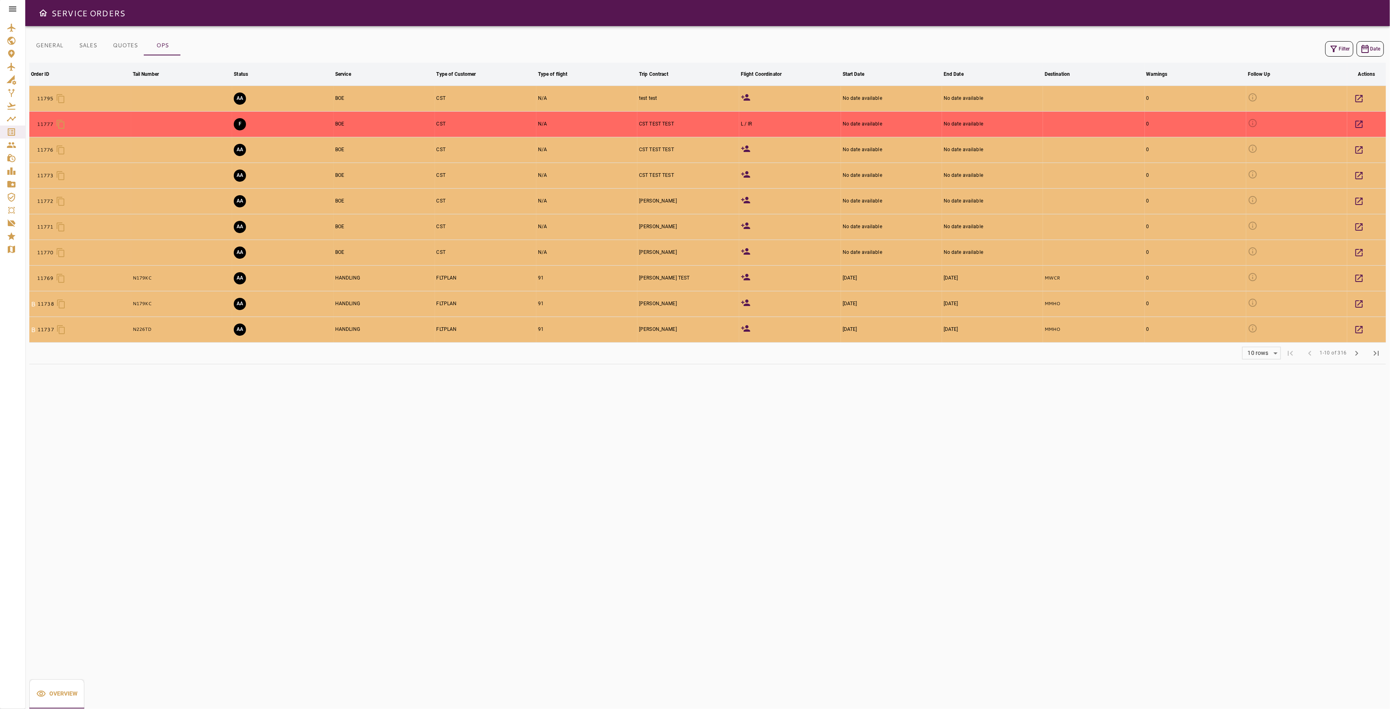
click at [693, 471] on div "GENERAL SALES QUOTES OPS Filter Date Order ID arrow_downward Tail Number arrow_…" at bounding box center [707, 367] width 1365 height 683
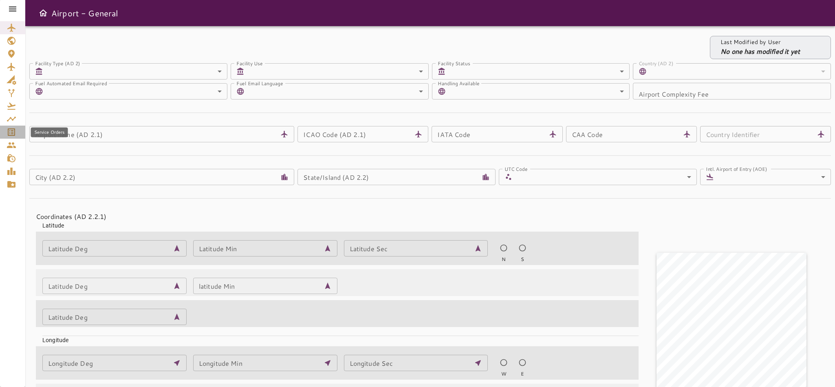
click at [13, 132] on icon "Service Orders" at bounding box center [12, 132] width 10 height 10
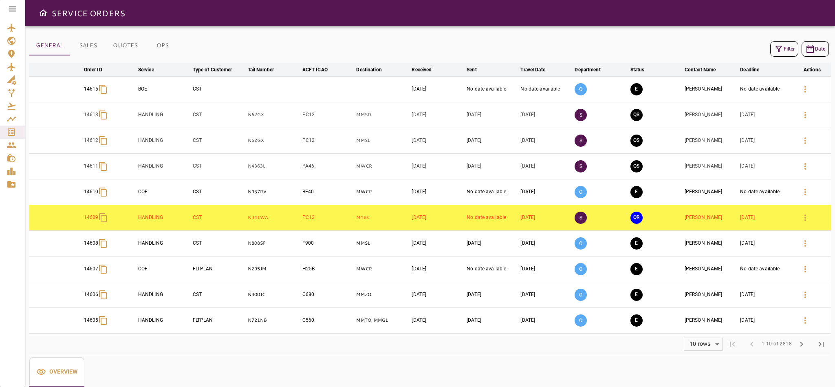
click at [14, 5] on icon at bounding box center [13, 9] width 10 height 10
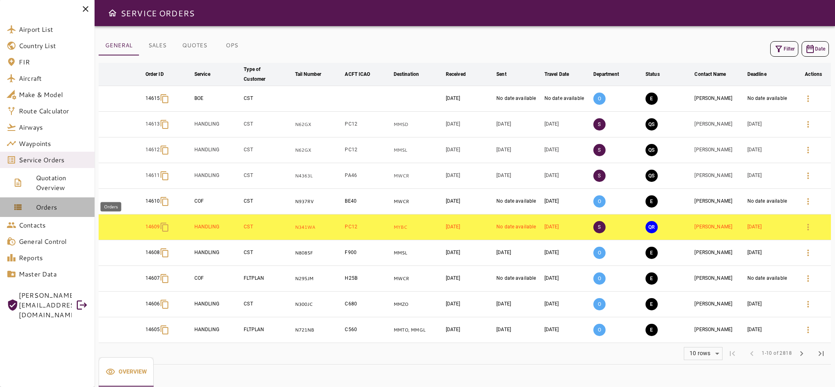
click at [51, 211] on span "Orders" at bounding box center [62, 207] width 52 height 10
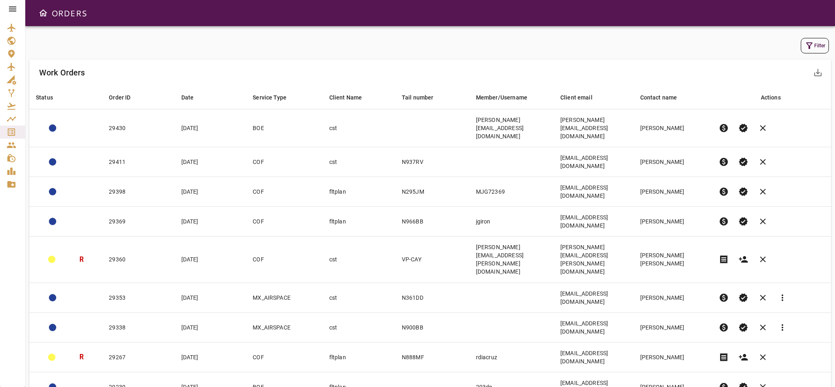
click at [14, 12] on icon at bounding box center [13, 9] width 10 height 10
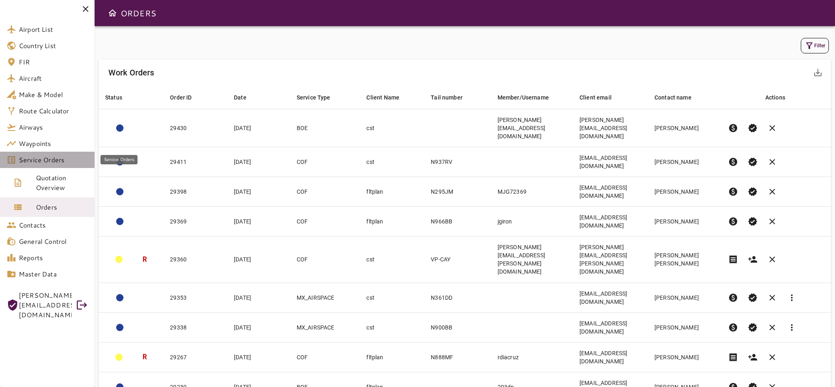
click at [49, 160] on span "Service Orders" at bounding box center [53, 160] width 69 height 10
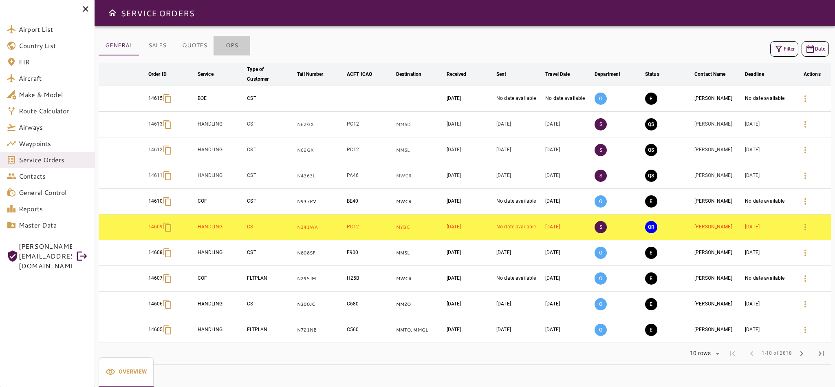
click at [224, 44] on button "OPS" at bounding box center [231, 46] width 37 height 20
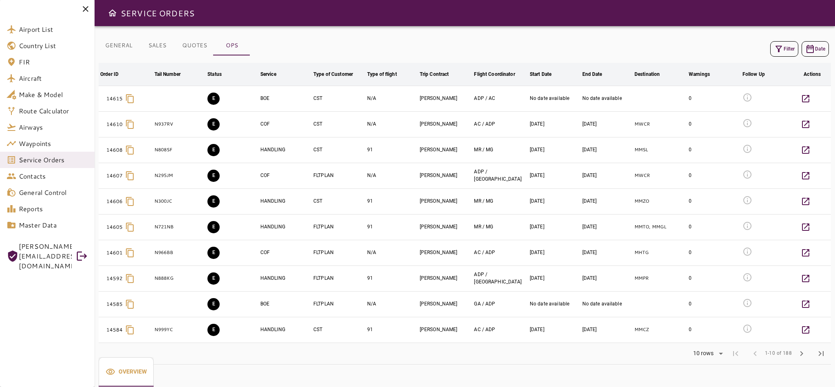
click at [528, 128] on td "Oct 03, 2025" at bounding box center [554, 124] width 53 height 26
click at [237, 123] on td "E" at bounding box center [232, 124] width 53 height 26
click at [126, 50] on button "GENERAL" at bounding box center [119, 46] width 40 height 20
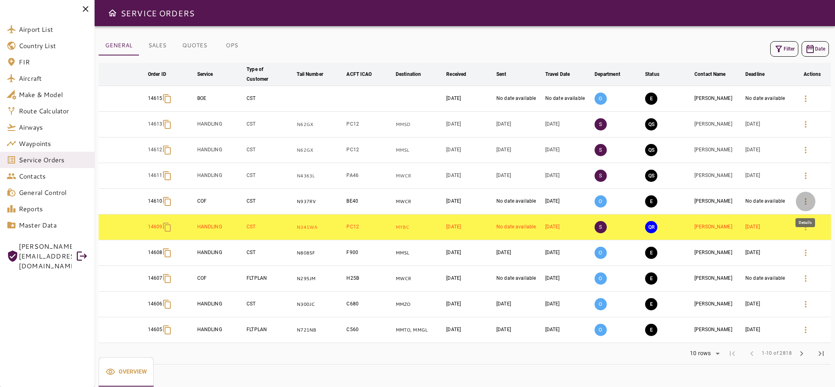
click at [802, 206] on icon "button" at bounding box center [805, 201] width 10 height 10
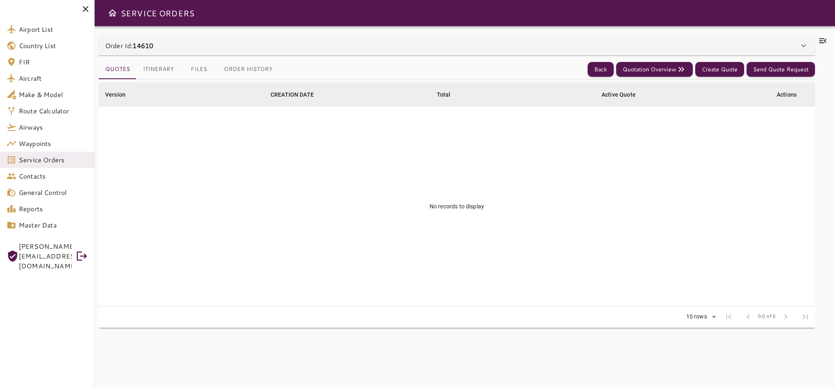
click at [159, 51] on div "Order Id: 14610" at bounding box center [457, 46] width 716 height 20
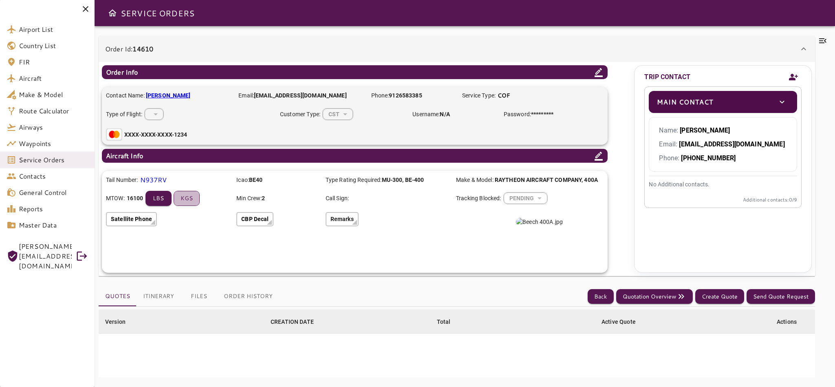
click at [186, 197] on button "kgs" at bounding box center [187, 198] width 26 height 15
click at [156, 192] on button "lbs" at bounding box center [155, 198] width 26 height 15
click at [183, 198] on button "kgs" at bounding box center [187, 198] width 26 height 15
click at [162, 296] on button "Itinerary" at bounding box center [158, 296] width 44 height 20
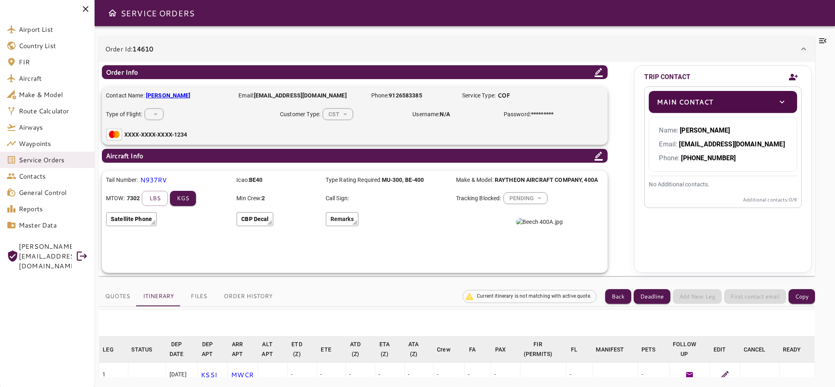
click at [154, 118] on div "​" at bounding box center [154, 114] width 19 height 22
click at [781, 105] on icon "toggle" at bounding box center [782, 102] width 10 height 10
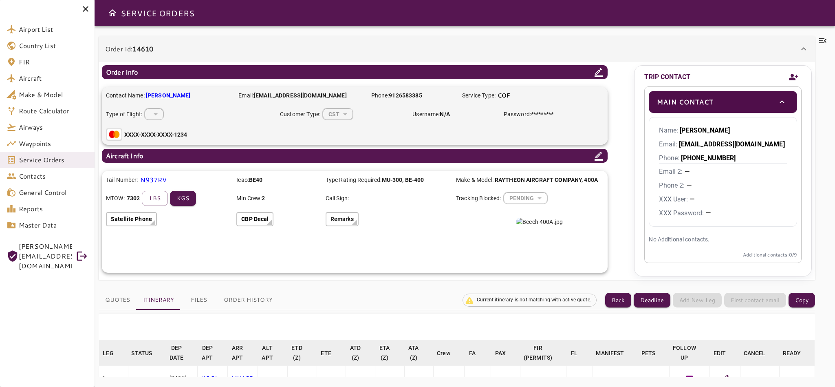
click at [527, 226] on img at bounding box center [539, 222] width 47 height 8
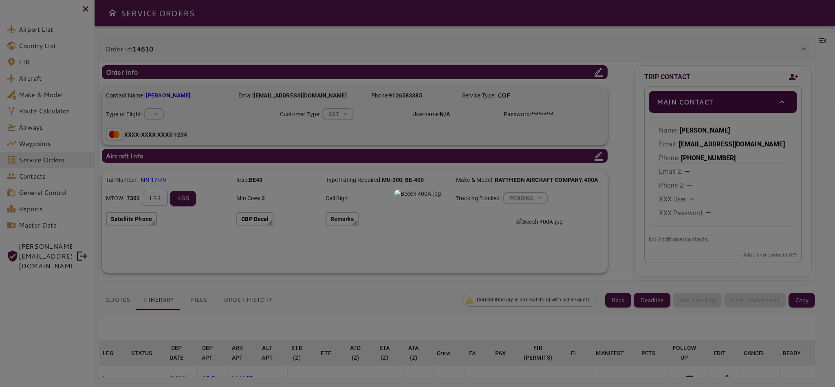
click at [669, 13] on div at bounding box center [417, 193] width 835 height 387
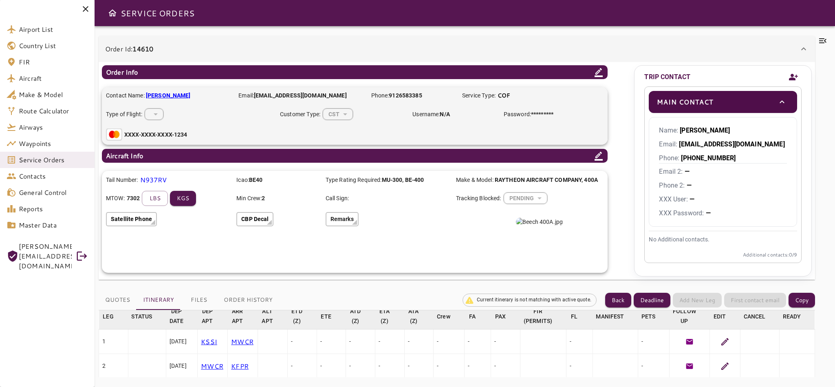
scroll to position [29, 0]
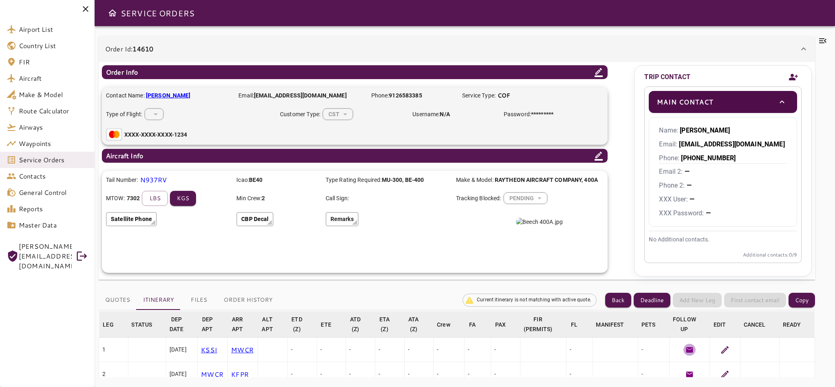
click at [686, 351] on icon "button" at bounding box center [689, 349] width 7 height 5
click at [563, 226] on img at bounding box center [539, 222] width 47 height 8
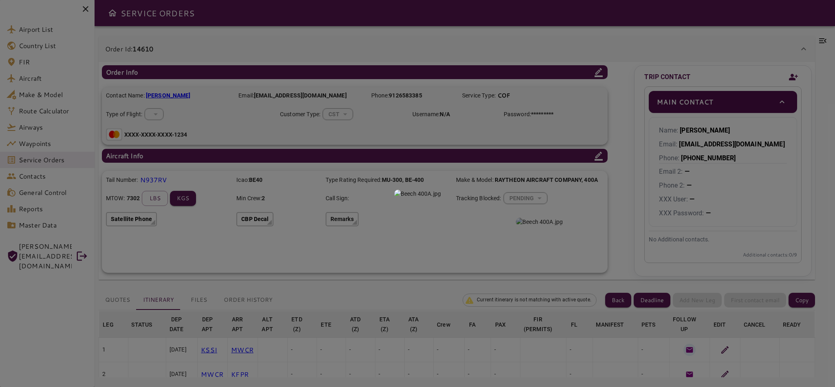
click at [645, 38] on div at bounding box center [417, 193] width 835 height 387
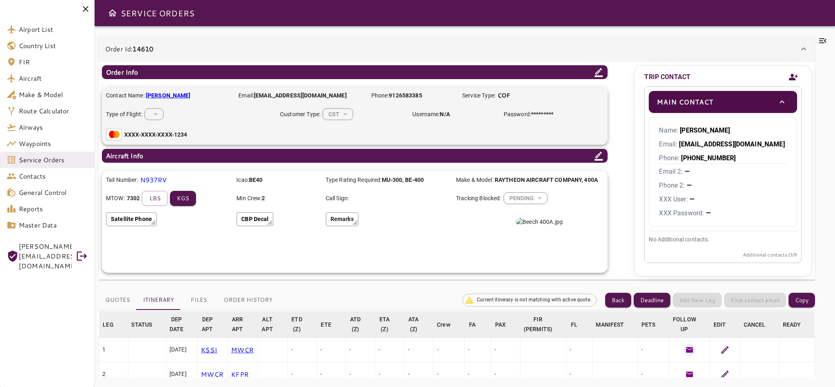
click at [626, 80] on div "Order Info Contact Name: Robert Barksdale Email: Airone2488@gmail.com Phone: 91…" at bounding box center [368, 168] width 532 height 207
click at [778, 103] on icon "toggle" at bounding box center [782, 102] width 10 height 10
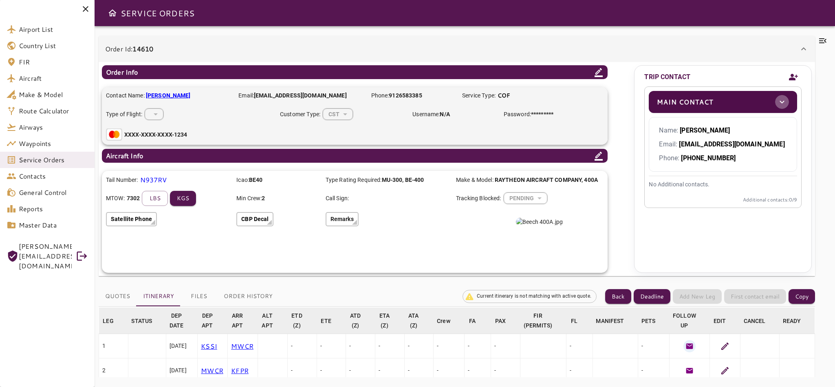
click at [778, 103] on icon "toggle" at bounding box center [782, 102] width 10 height 10
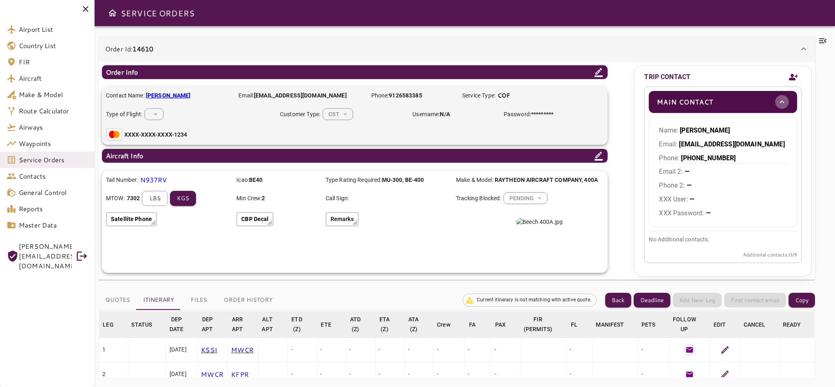
click at [778, 103] on icon "toggle" at bounding box center [782, 102] width 10 height 10
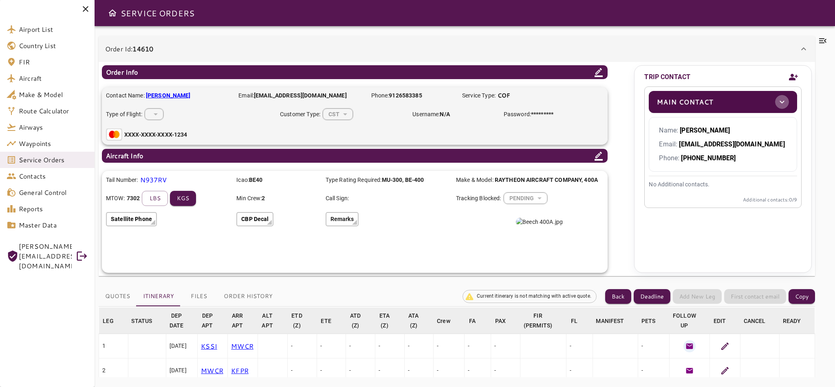
click at [778, 103] on icon "toggle" at bounding box center [782, 102] width 10 height 10
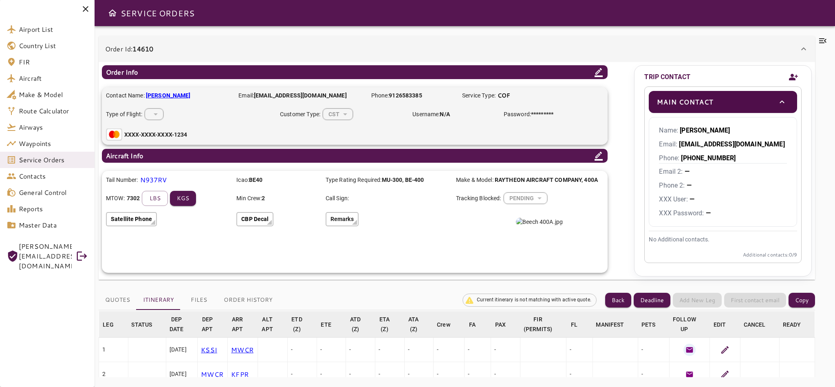
click at [596, 73] on icon at bounding box center [599, 72] width 10 height 10
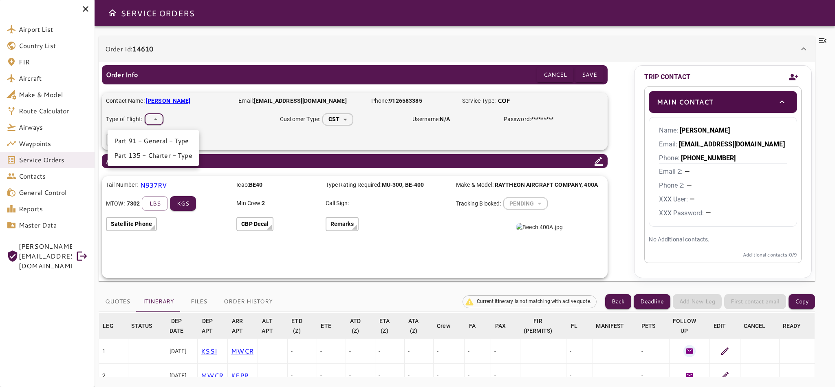
click at [160, 122] on body "Airport List Country List FIR Aircraft Make & Model Route Calculator Airways Wa…" at bounding box center [417, 193] width 835 height 387
click at [160, 122] on div at bounding box center [417, 193] width 835 height 387
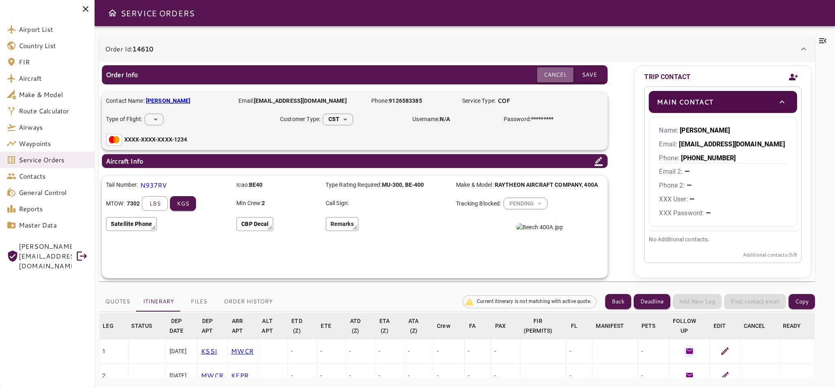
click at [544, 71] on button "Cancel" at bounding box center [555, 74] width 36 height 15
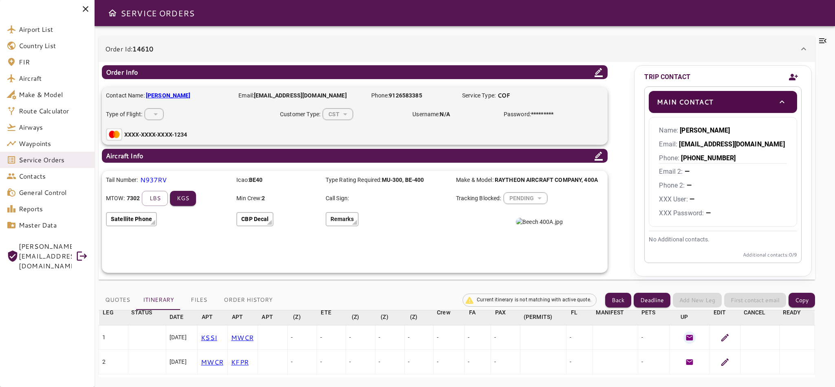
scroll to position [37, 0]
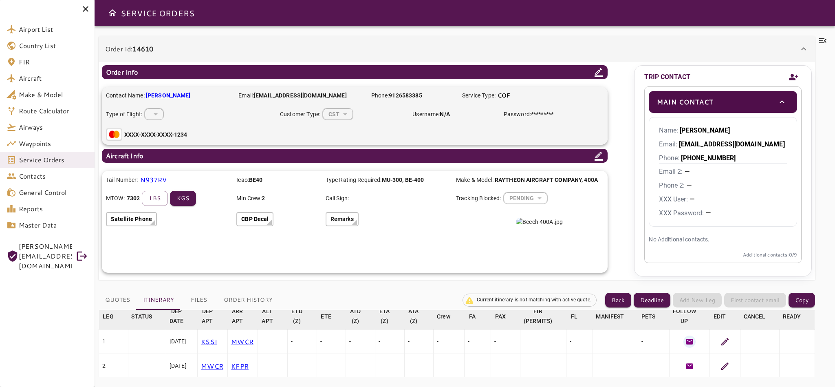
click at [801, 50] on icon at bounding box center [803, 49] width 10 height 10
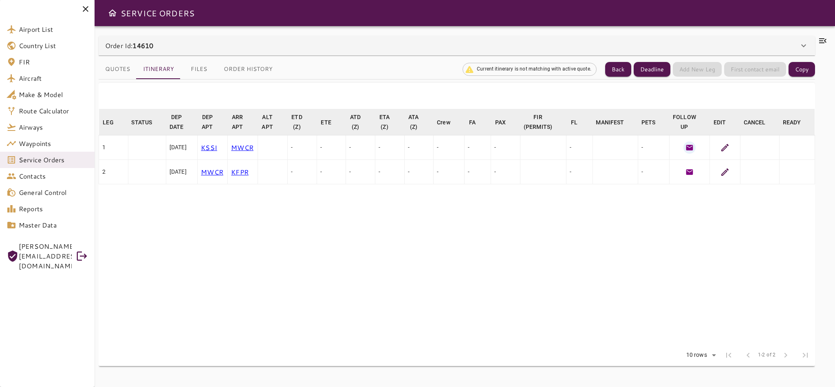
scroll to position [0, 0]
click at [726, 147] on icon at bounding box center [724, 147] width 7 height 7
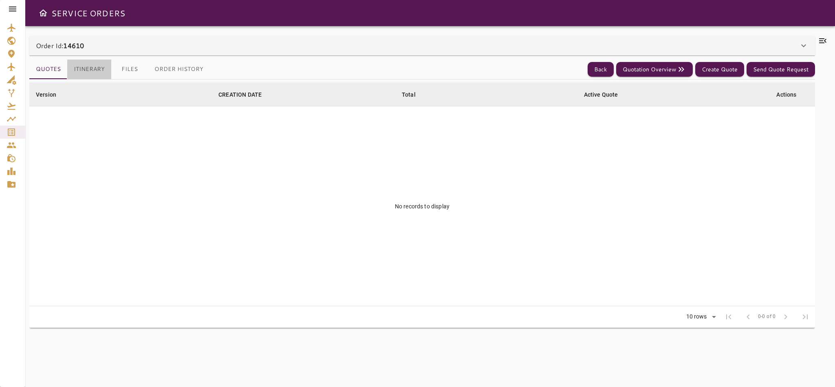
click at [101, 70] on button "Itinerary" at bounding box center [89, 69] width 44 height 20
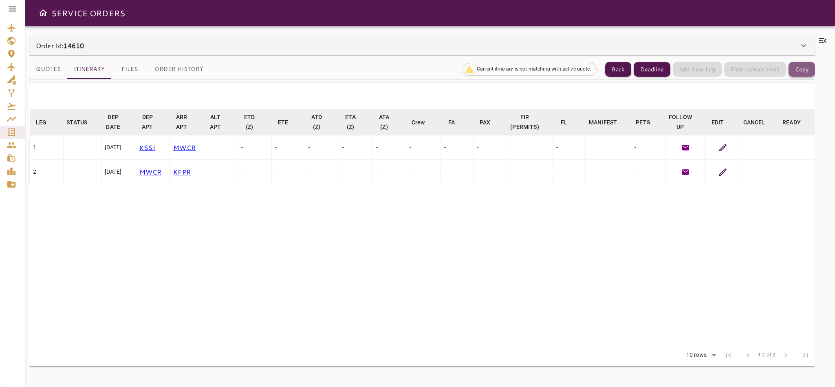
click at [799, 71] on button "Copy" at bounding box center [801, 69] width 26 height 15
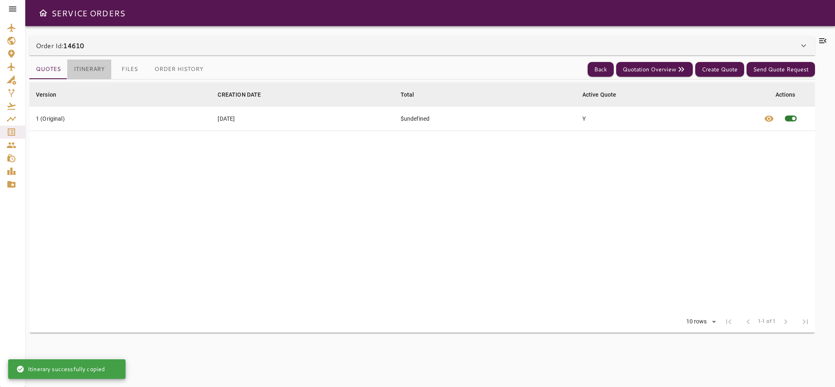
click at [97, 70] on button "Itinerary" at bounding box center [89, 69] width 44 height 20
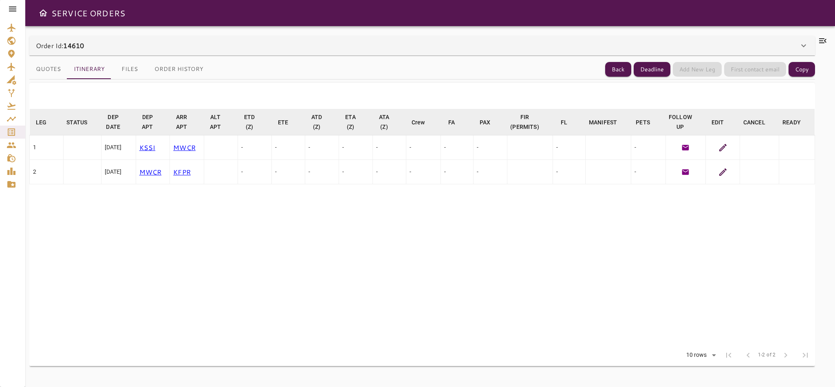
click at [723, 144] on icon at bounding box center [723, 148] width 10 height 10
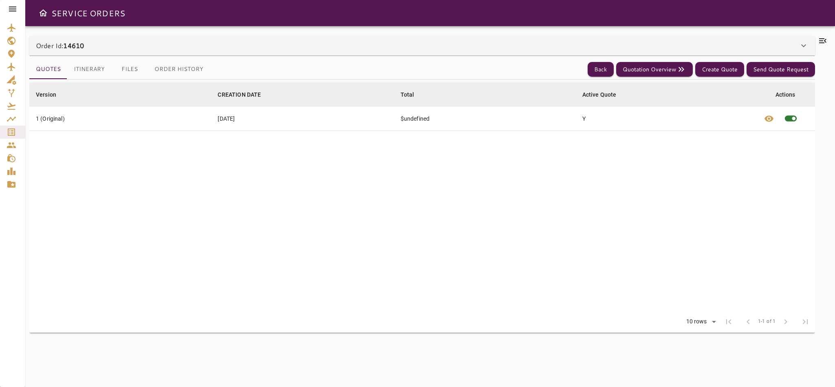
click at [91, 66] on button "Itinerary" at bounding box center [89, 69] width 44 height 20
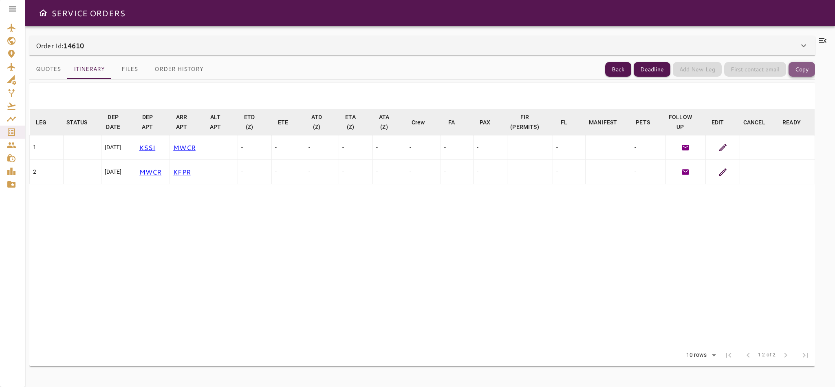
click at [794, 71] on button "Copy" at bounding box center [801, 69] width 26 height 15
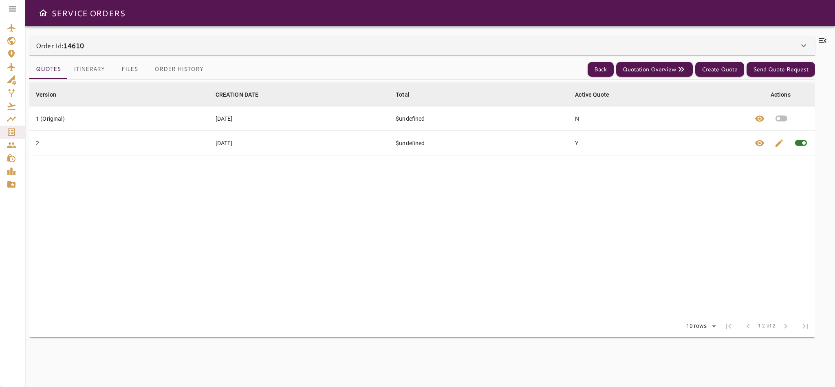
click at [103, 68] on button "Itinerary" at bounding box center [89, 69] width 44 height 20
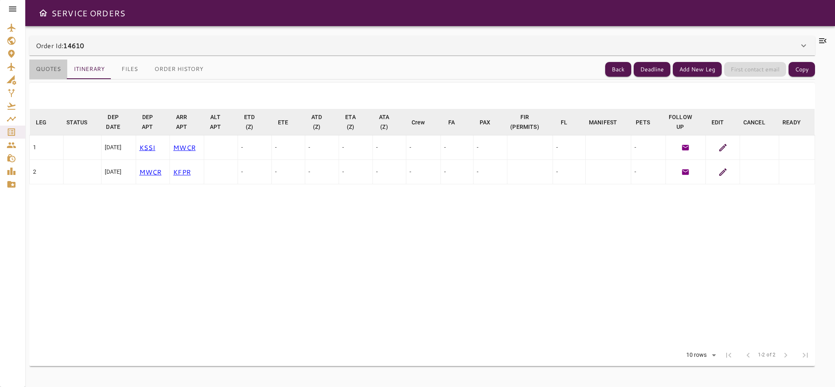
click at [41, 70] on button "Quotes" at bounding box center [48, 69] width 38 height 20
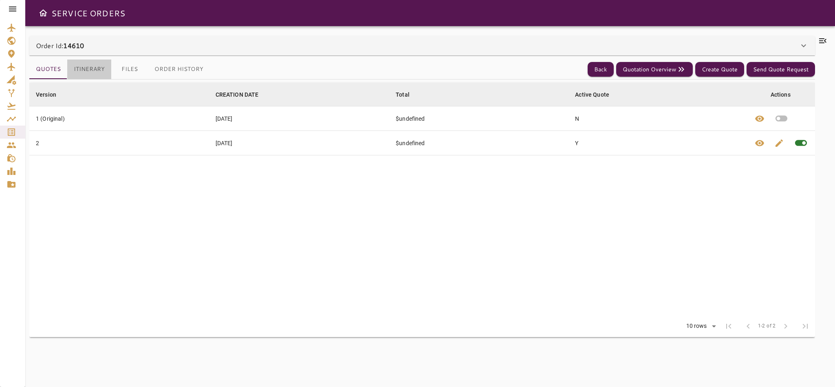
click at [91, 59] on button "Itinerary" at bounding box center [89, 69] width 44 height 20
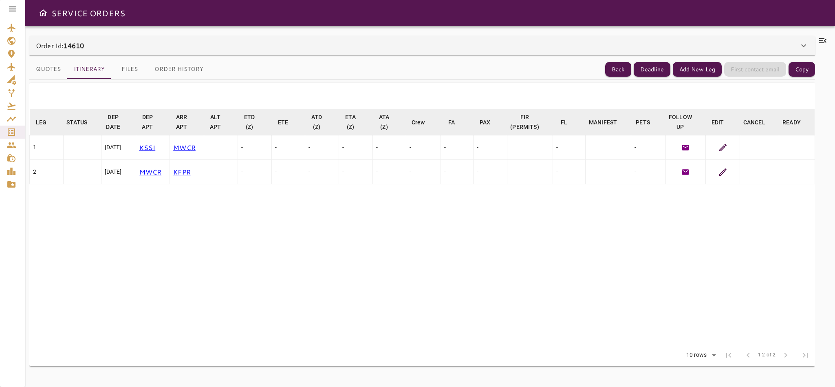
click at [722, 152] on icon at bounding box center [723, 148] width 10 height 10
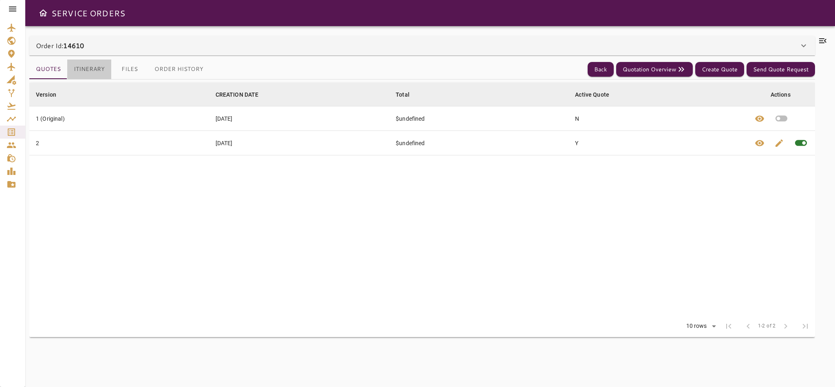
click at [87, 70] on button "Itinerary" at bounding box center [89, 69] width 44 height 20
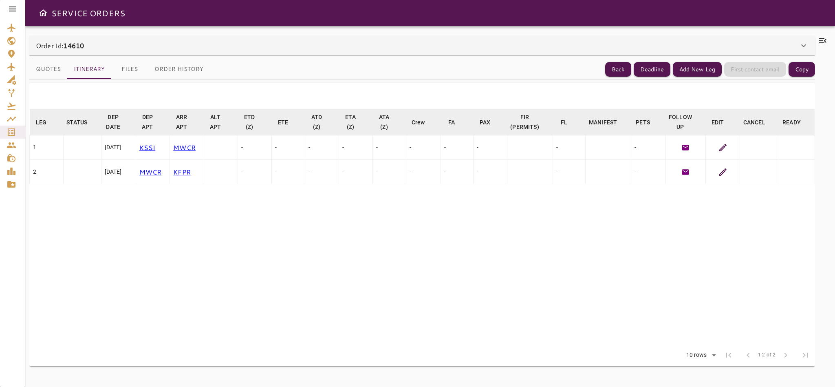
click at [719, 146] on icon at bounding box center [723, 148] width 10 height 10
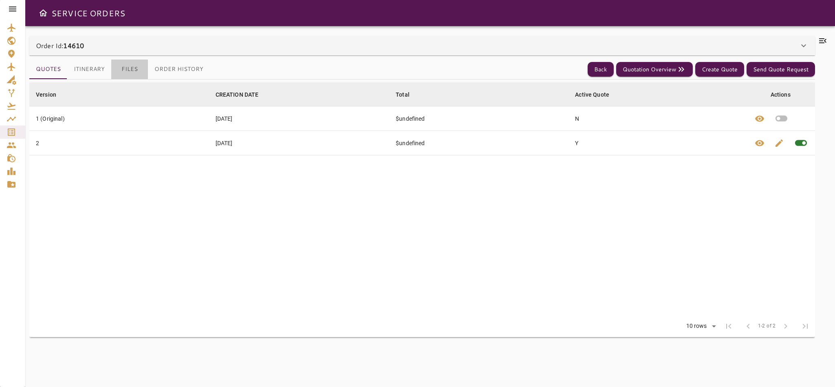
click at [129, 72] on button "Files" at bounding box center [129, 69] width 37 height 20
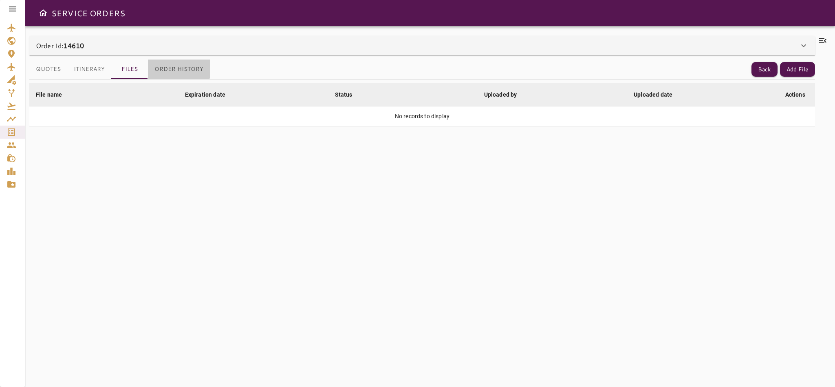
click at [165, 67] on button "Order History" at bounding box center [179, 69] width 62 height 20
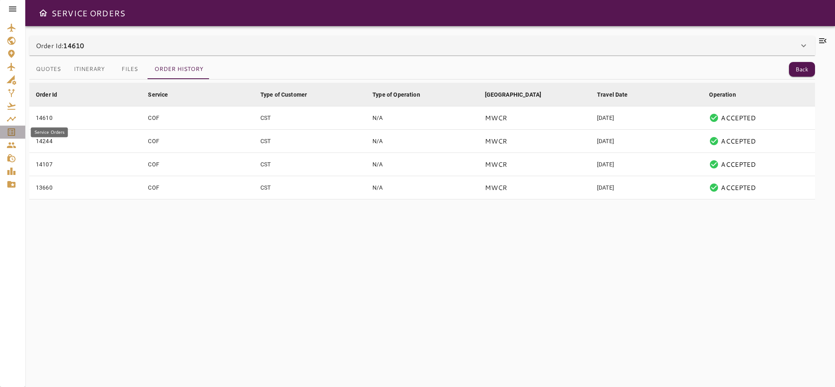
click at [12, 131] on icon "Service Orders" at bounding box center [12, 132] width 10 height 10
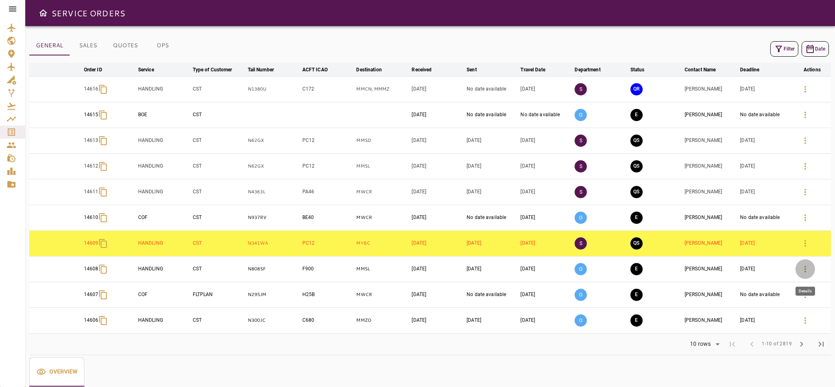
click at [807, 270] on icon "button" at bounding box center [805, 269] width 10 height 10
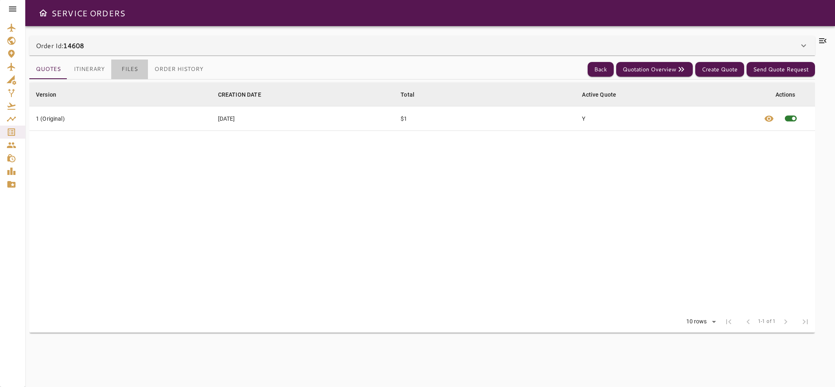
click at [128, 69] on button "Files" at bounding box center [129, 69] width 37 height 20
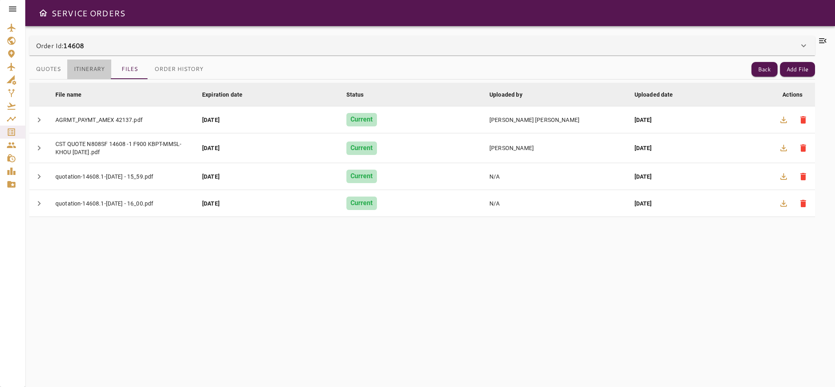
click at [88, 69] on button "Itinerary" at bounding box center [89, 69] width 44 height 20
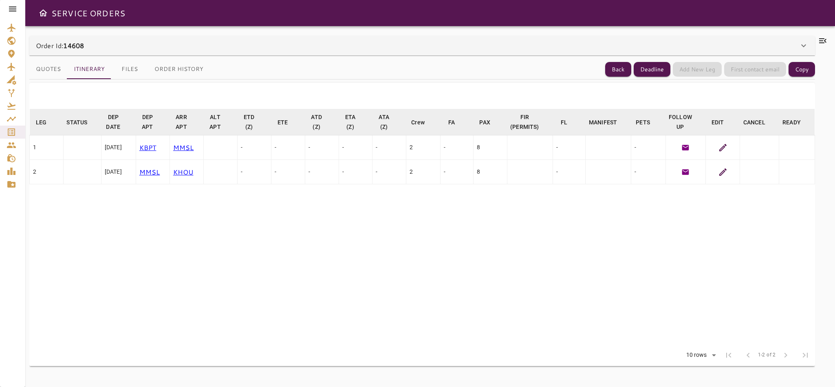
click at [718, 145] on icon at bounding box center [723, 148] width 10 height 10
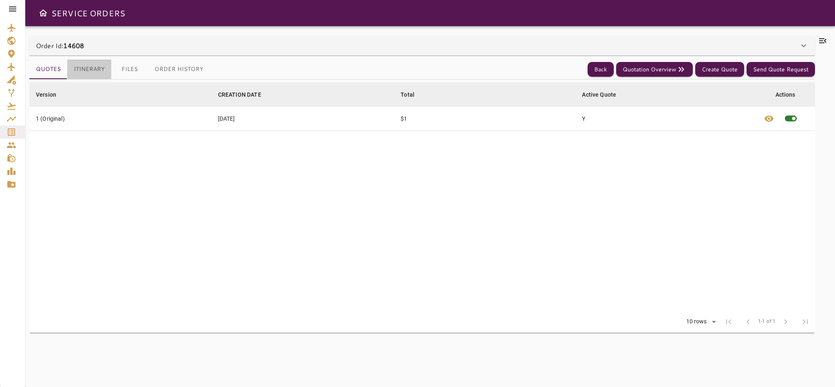
click at [82, 70] on button "Itinerary" at bounding box center [89, 69] width 44 height 20
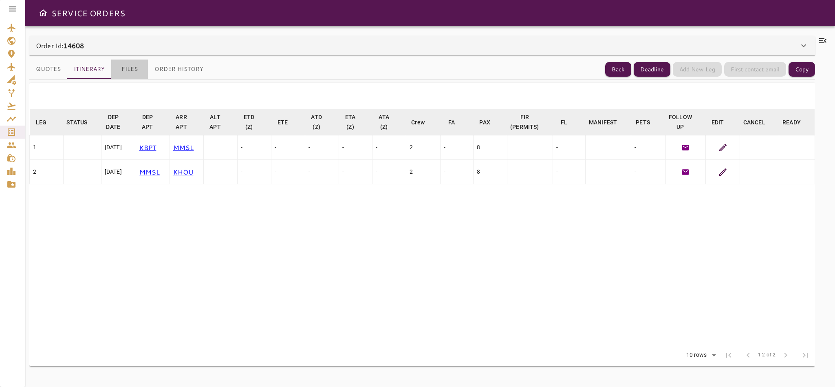
click at [121, 65] on button "Files" at bounding box center [129, 69] width 37 height 20
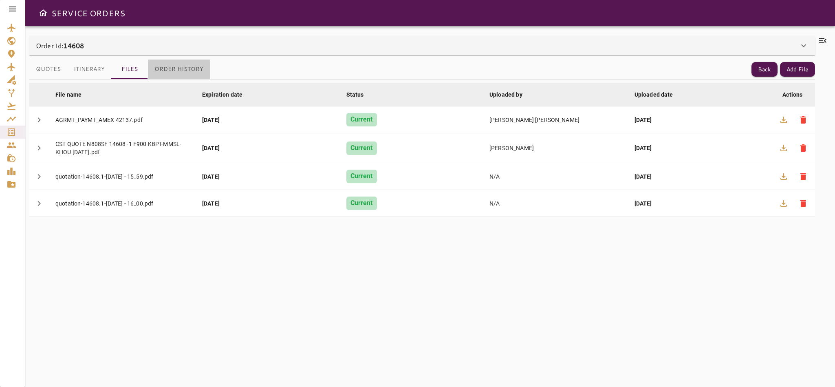
click at [170, 66] on button "Order History" at bounding box center [179, 69] width 62 height 20
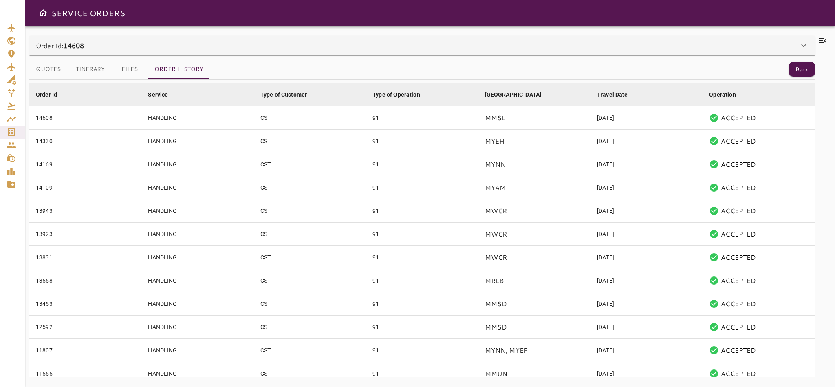
scroll to position [10, 0]
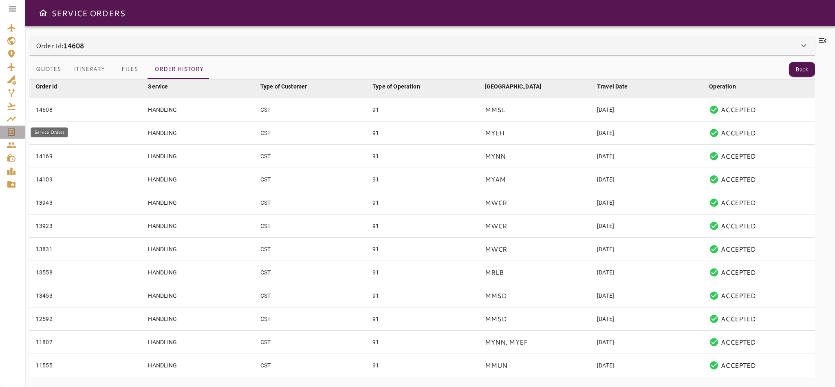
click at [10, 133] on icon "Service Orders" at bounding box center [11, 131] width 7 height 7
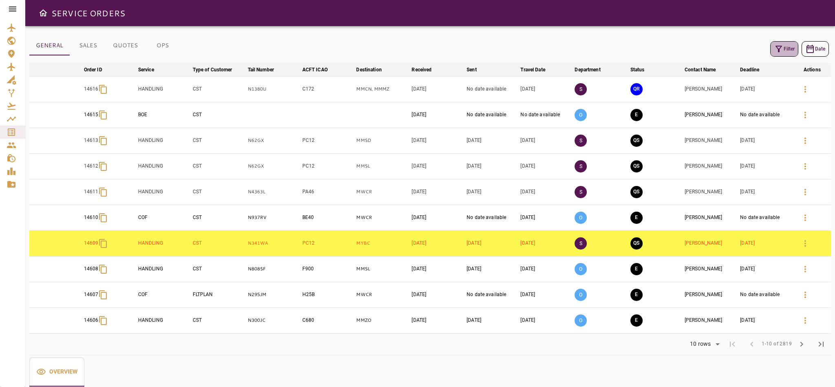
click at [782, 46] on button "Filter" at bounding box center [784, 48] width 28 height 15
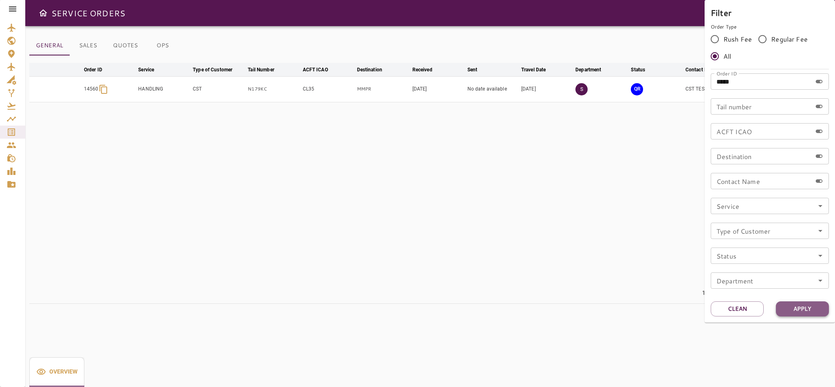
click at [807, 308] on button "Apply" at bounding box center [802, 308] width 53 height 15
click at [743, 303] on button "Clean" at bounding box center [736, 308] width 53 height 15
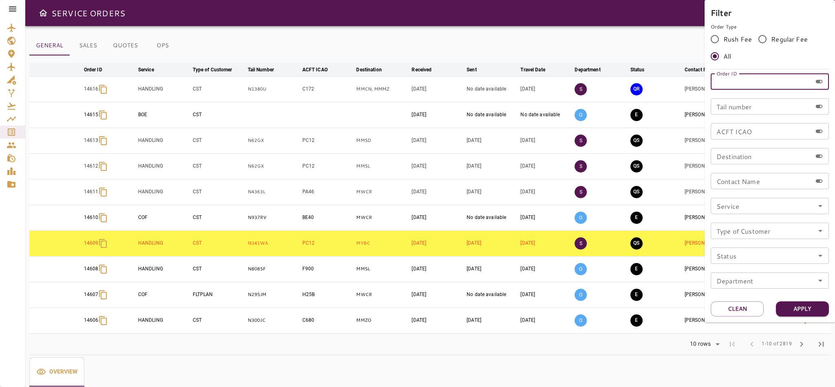
click at [737, 87] on input "Order ID" at bounding box center [760, 81] width 101 height 16
type input "*****"
click at [814, 304] on button "Apply" at bounding box center [802, 308] width 53 height 15
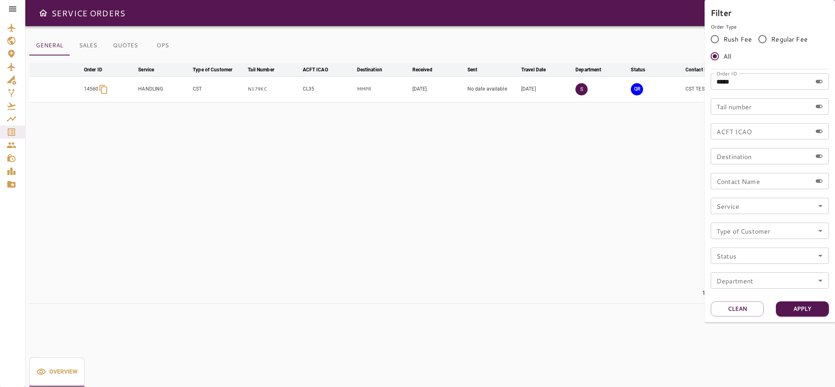
click at [550, 242] on div at bounding box center [417, 193] width 835 height 387
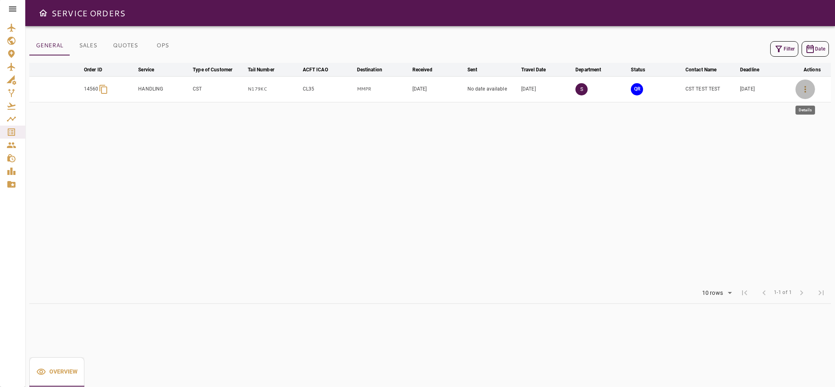
click at [805, 87] on icon "button" at bounding box center [805, 89] width 2 height 7
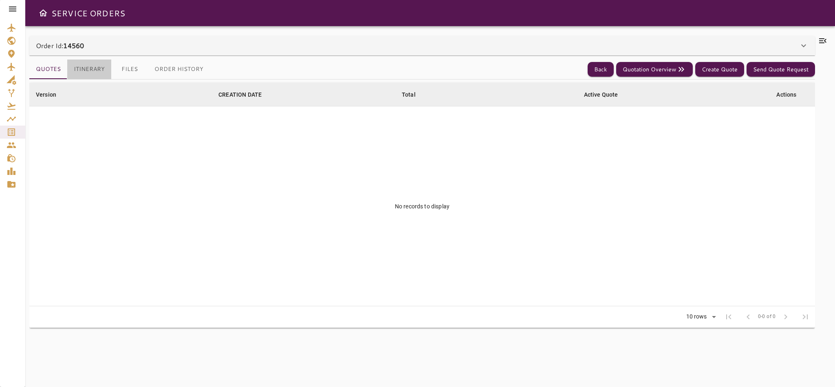
click at [83, 66] on button "Itinerary" at bounding box center [89, 69] width 44 height 20
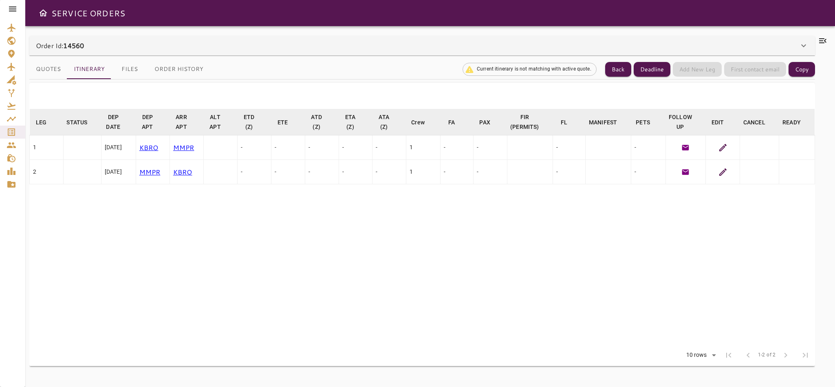
click at [718, 147] on icon at bounding box center [723, 148] width 10 height 10
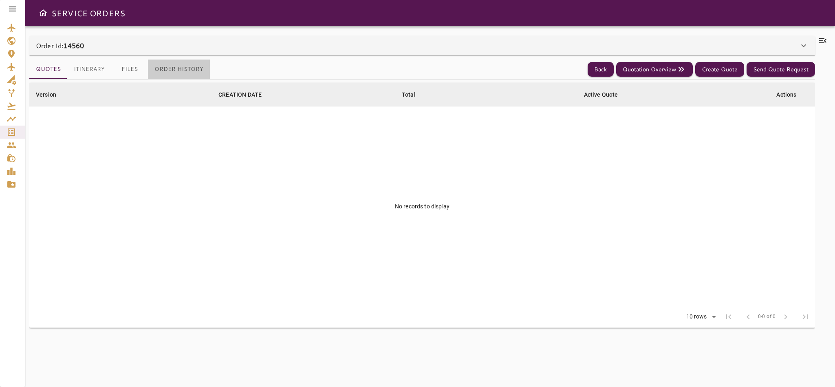
click at [182, 70] on button "Order History" at bounding box center [179, 69] width 62 height 20
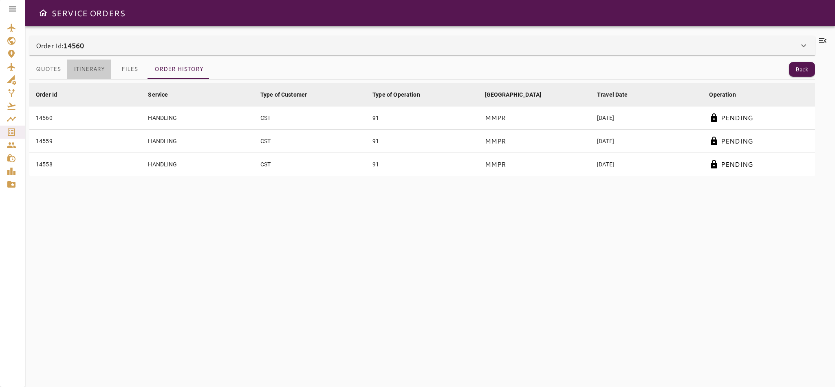
click at [90, 66] on button "Itinerary" at bounding box center [89, 69] width 44 height 20
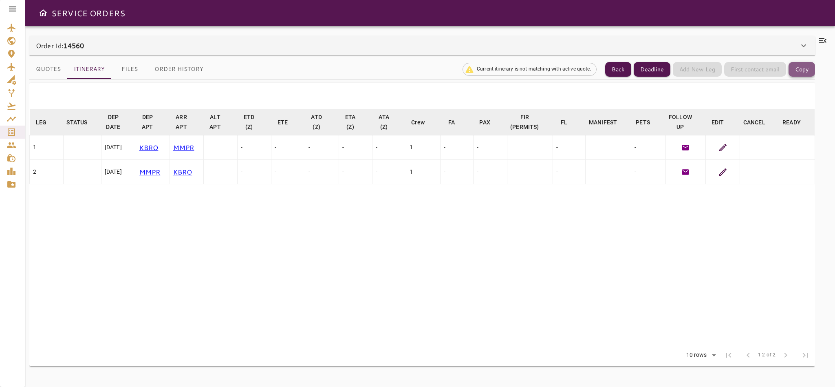
click at [811, 69] on button "Copy" at bounding box center [801, 69] width 26 height 15
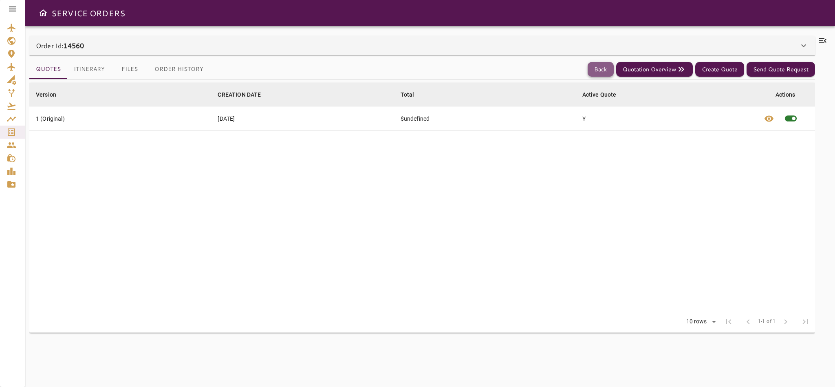
click at [597, 66] on button "Back" at bounding box center [600, 69] width 26 height 15
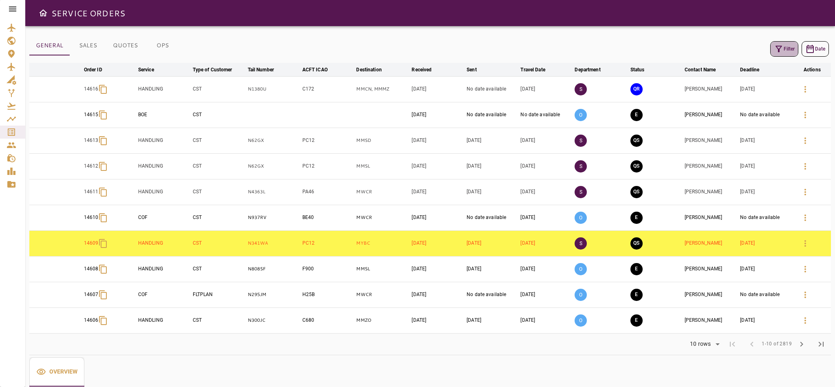
click at [779, 50] on icon "button" at bounding box center [779, 49] width 10 height 10
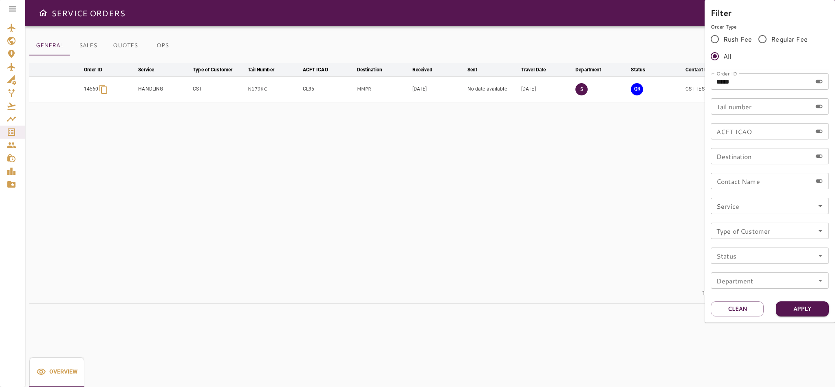
click at [631, 261] on div at bounding box center [417, 193] width 835 height 387
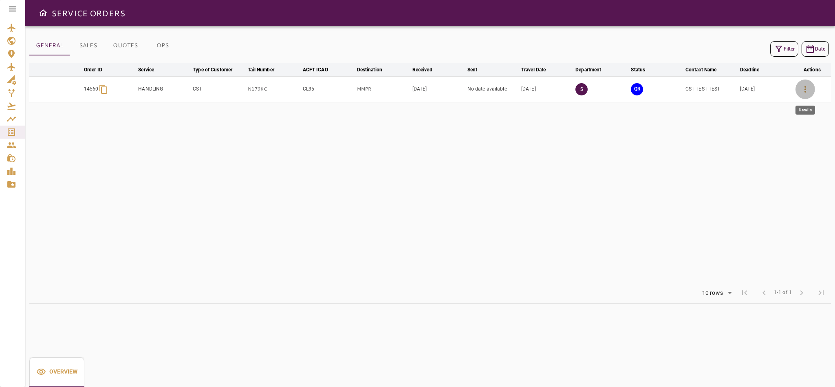
click at [810, 89] on button "button" at bounding box center [805, 89] width 20 height 20
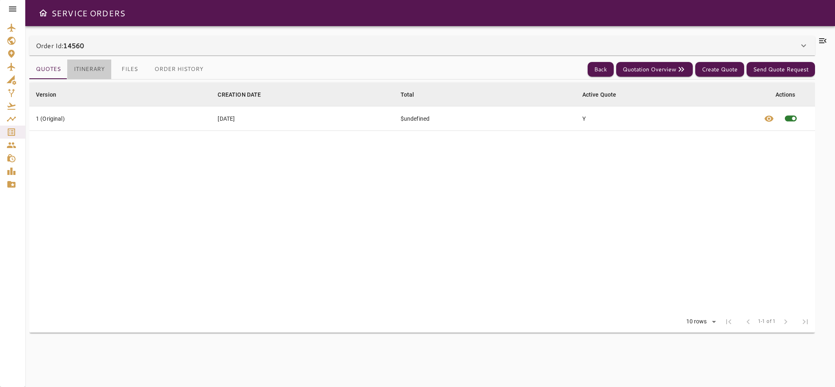
click at [101, 66] on button "Itinerary" at bounding box center [89, 69] width 44 height 20
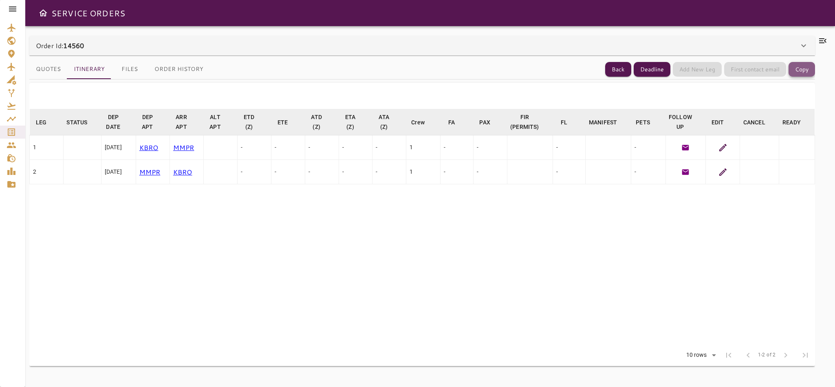
click at [807, 66] on button "Copy" at bounding box center [801, 69] width 26 height 15
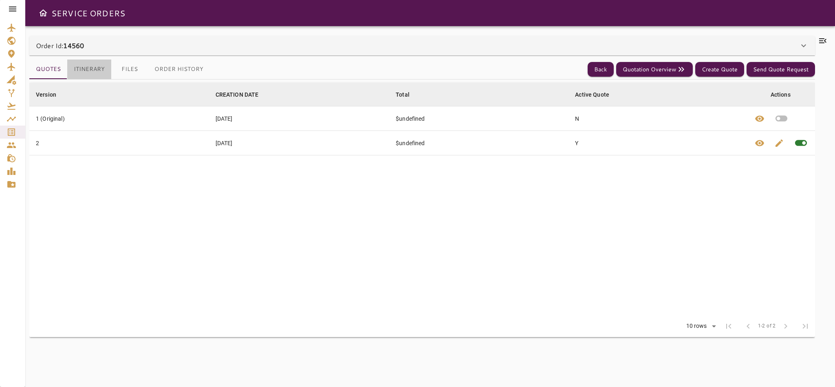
click at [84, 70] on button "Itinerary" at bounding box center [89, 69] width 44 height 20
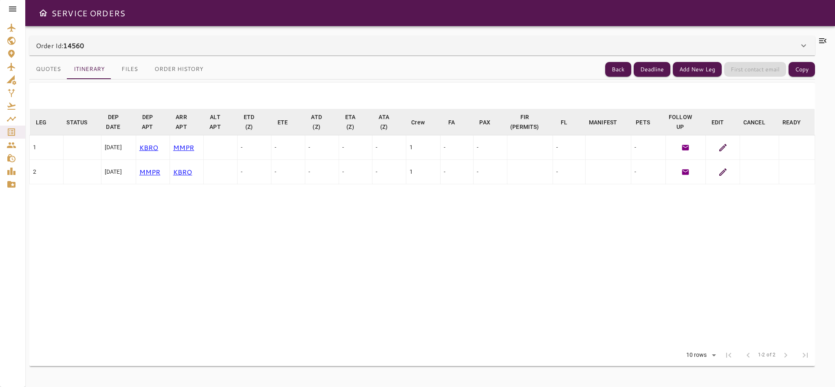
click at [723, 152] on icon at bounding box center [723, 148] width 10 height 10
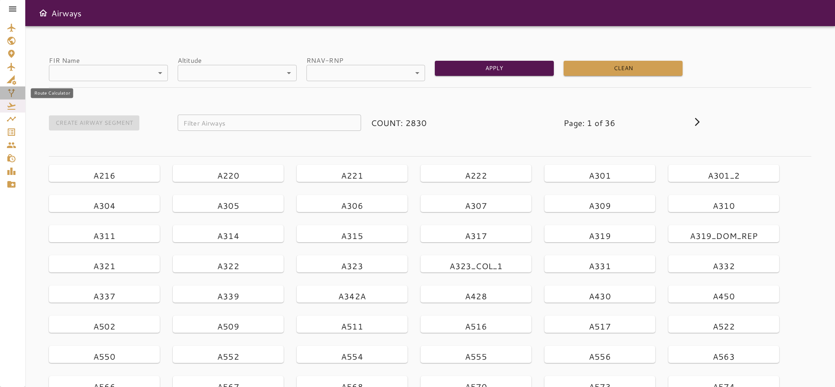
click at [12, 94] on icon "Route Calculator" at bounding box center [12, 93] width 10 height 10
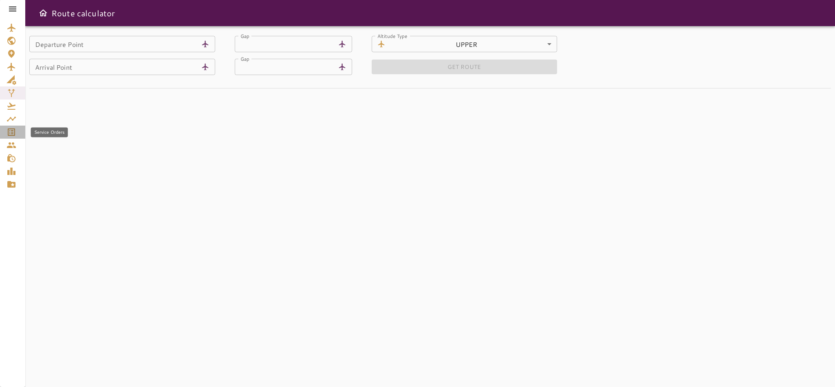
click at [11, 134] on icon "Service Orders" at bounding box center [12, 132] width 10 height 10
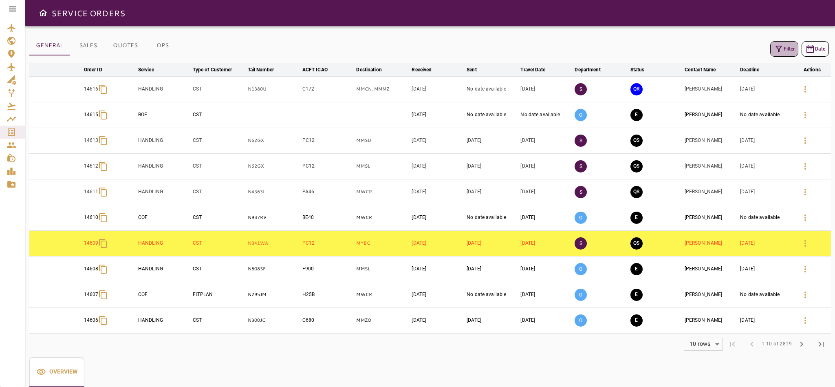
click at [791, 48] on button "Filter" at bounding box center [784, 48] width 28 height 15
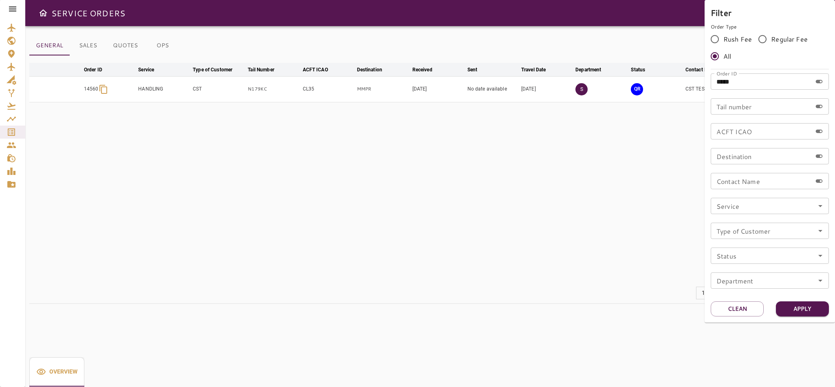
click at [616, 256] on div at bounding box center [417, 193] width 835 height 387
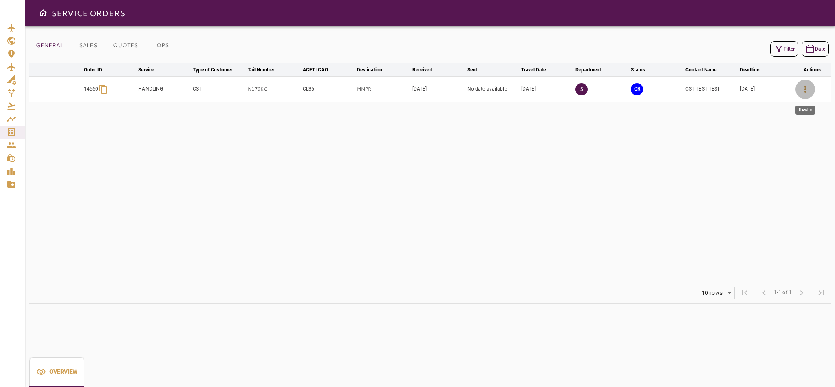
click at [803, 90] on icon "button" at bounding box center [805, 89] width 10 height 10
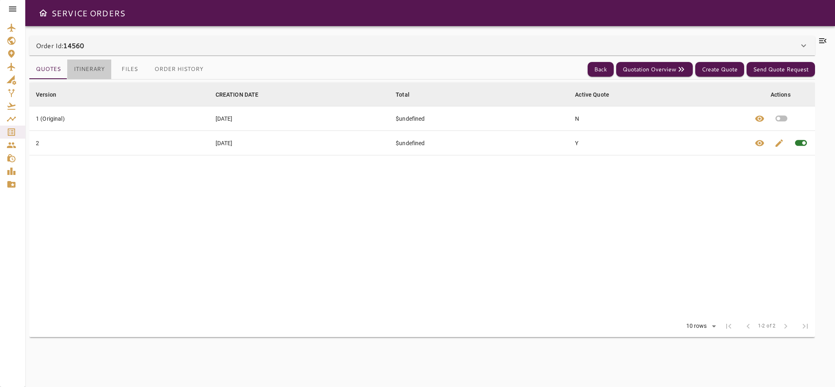
click at [88, 68] on button "Itinerary" at bounding box center [89, 69] width 44 height 20
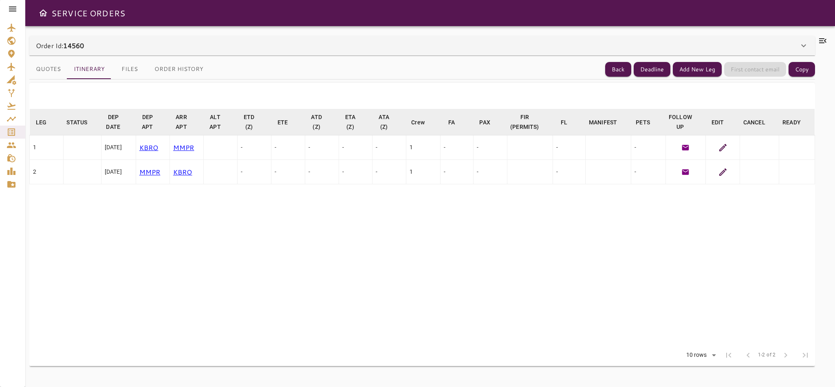
click at [723, 144] on icon at bounding box center [723, 148] width 10 height 10
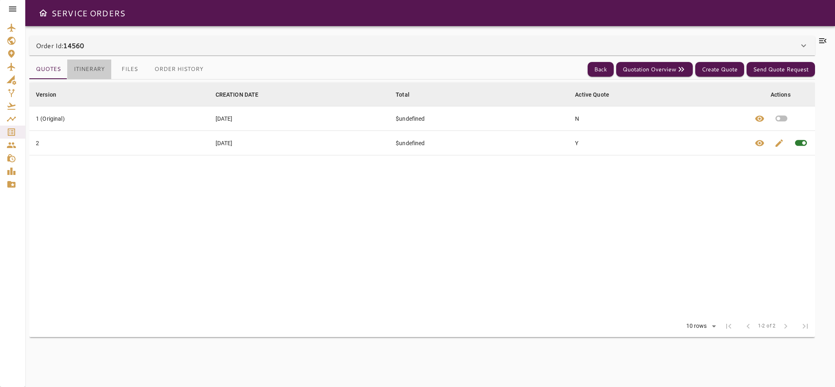
click at [106, 69] on button "Itinerary" at bounding box center [89, 69] width 44 height 20
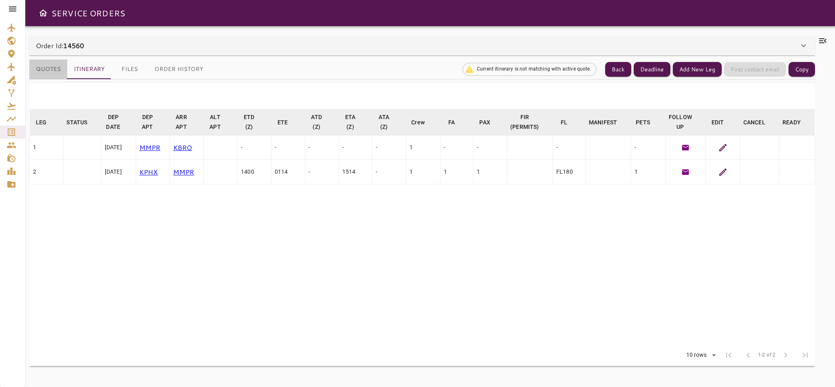
click at [42, 70] on button "Quotes" at bounding box center [48, 69] width 38 height 20
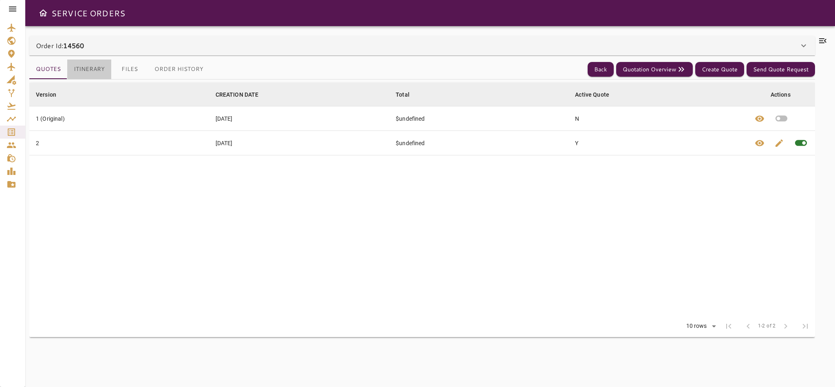
click at [90, 70] on button "Itinerary" at bounding box center [89, 69] width 44 height 20
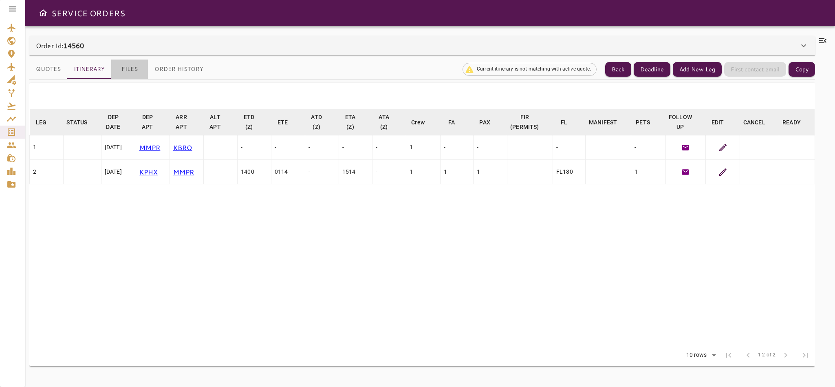
click at [129, 65] on button "Files" at bounding box center [129, 69] width 37 height 20
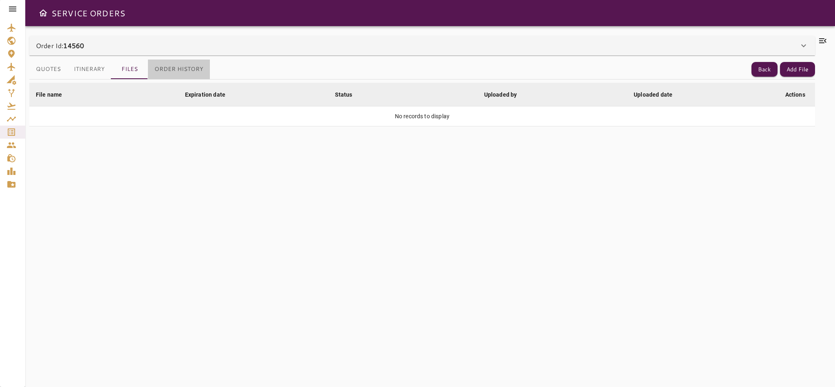
click at [187, 62] on button "Order History" at bounding box center [179, 69] width 62 height 20
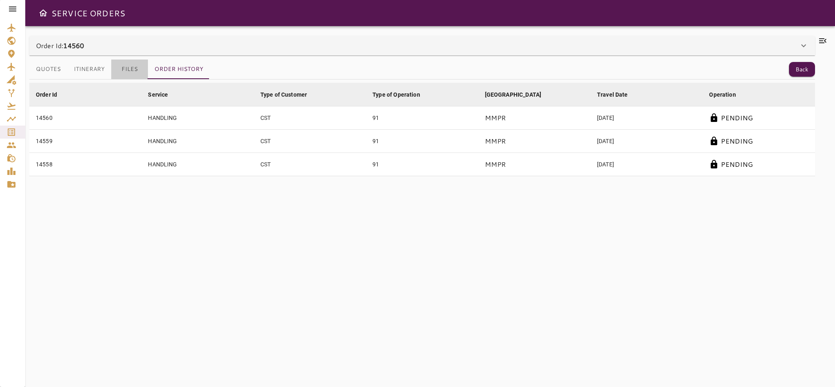
click at [115, 65] on button "Files" at bounding box center [129, 69] width 37 height 20
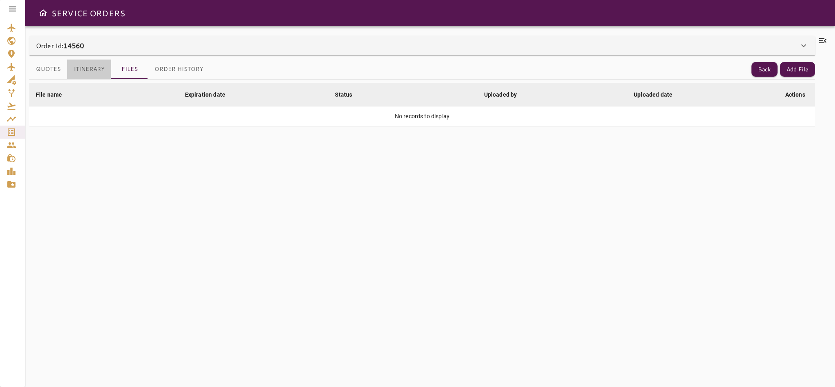
click at [90, 67] on button "Itinerary" at bounding box center [89, 69] width 44 height 20
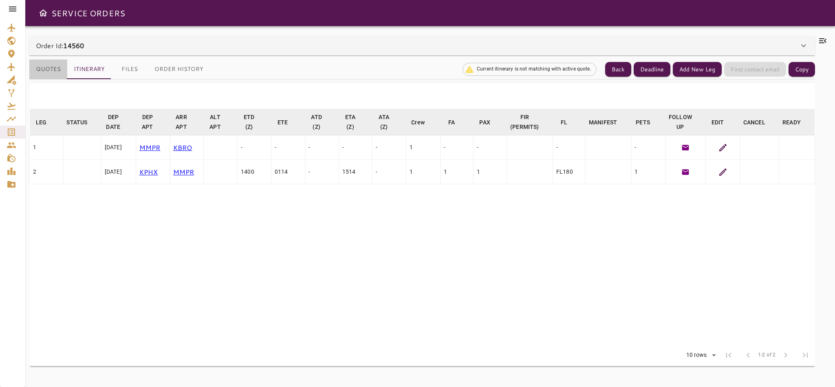
click at [52, 71] on button "Quotes" at bounding box center [48, 69] width 38 height 20
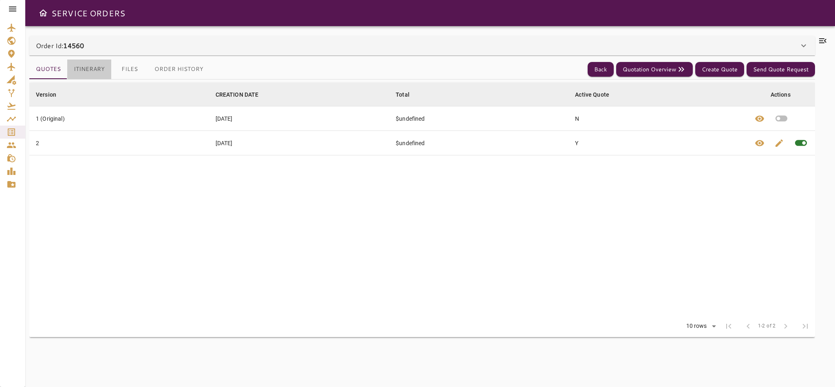
click at [73, 66] on button "Itinerary" at bounding box center [89, 69] width 44 height 20
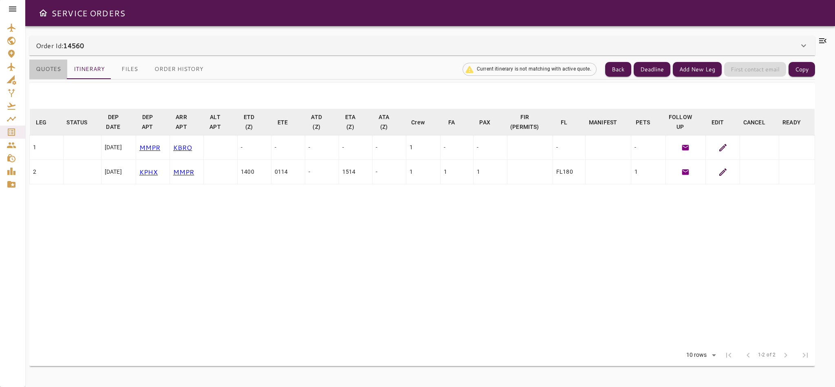
click at [47, 76] on button "Quotes" at bounding box center [48, 69] width 38 height 20
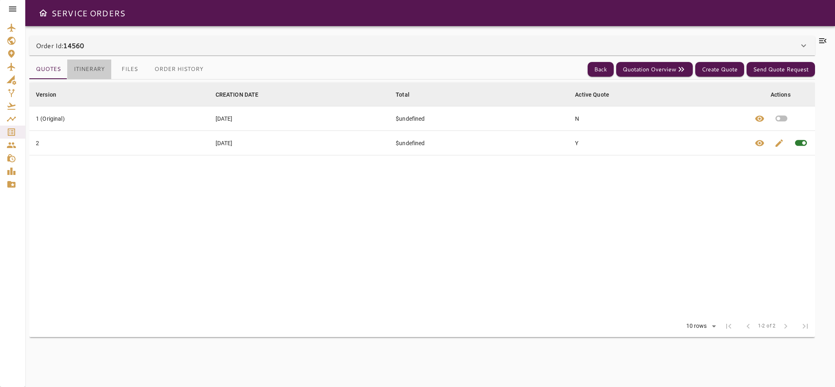
click at [82, 76] on button "Itinerary" at bounding box center [89, 69] width 44 height 20
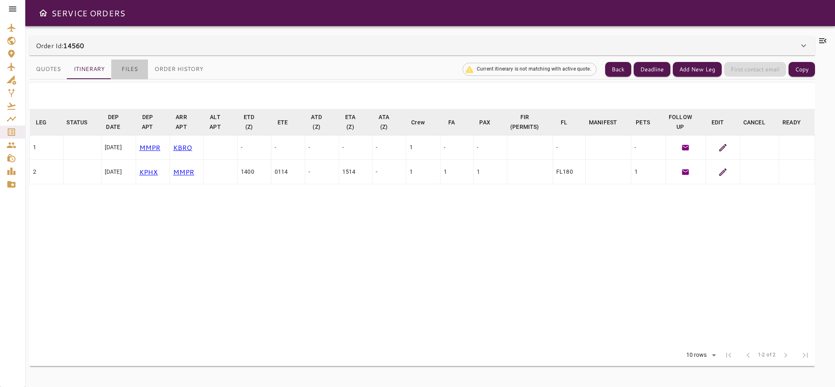
click at [132, 67] on button "Files" at bounding box center [129, 69] width 37 height 20
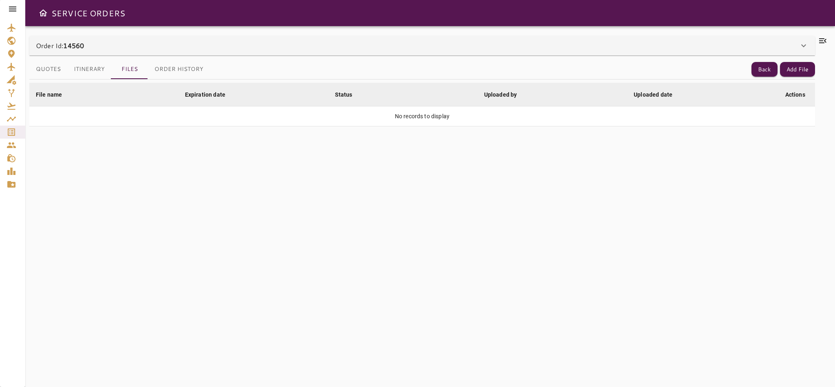
click at [74, 69] on button "Itinerary" at bounding box center [89, 69] width 44 height 20
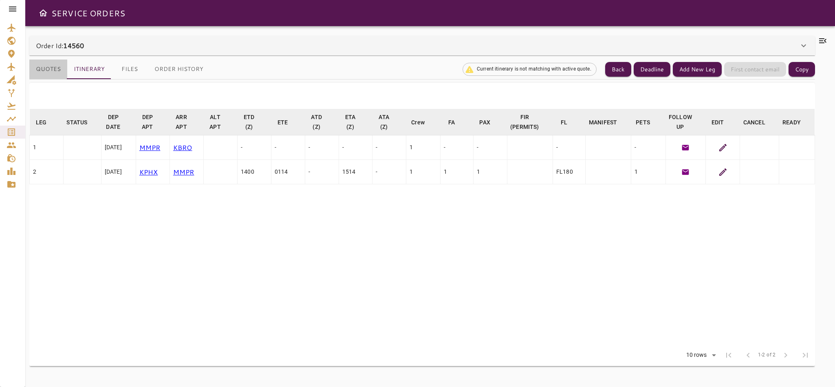
click at [50, 63] on button "Quotes" at bounding box center [48, 69] width 38 height 20
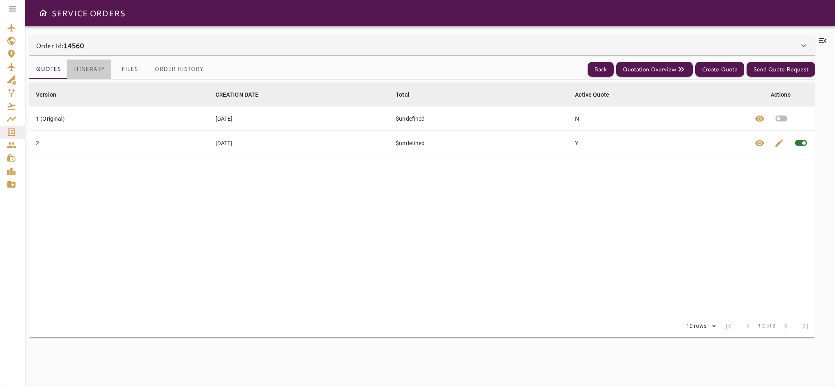
click at [78, 66] on button "Itinerary" at bounding box center [89, 69] width 44 height 20
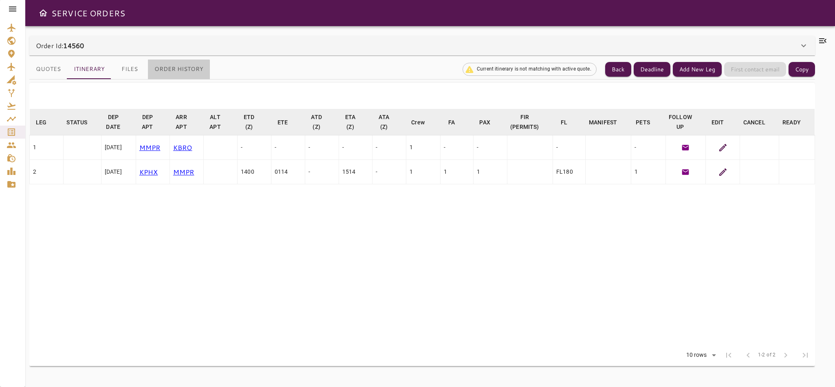
click at [159, 70] on button "Order History" at bounding box center [179, 69] width 62 height 20
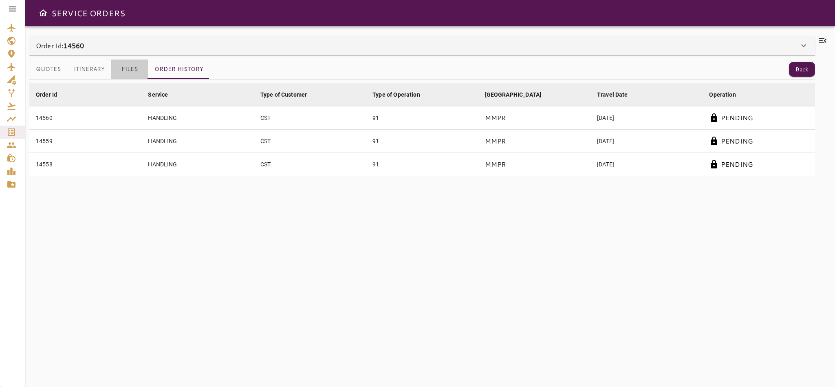
click at [128, 65] on button "Files" at bounding box center [129, 69] width 37 height 20
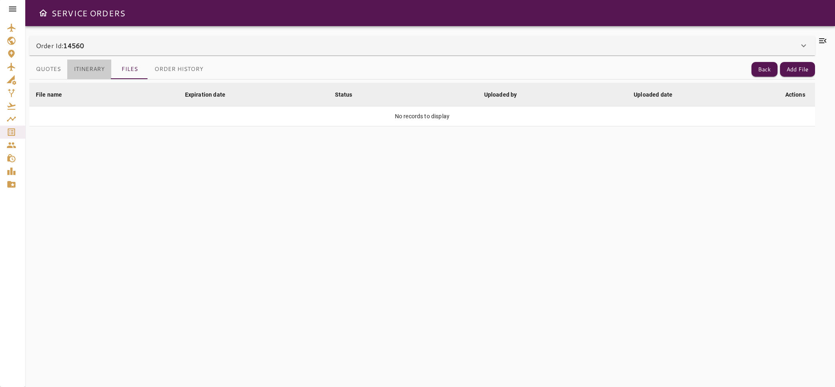
click at [91, 65] on button "Itinerary" at bounding box center [89, 69] width 44 height 20
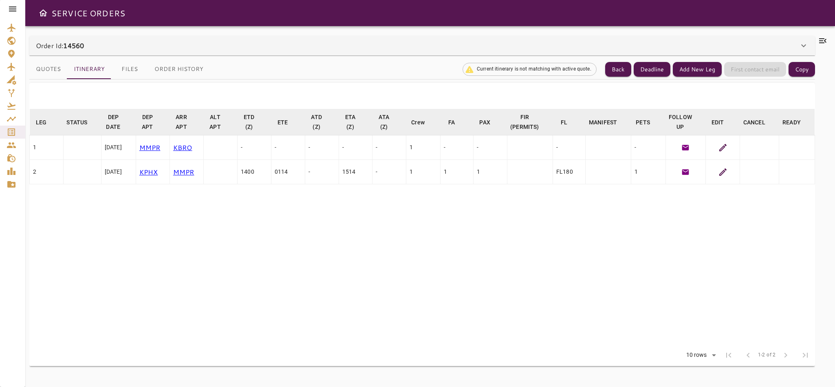
click at [51, 65] on button "Quotes" at bounding box center [48, 69] width 38 height 20
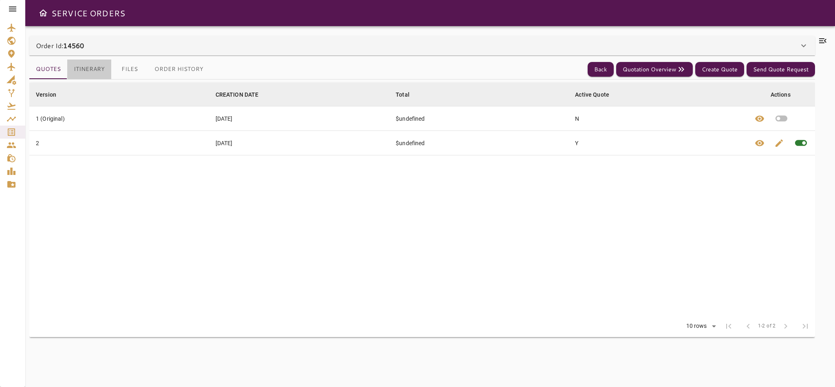
click at [91, 66] on button "Itinerary" at bounding box center [89, 69] width 44 height 20
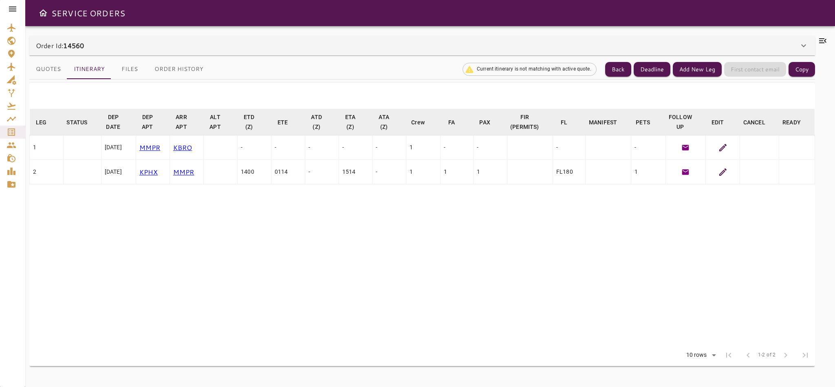
click at [130, 65] on button "Files" at bounding box center [129, 69] width 37 height 20
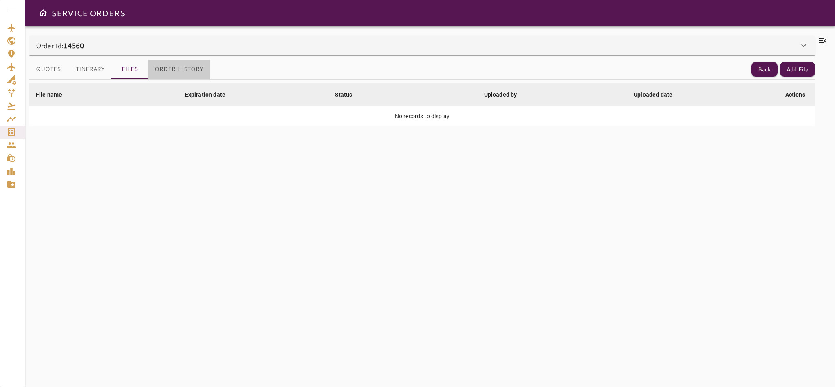
click at [187, 69] on button "Order History" at bounding box center [179, 69] width 62 height 20
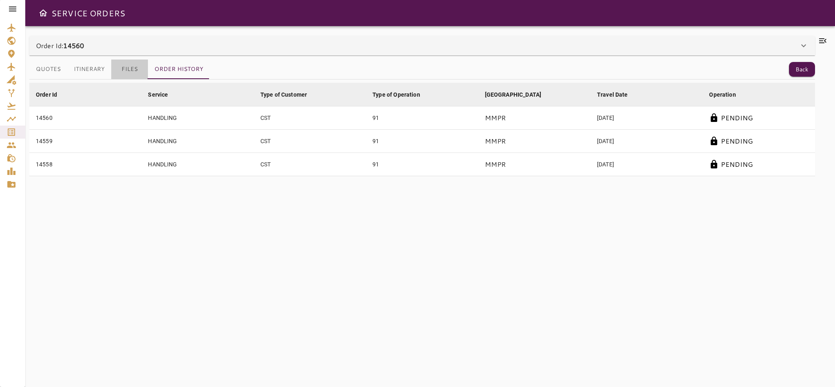
click at [129, 64] on button "Files" at bounding box center [129, 69] width 37 height 20
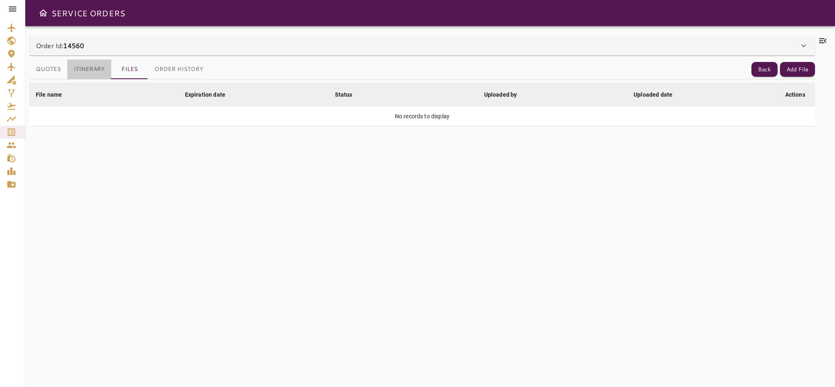
click at [88, 69] on button "Itinerary" at bounding box center [89, 69] width 44 height 20
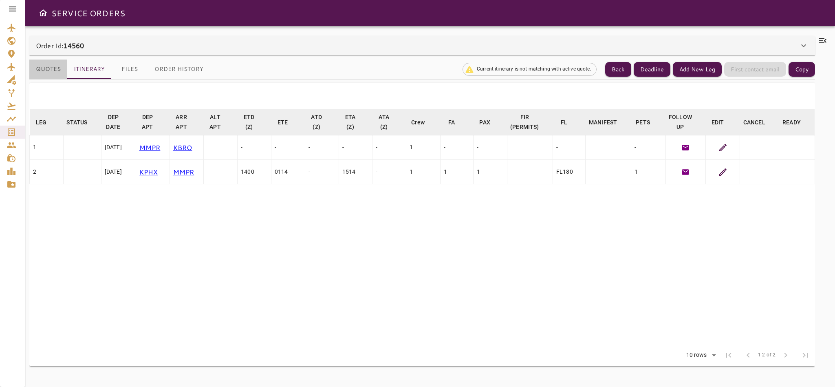
click at [54, 68] on button "Quotes" at bounding box center [48, 69] width 38 height 20
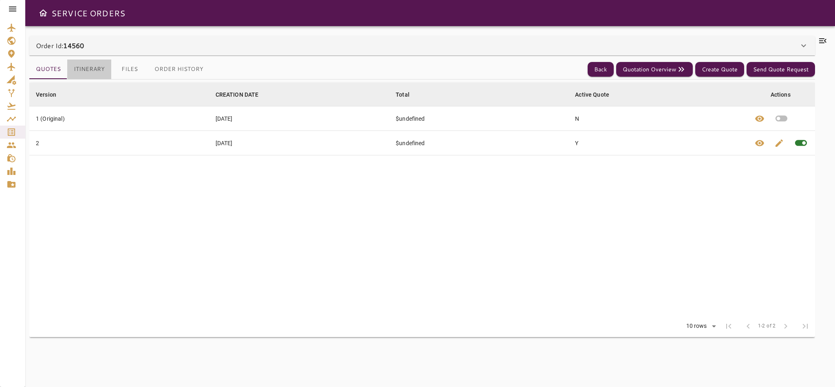
click at [88, 71] on button "Itinerary" at bounding box center [89, 69] width 44 height 20
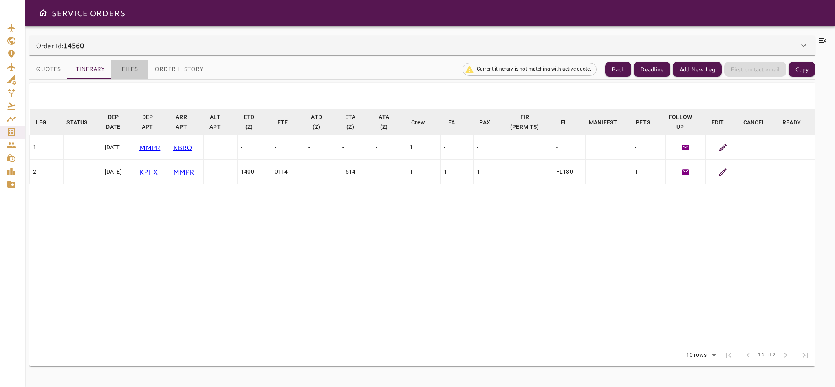
click at [129, 66] on button "Files" at bounding box center [129, 69] width 37 height 20
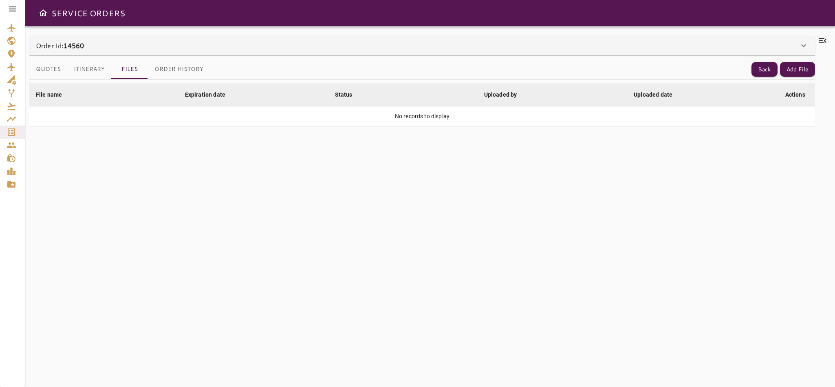
click at [175, 70] on button "Order History" at bounding box center [179, 69] width 62 height 20
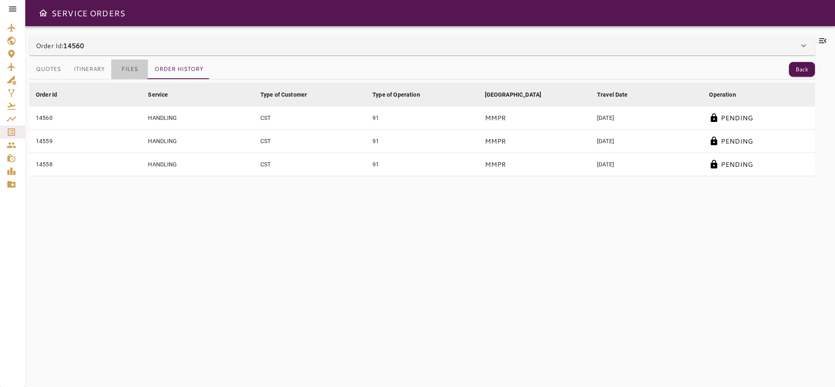
click at [130, 67] on button "Files" at bounding box center [129, 69] width 37 height 20
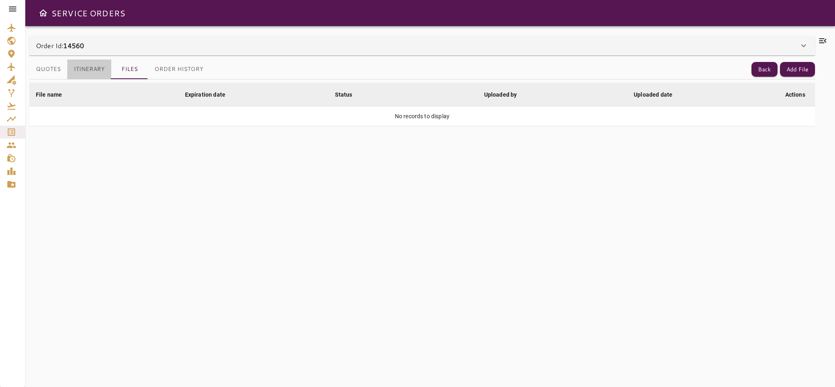
click at [92, 68] on button "Itinerary" at bounding box center [89, 69] width 44 height 20
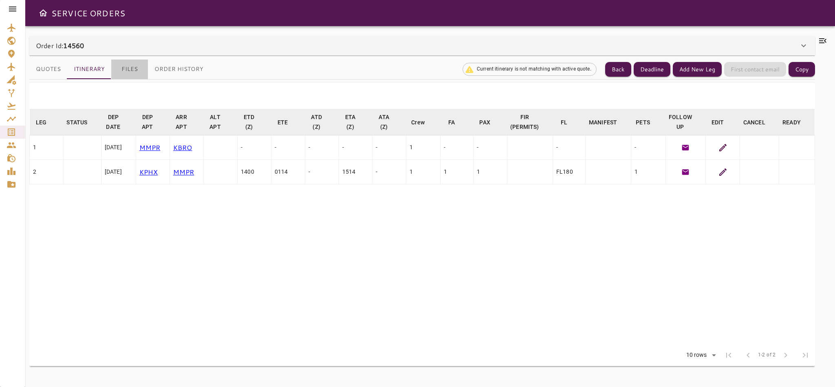
click at [129, 66] on button "Files" at bounding box center [129, 69] width 37 height 20
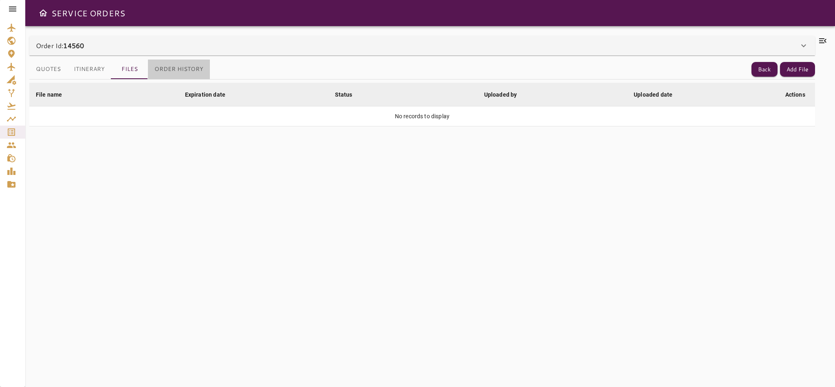
click at [170, 71] on button "Order History" at bounding box center [179, 69] width 62 height 20
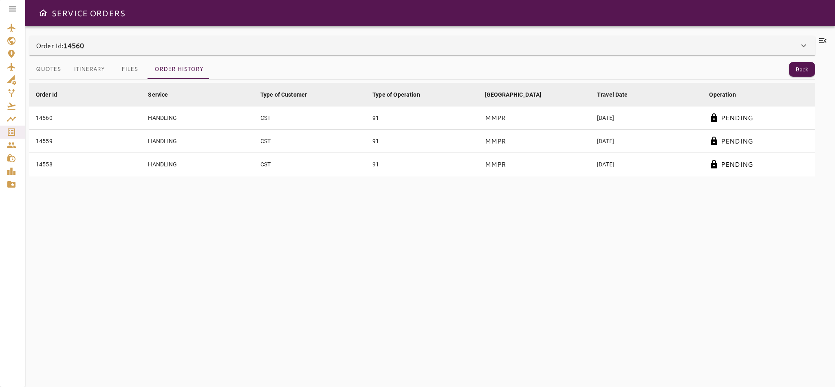
click at [131, 66] on button "Files" at bounding box center [129, 69] width 37 height 20
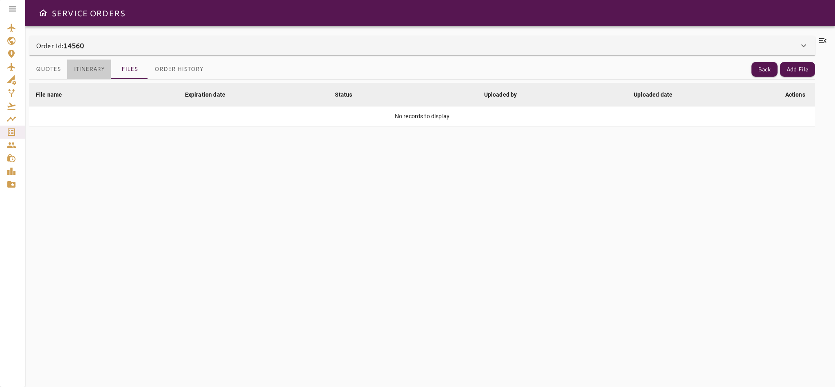
click at [89, 65] on button "Itinerary" at bounding box center [89, 69] width 44 height 20
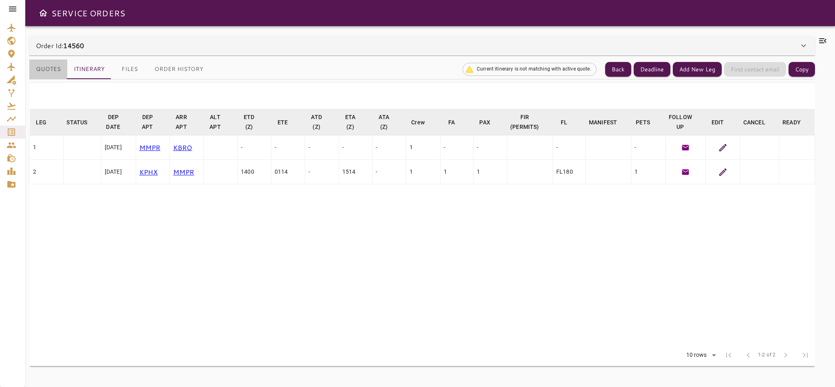
click at [49, 65] on button "Quotes" at bounding box center [48, 69] width 38 height 20
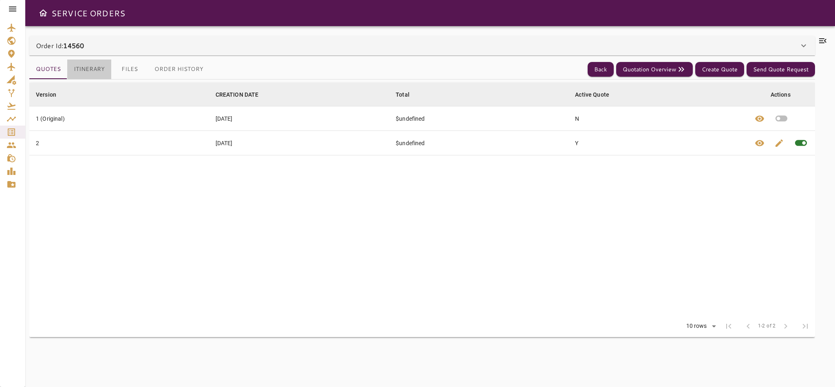
click at [97, 62] on button "Itinerary" at bounding box center [89, 69] width 44 height 20
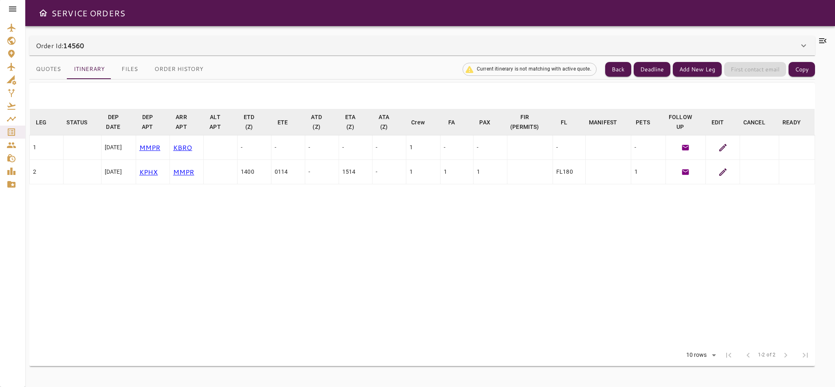
click at [132, 68] on button "Files" at bounding box center [129, 69] width 37 height 20
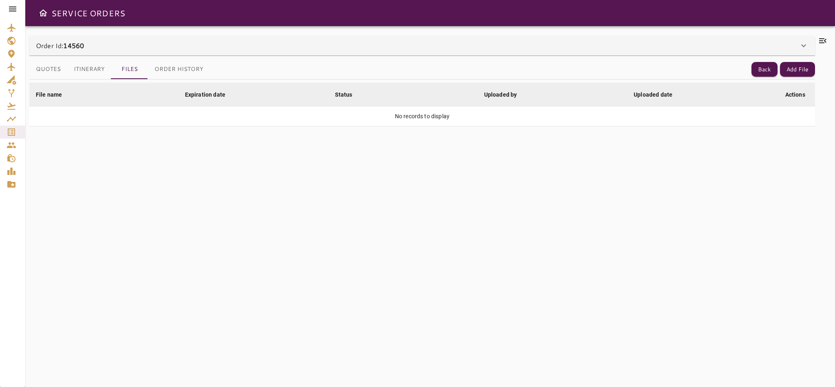
click at [805, 47] on icon at bounding box center [803, 46] width 10 height 10
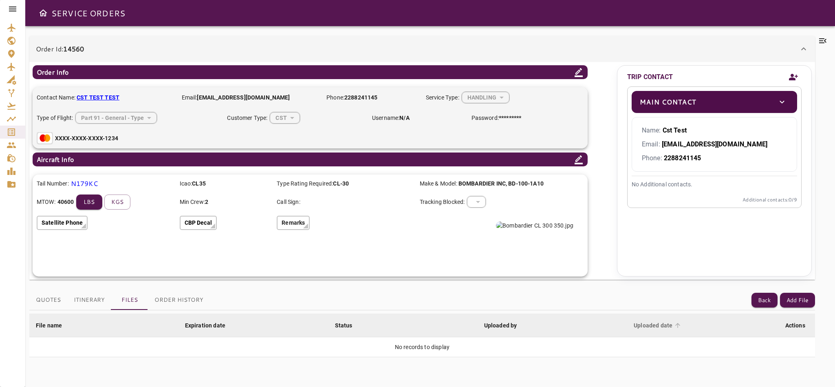
click at [654, 323] on div "Uploaded date" at bounding box center [652, 325] width 39 height 10
click at [33, 300] on button "Quotes" at bounding box center [48, 300] width 38 height 20
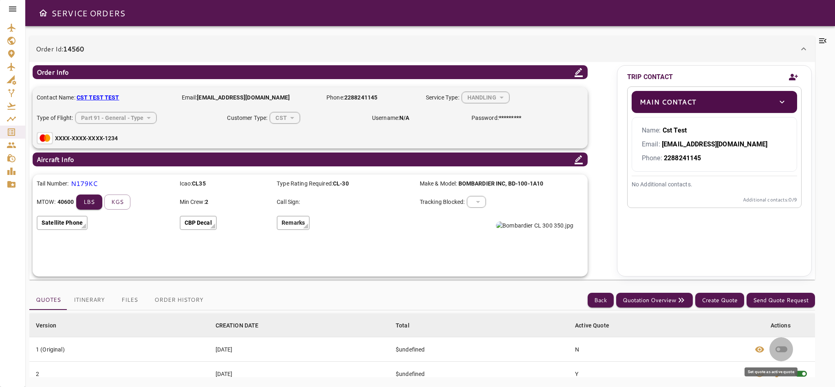
click at [775, 348] on icon "button" at bounding box center [781, 349] width 12 height 6
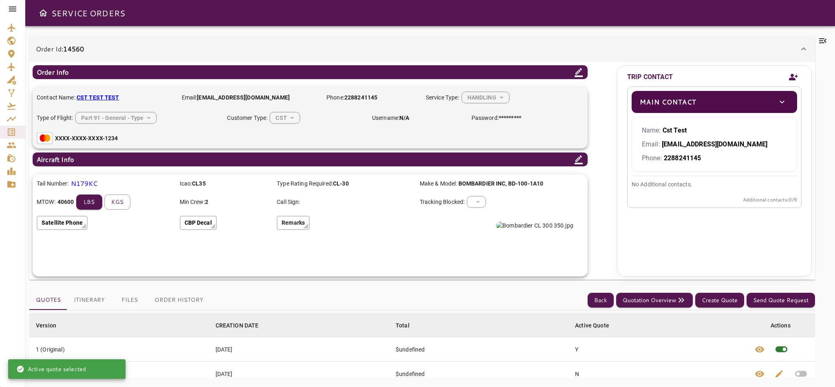
click at [798, 46] on icon at bounding box center [803, 49] width 10 height 10
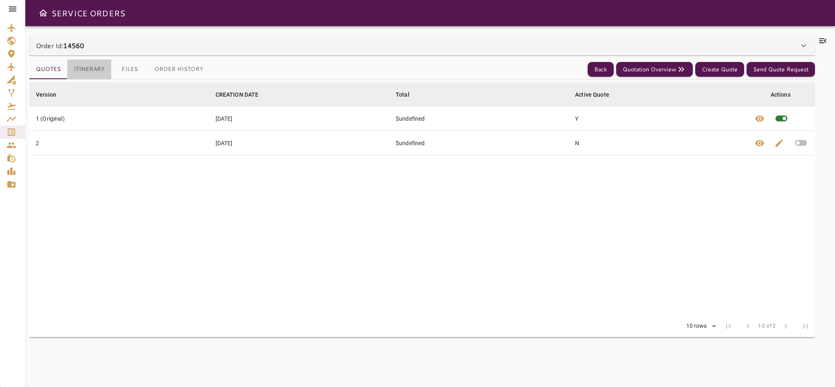
click at [97, 68] on button "Itinerary" at bounding box center [89, 69] width 44 height 20
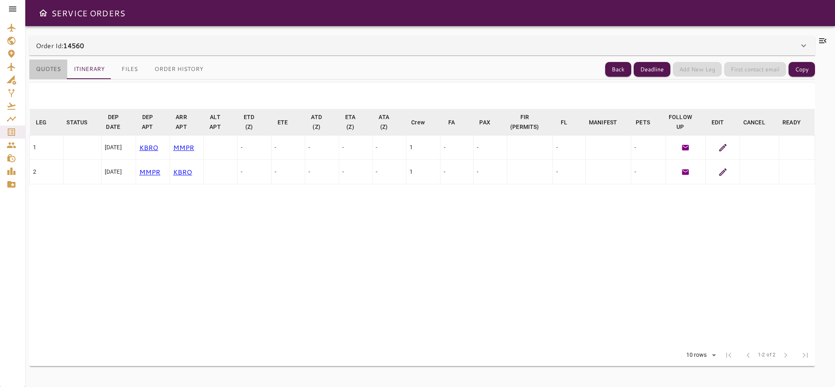
click at [50, 66] on button "Quotes" at bounding box center [48, 69] width 38 height 20
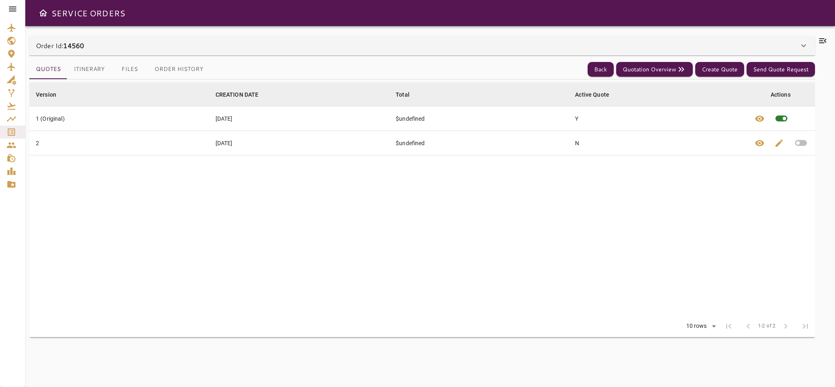
click at [803, 44] on icon at bounding box center [803, 46] width 10 height 10
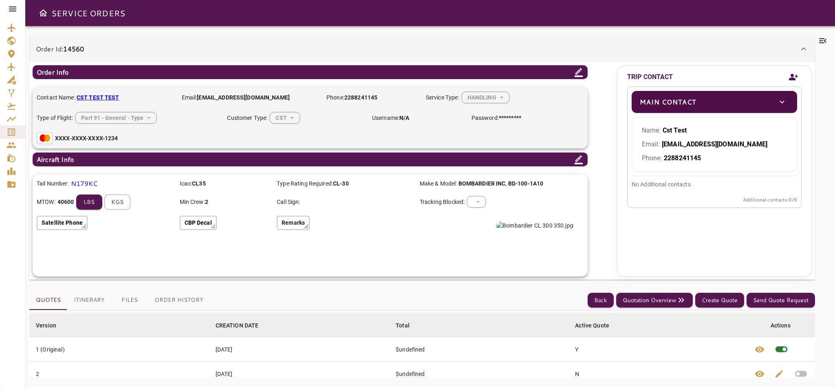
click at [803, 44] on icon at bounding box center [803, 49] width 10 height 10
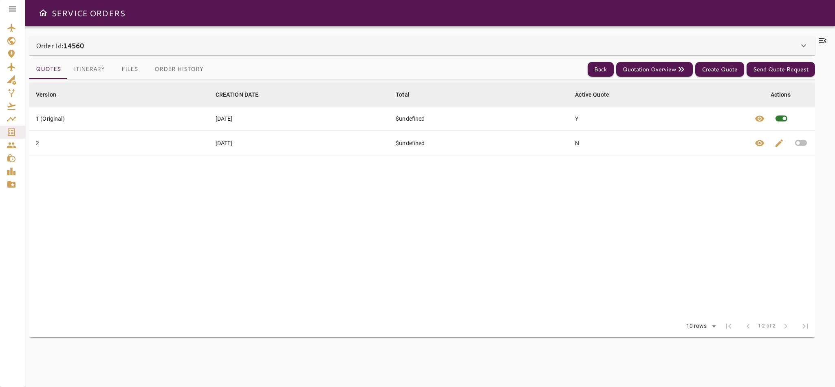
click at [803, 44] on icon at bounding box center [803, 46] width 10 height 10
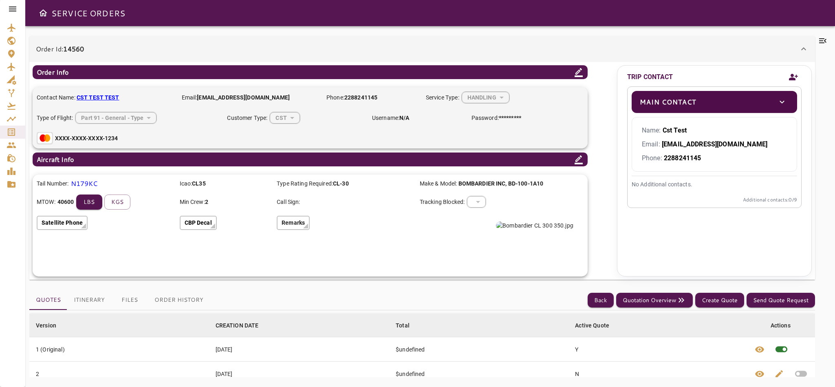
click at [803, 44] on icon at bounding box center [803, 49] width 10 height 10
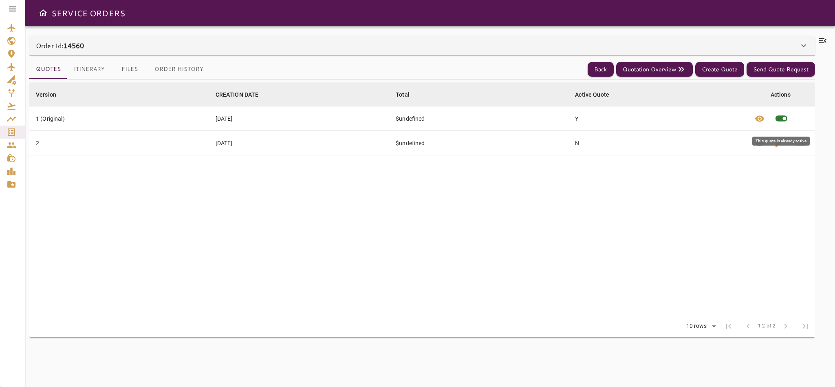
click at [780, 115] on span at bounding box center [781, 118] width 24 height 24
click at [802, 143] on icon "button" at bounding box center [801, 143] width 12 height 6
click at [76, 72] on button "Itinerary" at bounding box center [89, 69] width 44 height 20
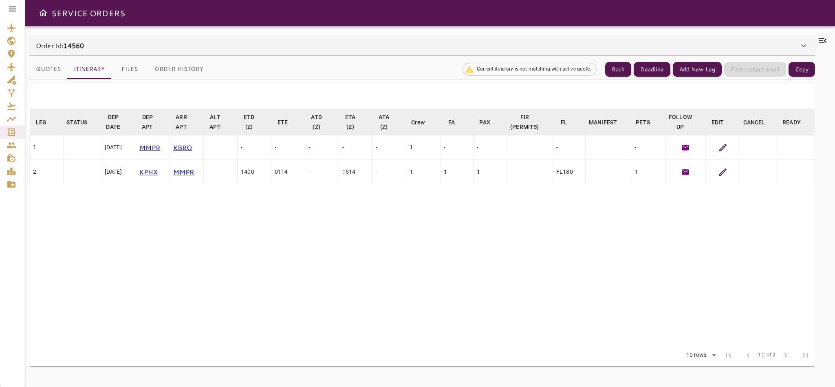
click at [644, 233] on table "LEG arrow_downward STATUS arrow_downward DEP DATE arrow_downward DEP APT arrow_…" at bounding box center [421, 226] width 785 height 235
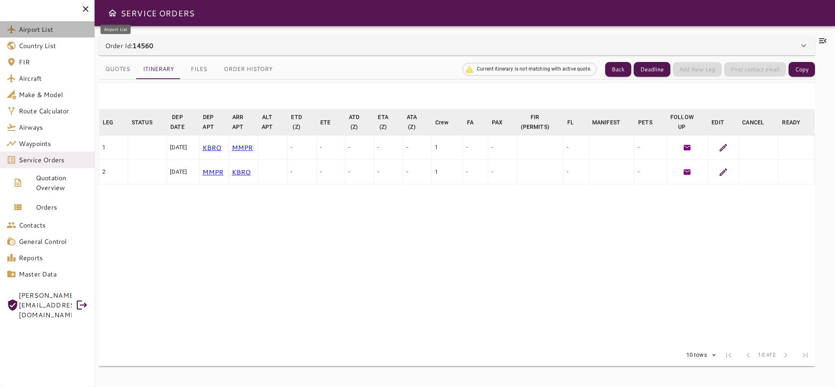
click at [42, 24] on span "Airport List" at bounding box center [53, 29] width 69 height 10
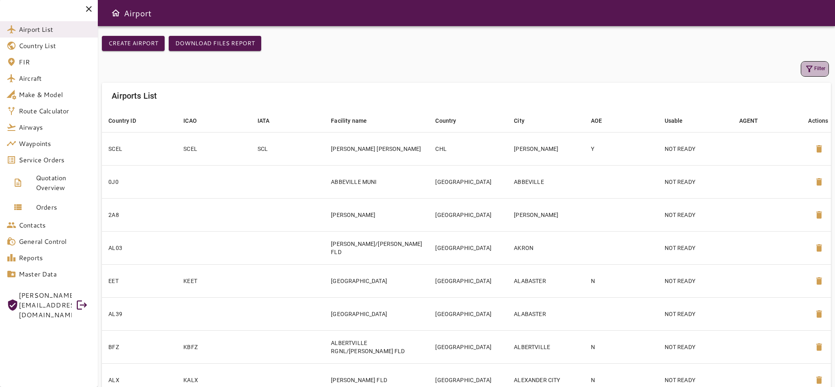
click at [803, 74] on button "Filter" at bounding box center [814, 68] width 28 height 15
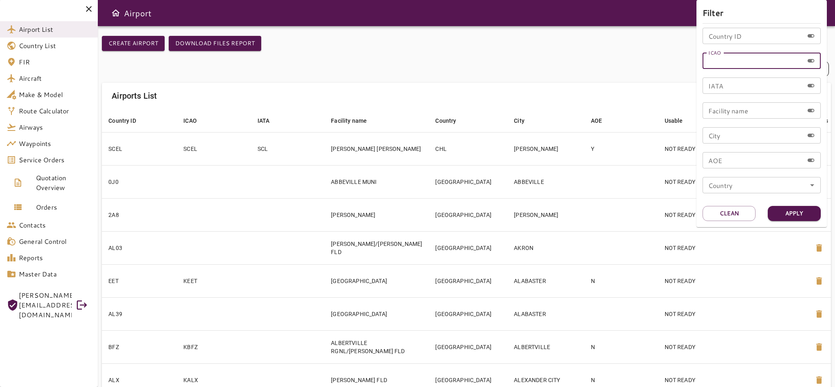
click at [748, 59] on input "ICAO" at bounding box center [752, 61] width 101 height 16
type input "****"
click at [785, 215] on button "Apply" at bounding box center [793, 213] width 53 height 15
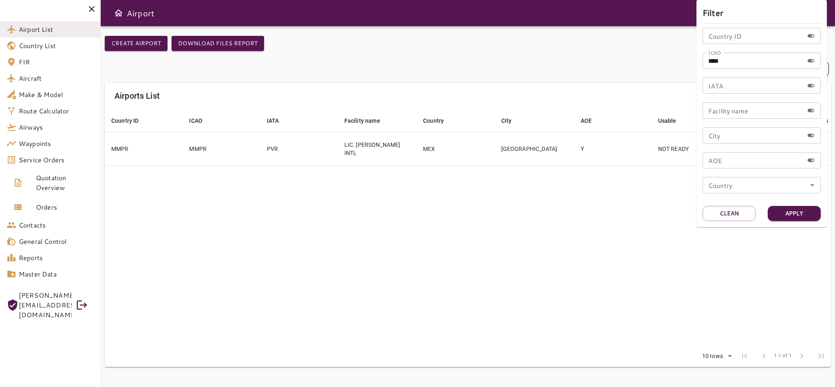
click at [594, 191] on div at bounding box center [417, 193] width 835 height 387
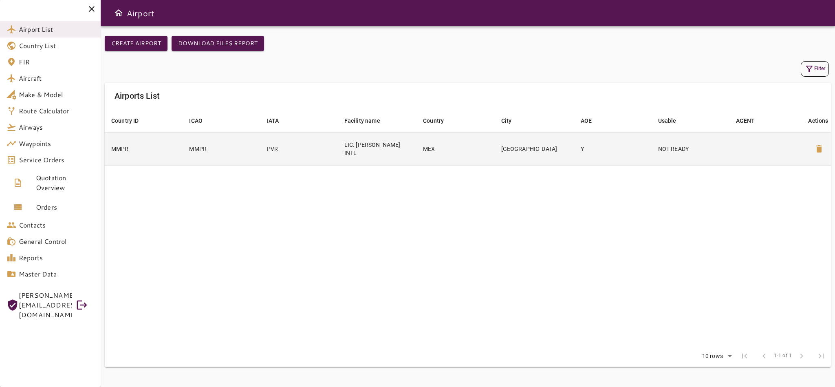
click at [564, 151] on td "[GEOGRAPHIC_DATA]" at bounding box center [534, 148] width 79 height 33
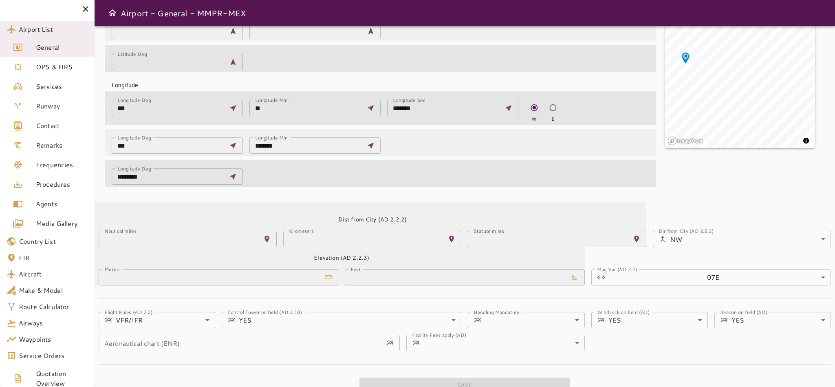
scroll to position [256, 0]
click at [62, 90] on span "Services" at bounding box center [62, 86] width 52 height 10
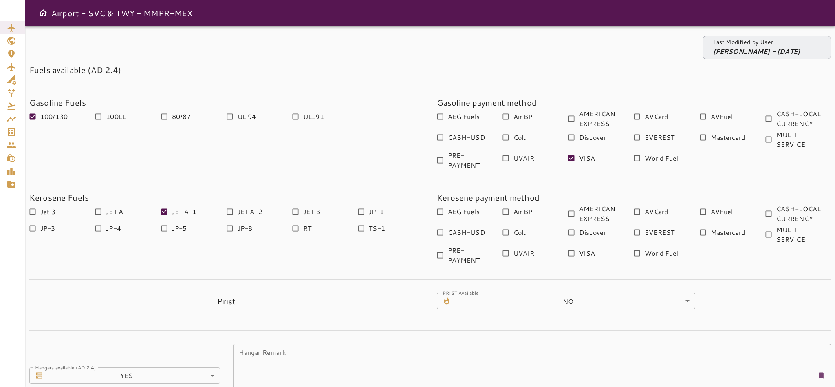
scroll to position [172, 0]
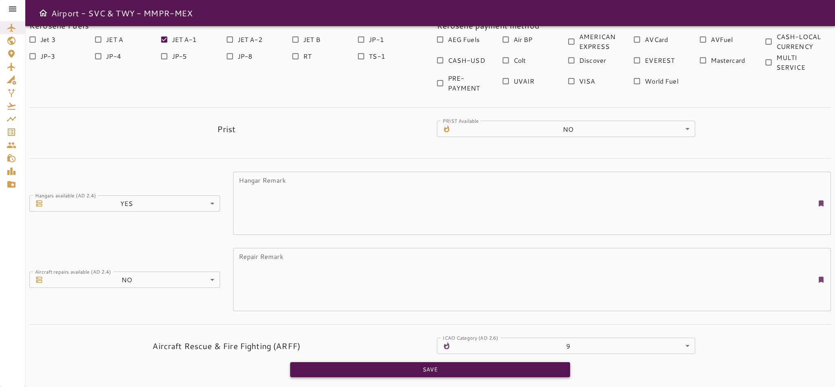
click at [428, 367] on button "Save" at bounding box center [430, 369] width 280 height 15
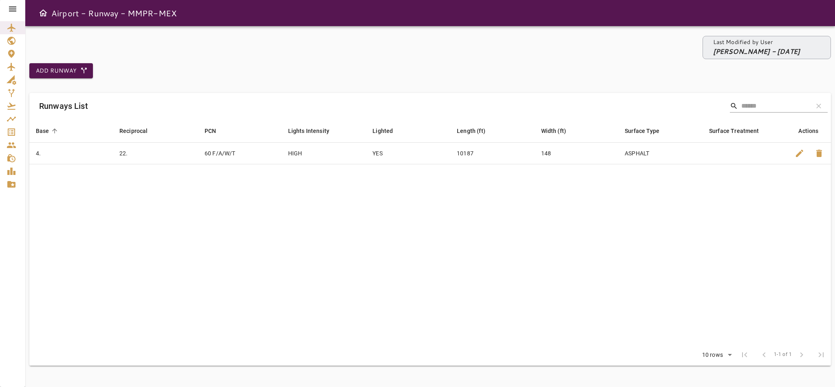
click at [490, 156] on td "10187" at bounding box center [492, 153] width 84 height 22
click at [20, 30] on link "Airport List" at bounding box center [12, 27] width 25 height 13
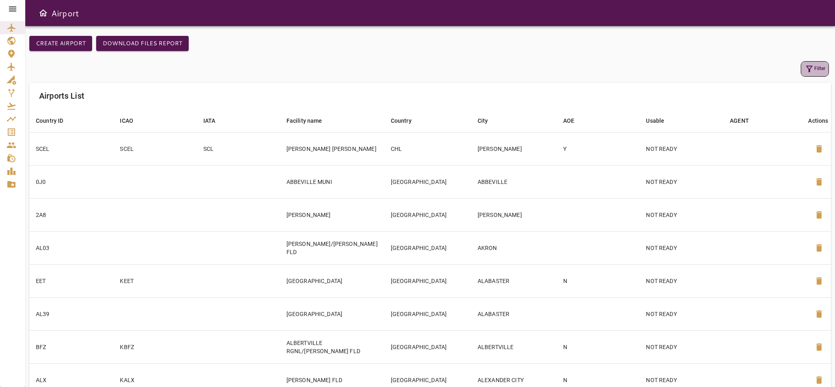
click at [819, 68] on button "Filter" at bounding box center [814, 68] width 28 height 15
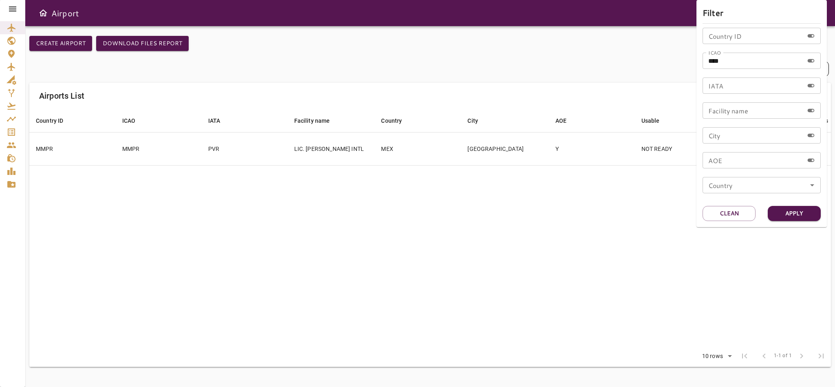
click at [638, 192] on div at bounding box center [417, 193] width 835 height 387
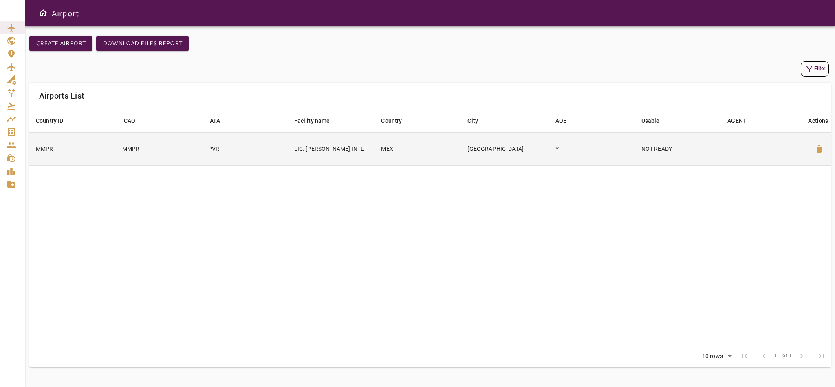
click at [648, 152] on p "NOT READY" at bounding box center [677, 149] width 73 height 8
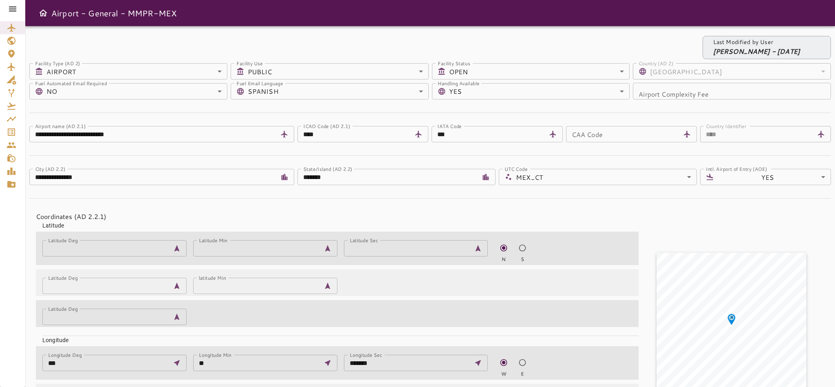
click at [16, 8] on icon at bounding box center [13, 9] width 10 height 10
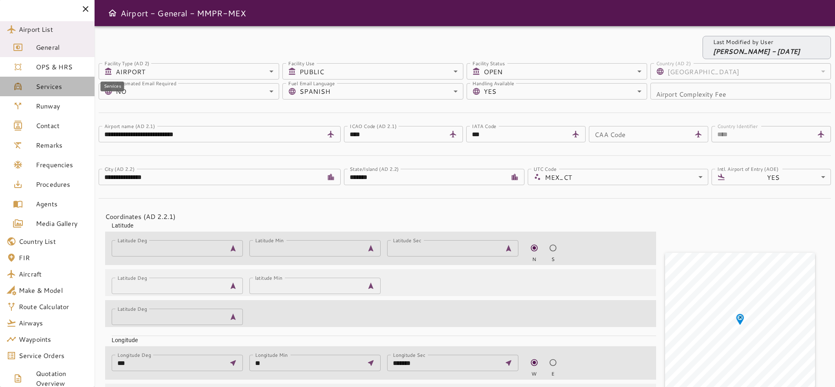
click at [54, 84] on span "Services" at bounding box center [62, 86] width 52 height 10
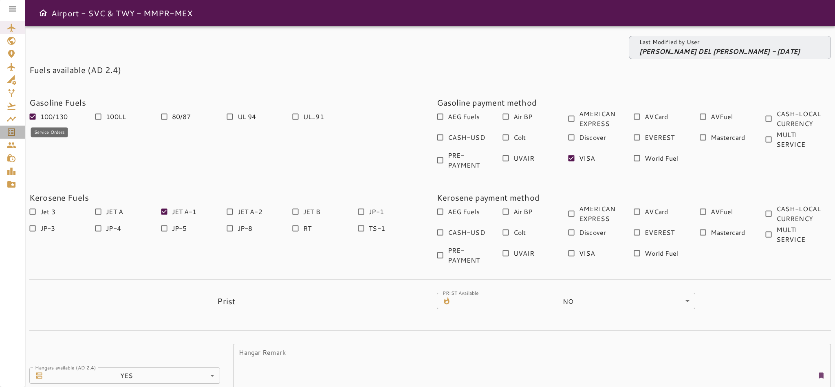
click at [12, 137] on link "Service Orders" at bounding box center [12, 131] width 25 height 13
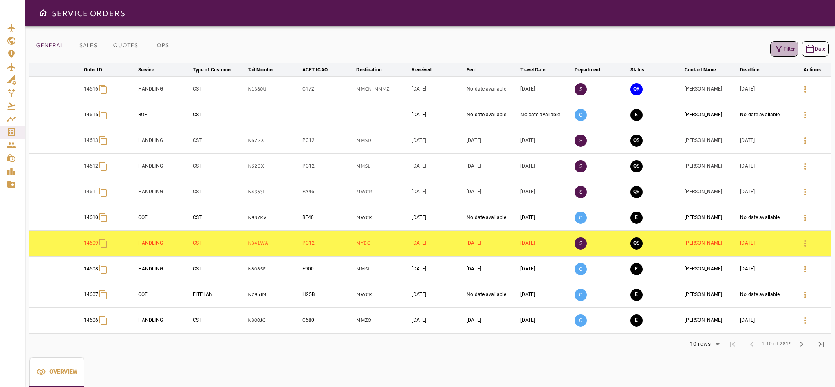
click at [775, 55] on button "Filter" at bounding box center [784, 48] width 28 height 15
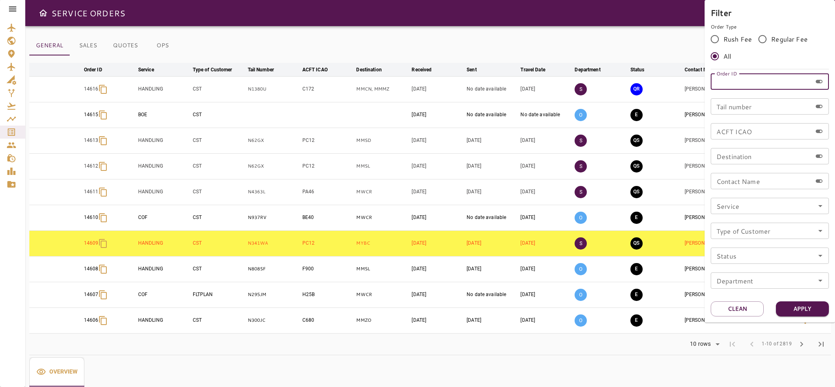
click at [741, 86] on input "Order ID" at bounding box center [760, 81] width 101 height 16
type input "*****"
click at [794, 305] on button "Apply" at bounding box center [802, 308] width 53 height 15
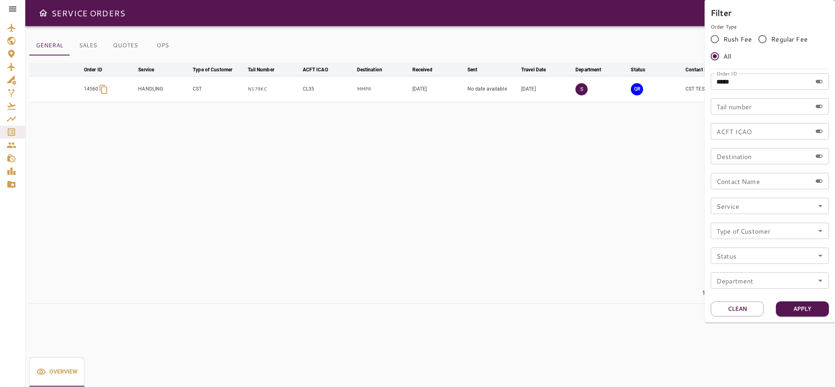
click at [561, 197] on div at bounding box center [417, 193] width 835 height 387
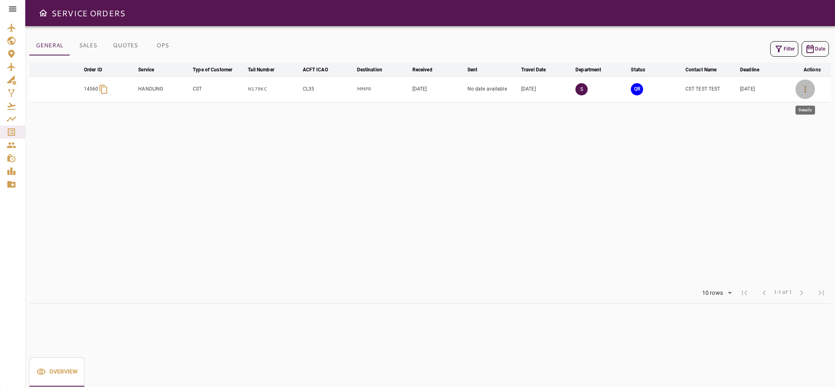
click at [808, 90] on icon "button" at bounding box center [805, 89] width 10 height 10
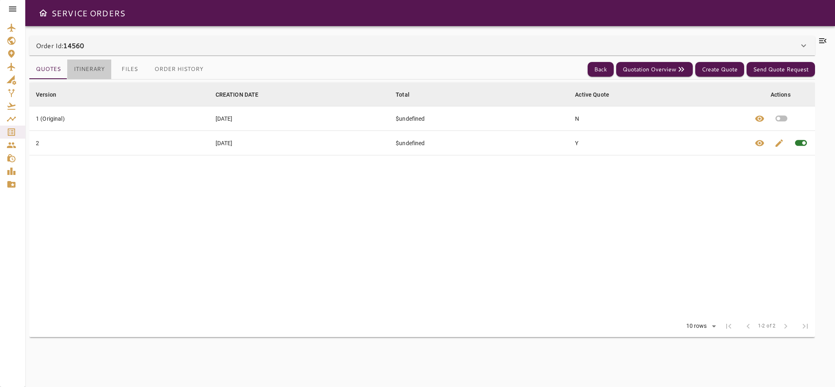
click at [99, 69] on button "Itinerary" at bounding box center [89, 69] width 44 height 20
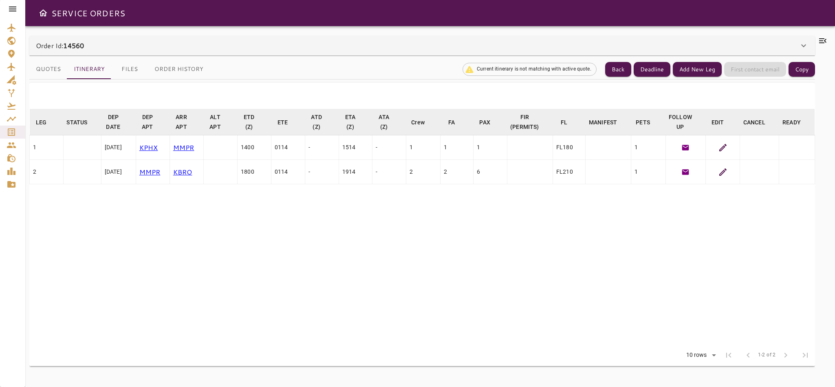
click at [725, 144] on icon at bounding box center [722, 147] width 7 height 7
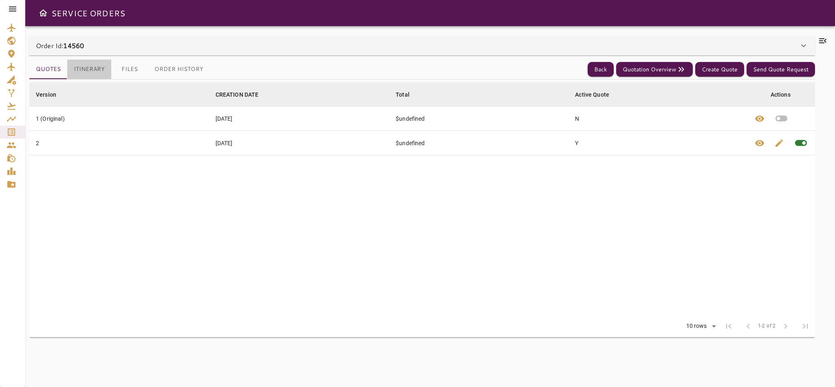
click at [97, 70] on button "Itinerary" at bounding box center [89, 69] width 44 height 20
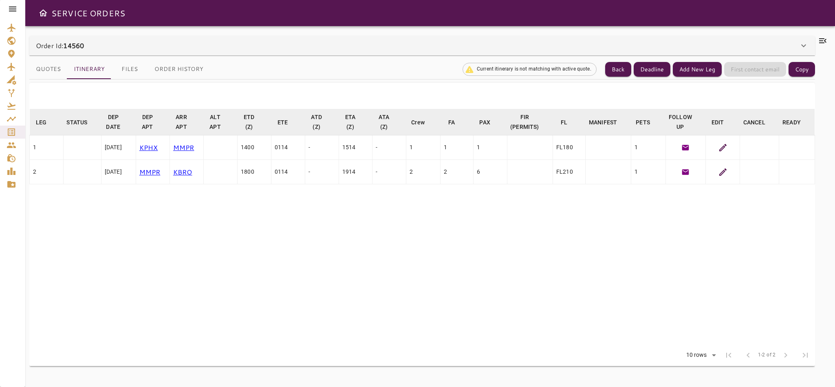
click at [723, 171] on icon at bounding box center [722, 171] width 7 height 7
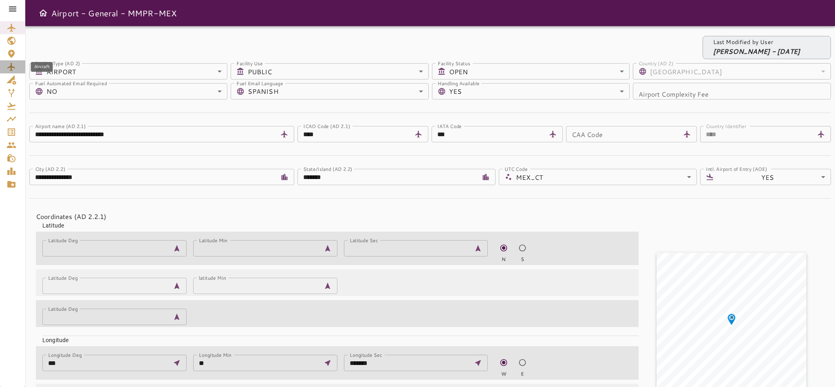
click at [14, 66] on icon "Aircraft" at bounding box center [12, 67] width 10 height 10
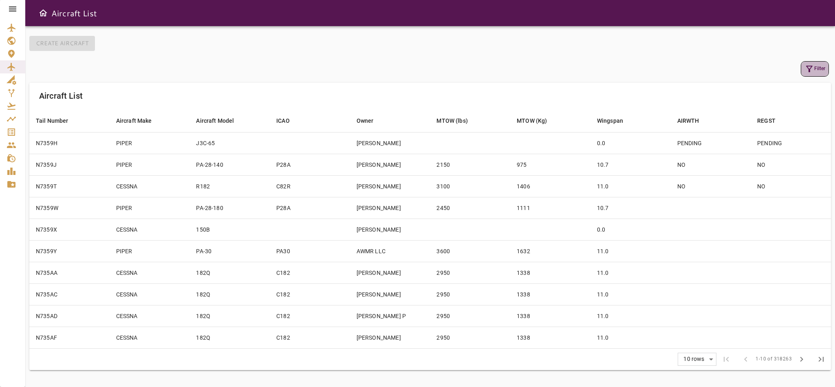
click at [807, 70] on icon "button" at bounding box center [809, 69] width 10 height 10
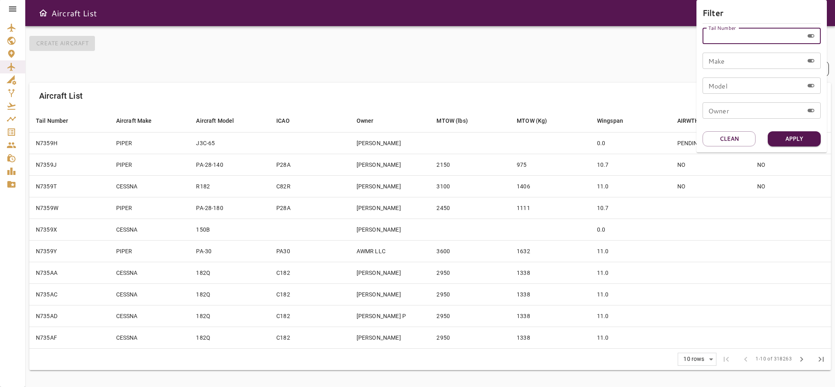
click at [724, 35] on input "Tail Number" at bounding box center [752, 36] width 101 height 16
click at [13, 24] on div at bounding box center [417, 193] width 835 height 387
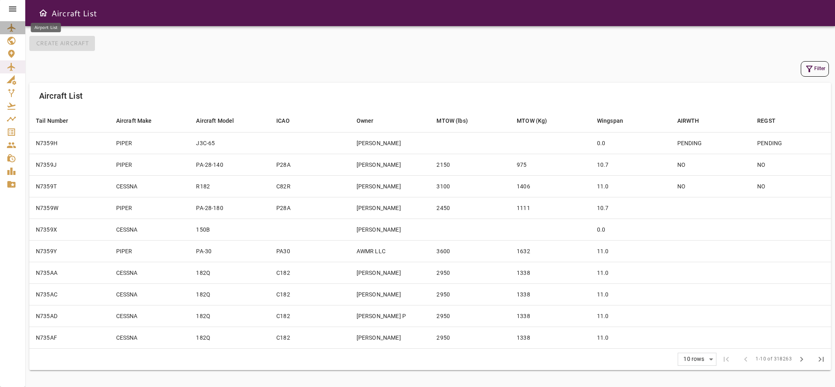
click at [13, 24] on icon "Airport List" at bounding box center [12, 28] width 10 height 10
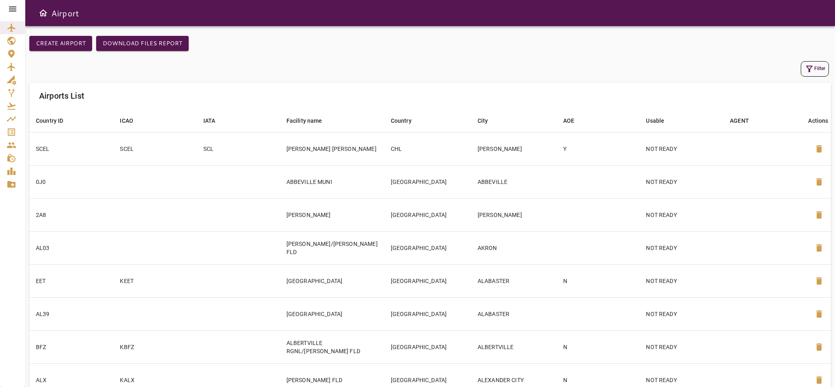
click at [815, 64] on button "Filter" at bounding box center [814, 68] width 28 height 15
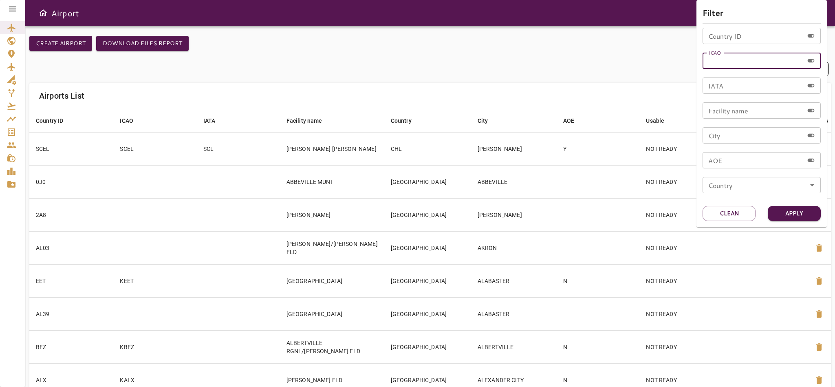
click at [733, 59] on input "ICAO" at bounding box center [752, 61] width 101 height 16
type input "****"
click at [796, 209] on button "Apply" at bounding box center [793, 213] width 53 height 15
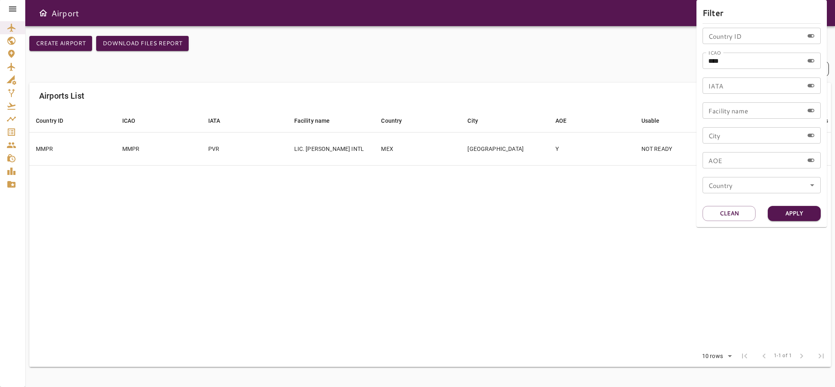
click at [559, 208] on div at bounding box center [417, 193] width 835 height 387
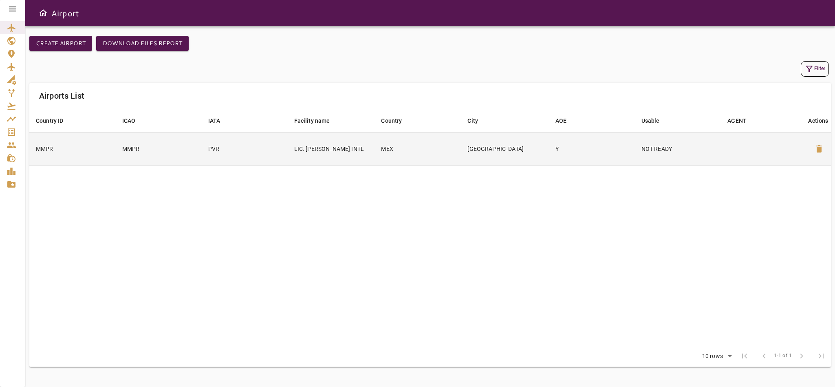
click at [163, 142] on td "MMPR" at bounding box center [159, 148] width 86 height 33
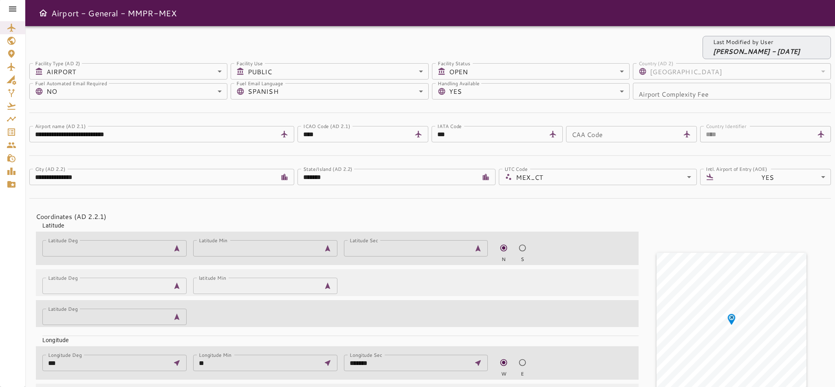
click at [15, 7] on icon at bounding box center [13, 9] width 10 height 10
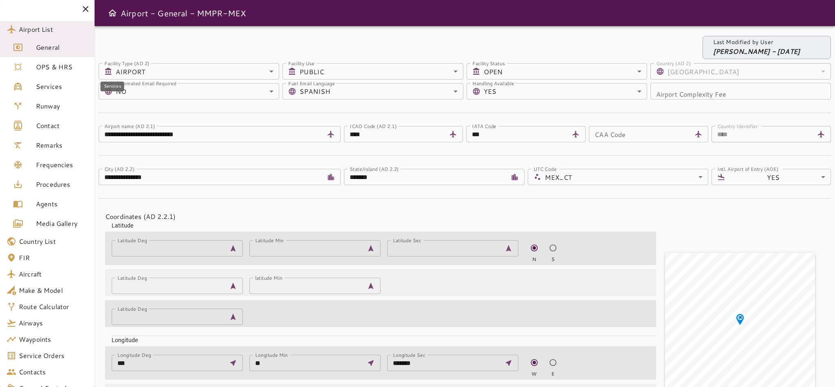
click at [49, 88] on span "Services" at bounding box center [62, 86] width 52 height 10
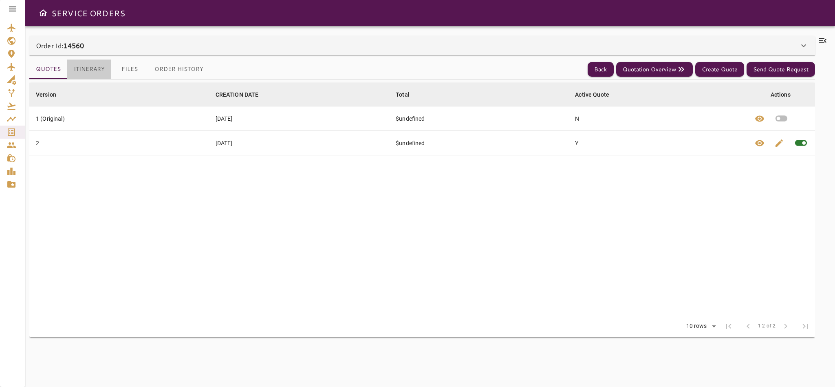
click at [88, 67] on button "Itinerary" at bounding box center [89, 69] width 44 height 20
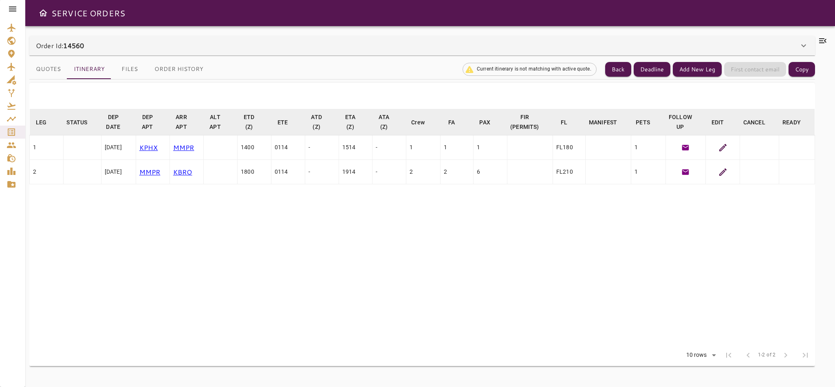
click at [719, 143] on icon at bounding box center [723, 148] width 10 height 10
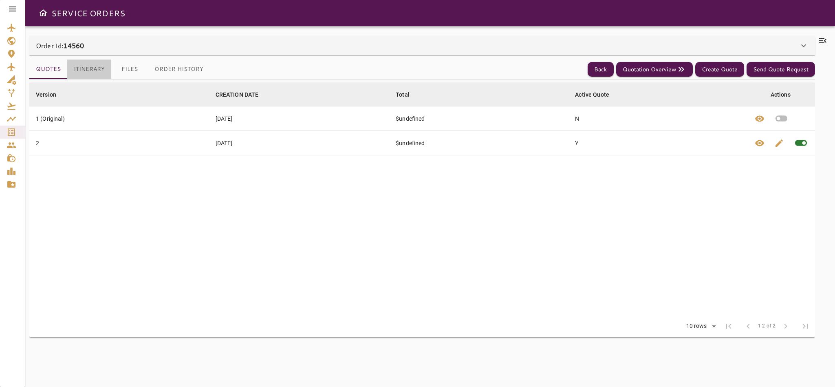
click at [95, 65] on button "Itinerary" at bounding box center [89, 69] width 44 height 20
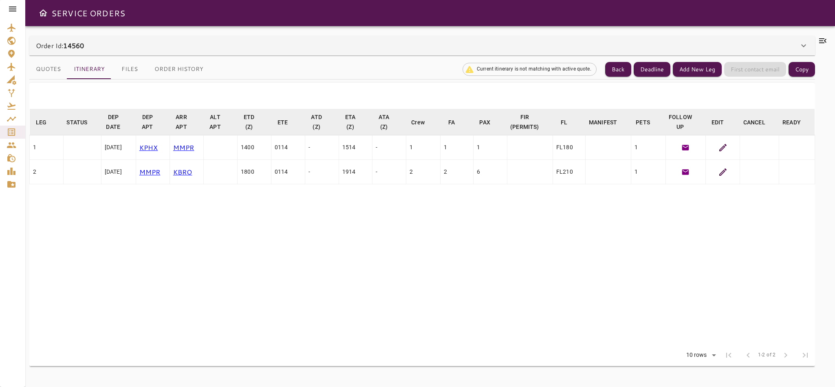
click at [726, 172] on icon at bounding box center [723, 172] width 10 height 10
